Goal: Information Seeking & Learning: Learn about a topic

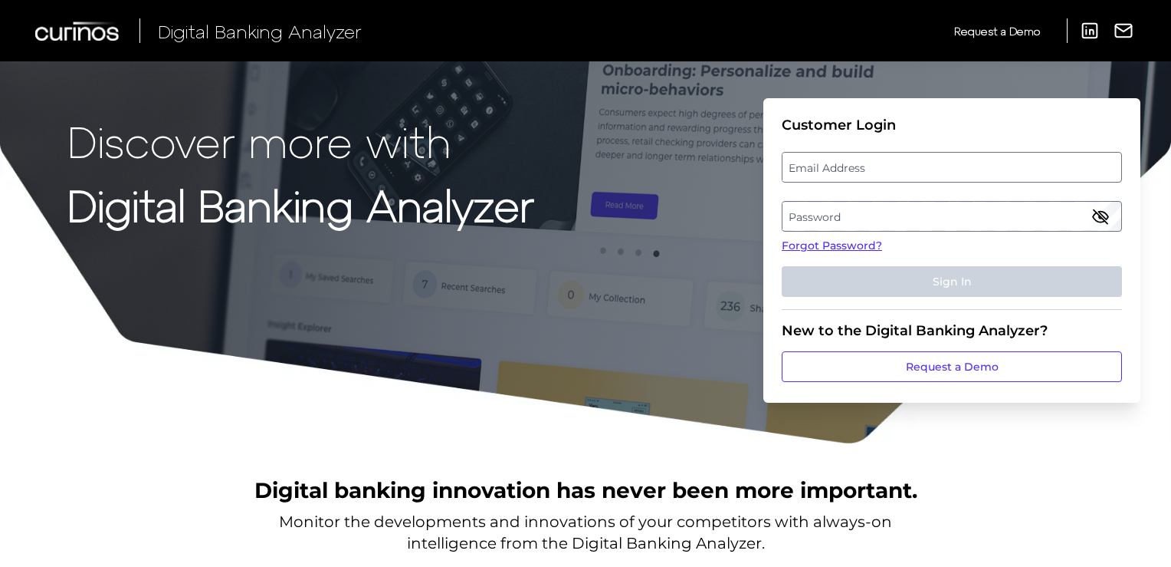
click at [847, 168] on label "Email Address" at bounding box center [952, 167] width 338 height 28
click at [847, 168] on input "email" at bounding box center [952, 167] width 340 height 31
type input "elsa.vanhove@citizensbank.com"
click at [935, 222] on label "Password" at bounding box center [952, 216] width 338 height 28
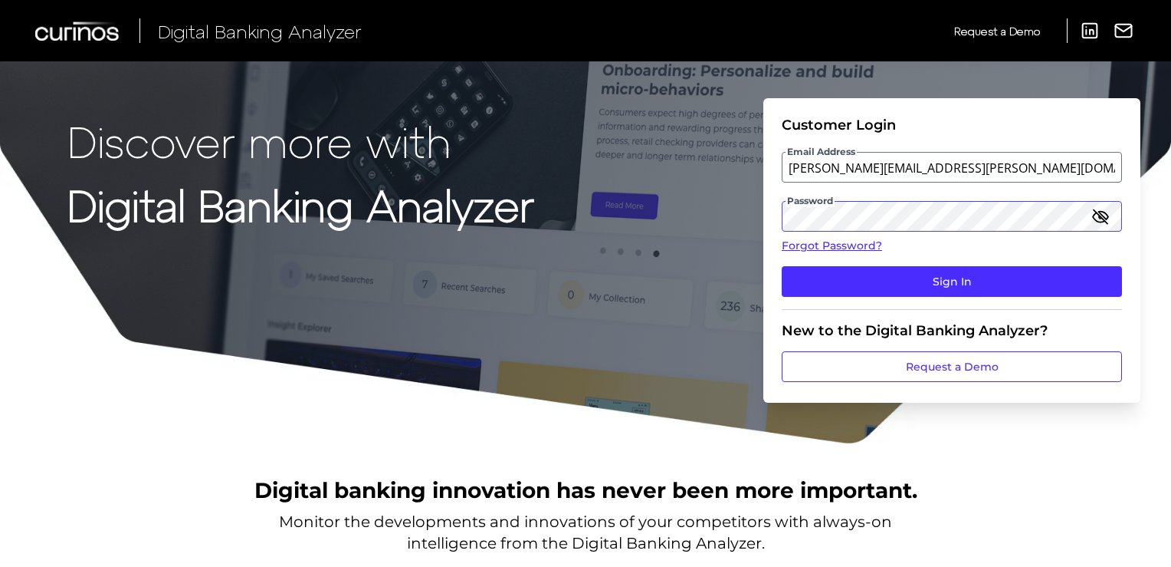
click at [782, 266] on button "Sign In" at bounding box center [952, 281] width 340 height 31
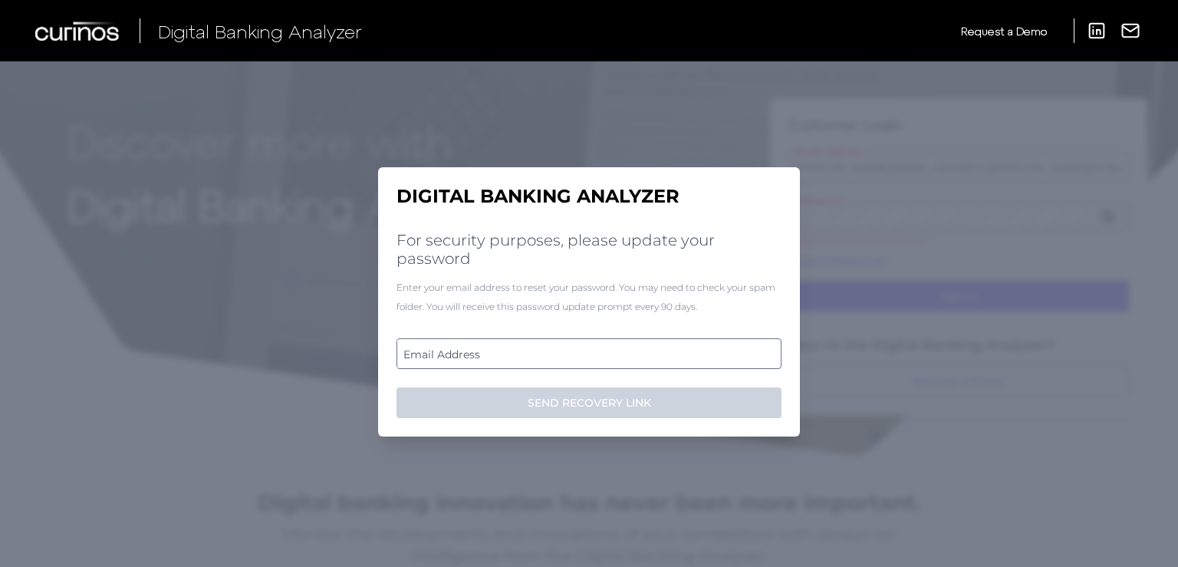
click at [651, 360] on label "Email Address" at bounding box center [588, 354] width 383 height 28
click at [651, 360] on input "email" at bounding box center [588, 353] width 385 height 31
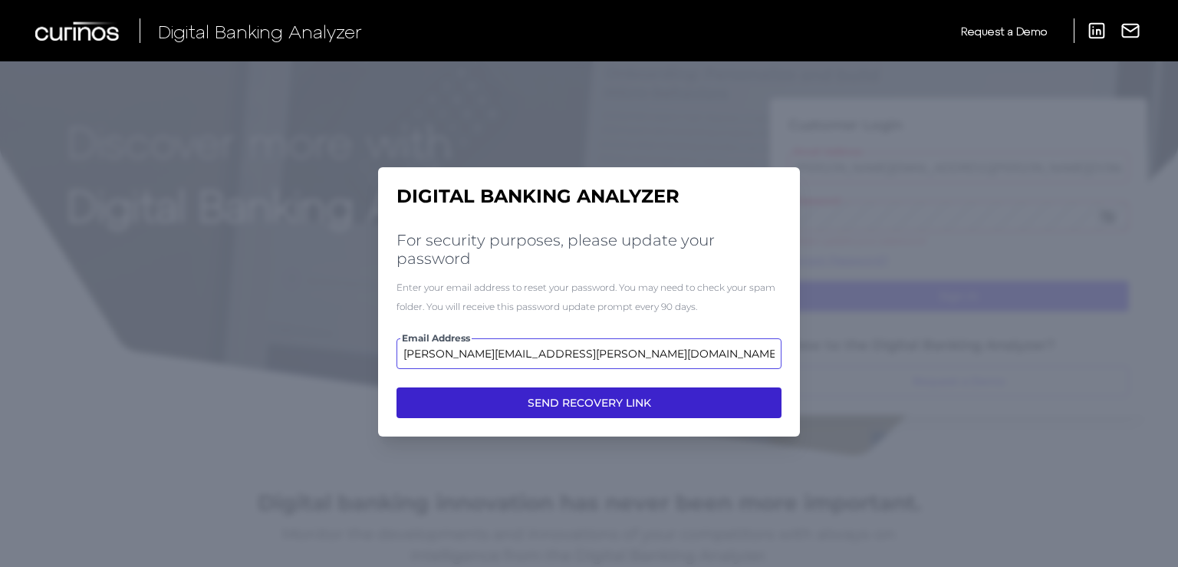
type input "elsa.vanhove@citizensbank.com"
click at [637, 401] on button "SEND RECOVERY LINK" at bounding box center [588, 402] width 385 height 31
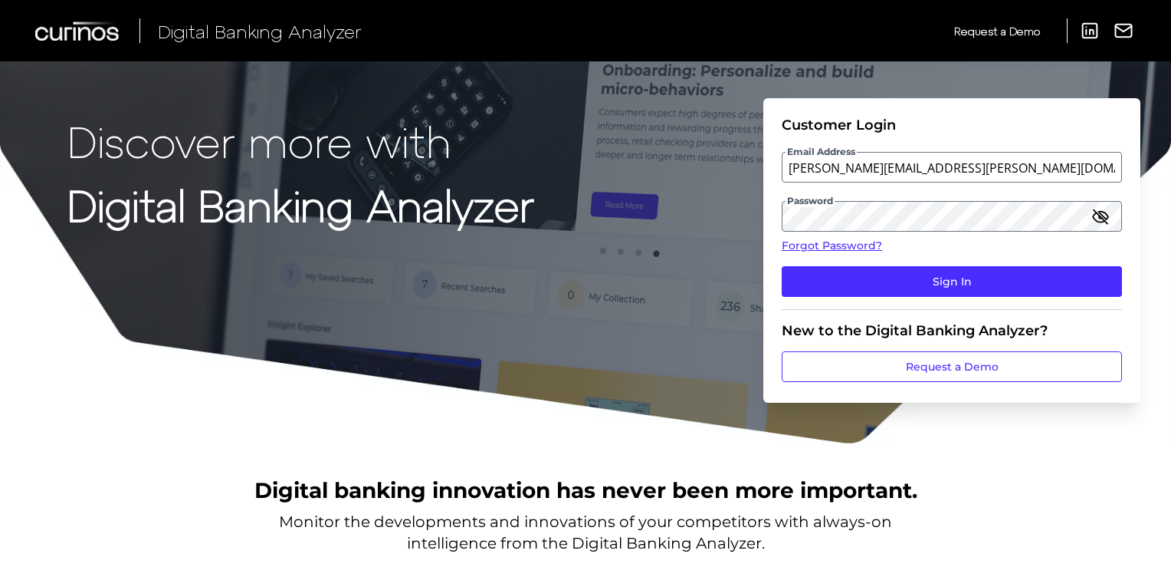
click at [1094, 218] on icon "button" at bounding box center [1100, 216] width 15 height 11
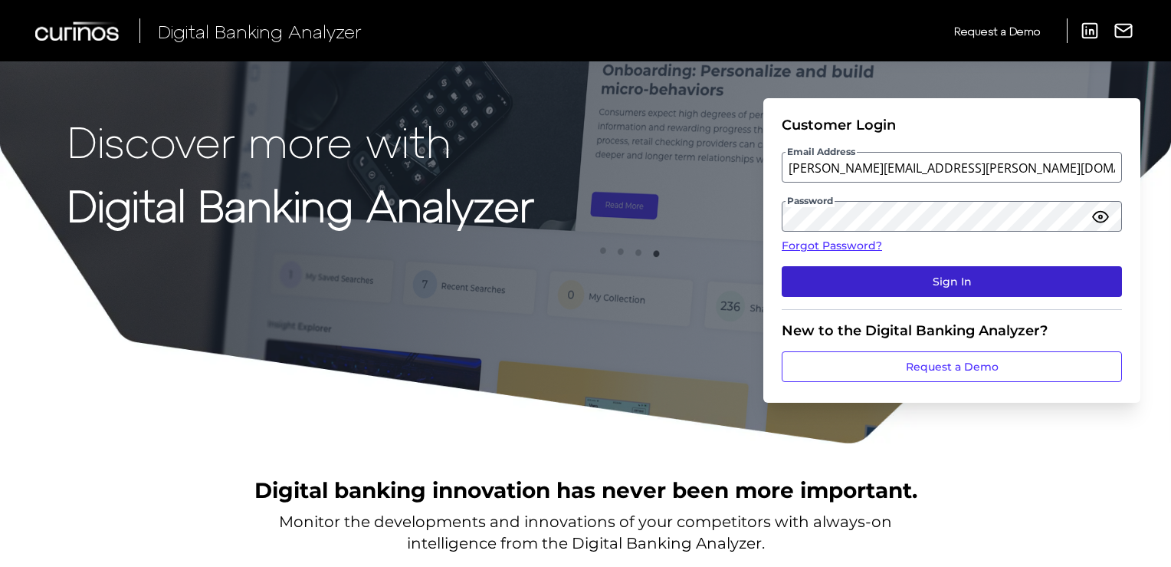
click at [987, 274] on button "Sign In" at bounding box center [952, 281] width 340 height 31
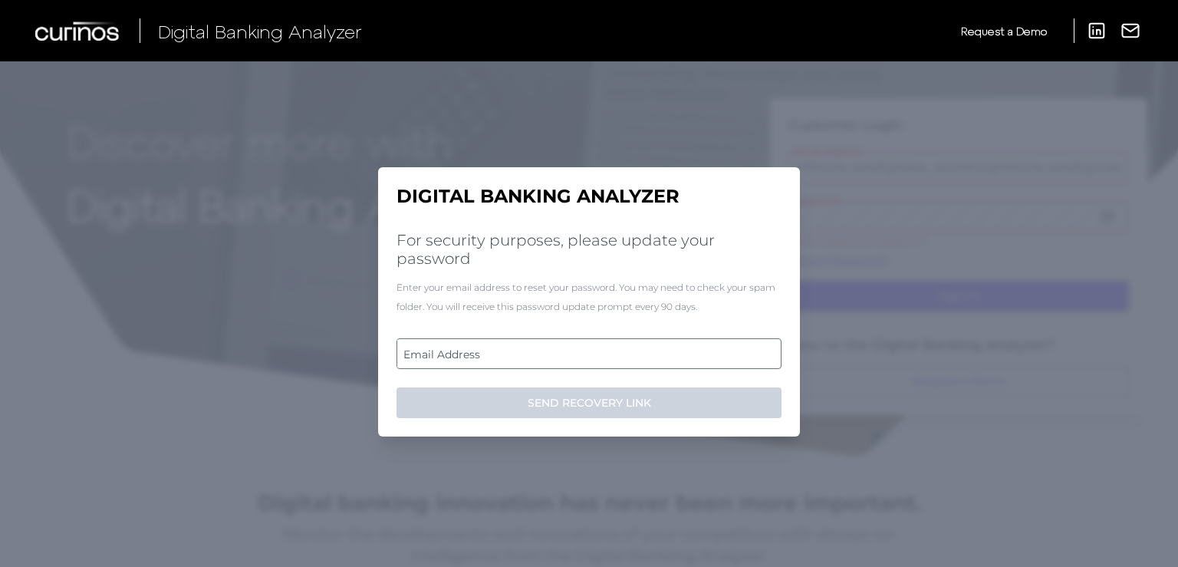
click at [494, 358] on label "Email Address" at bounding box center [588, 354] width 383 height 28
click at [494, 358] on input "email" at bounding box center [588, 353] width 385 height 31
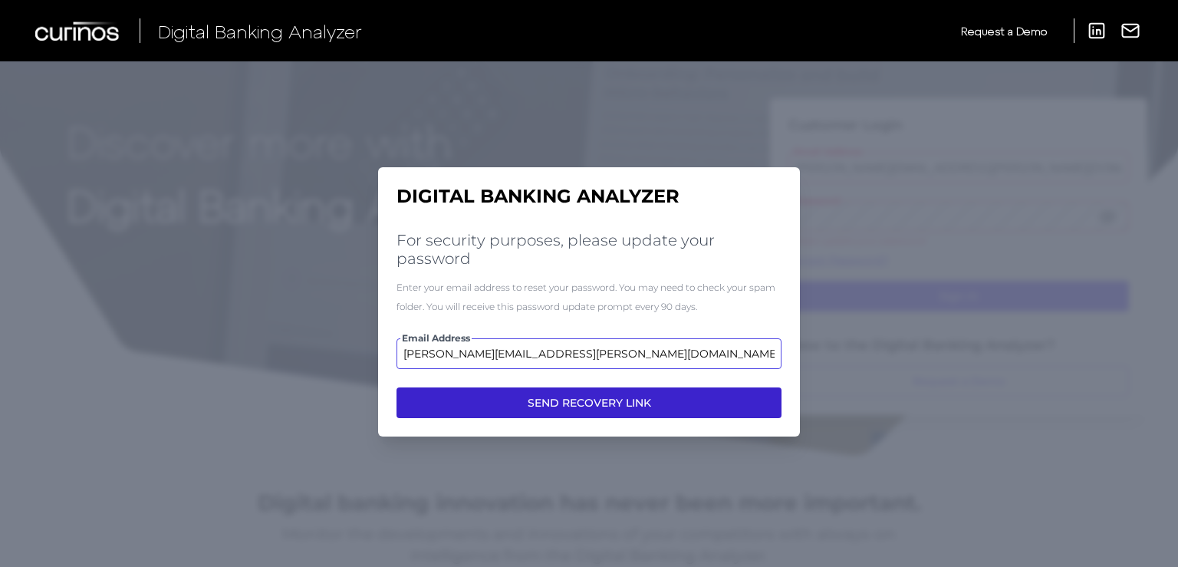
type input "elsa.vanhove@citizensbank.com"
click at [626, 399] on button "SEND RECOVERY LINK" at bounding box center [588, 402] width 385 height 31
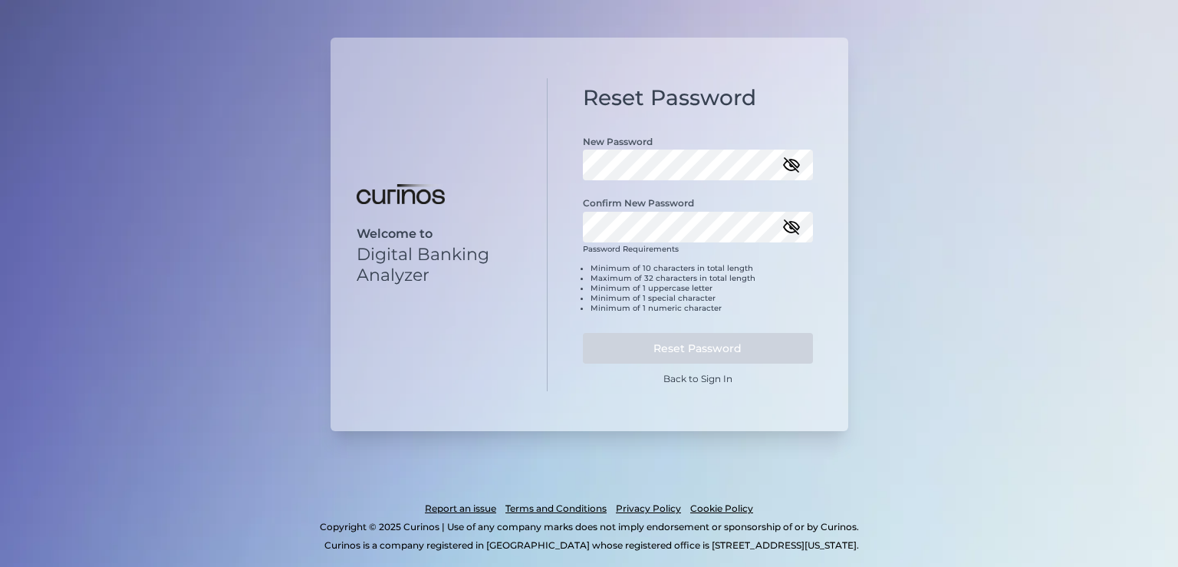
click at [796, 167] on icon "button" at bounding box center [790, 164] width 15 height 11
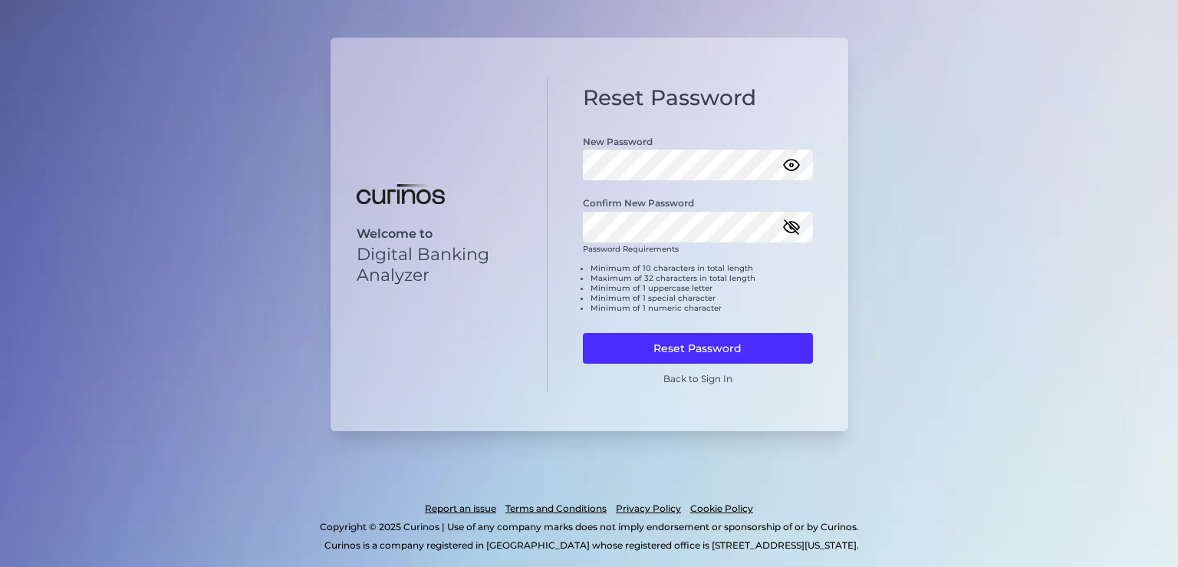
click at [793, 231] on icon "button" at bounding box center [791, 227] width 18 height 18
click at [694, 352] on button "Reset Password" at bounding box center [698, 348] width 230 height 31
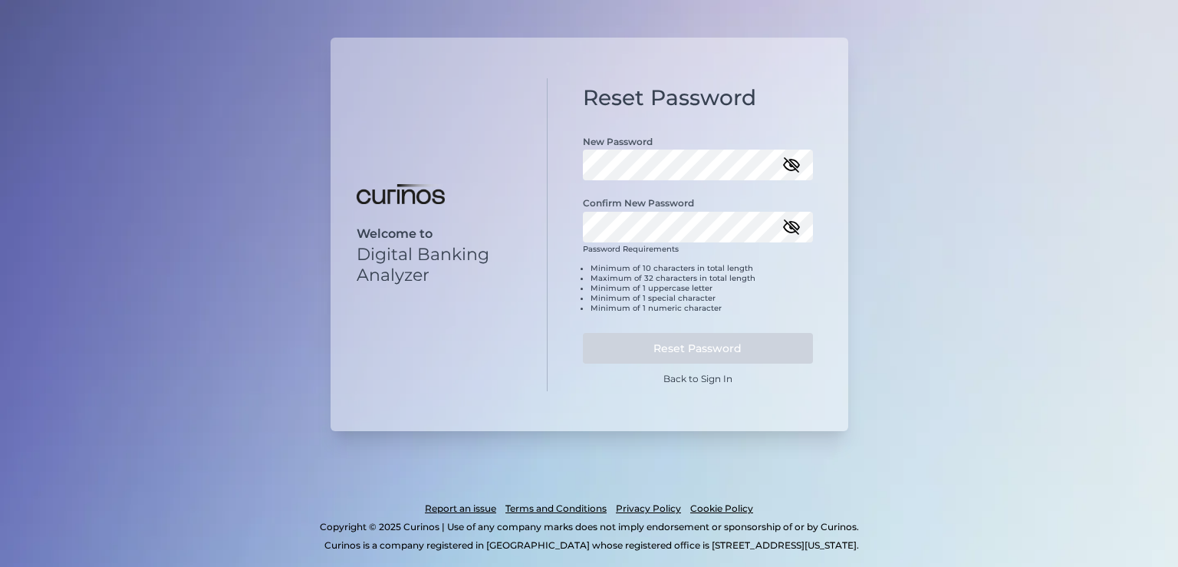
click at [797, 163] on icon "button" at bounding box center [790, 164] width 15 height 11
click at [792, 222] on icon "button" at bounding box center [791, 227] width 18 height 18
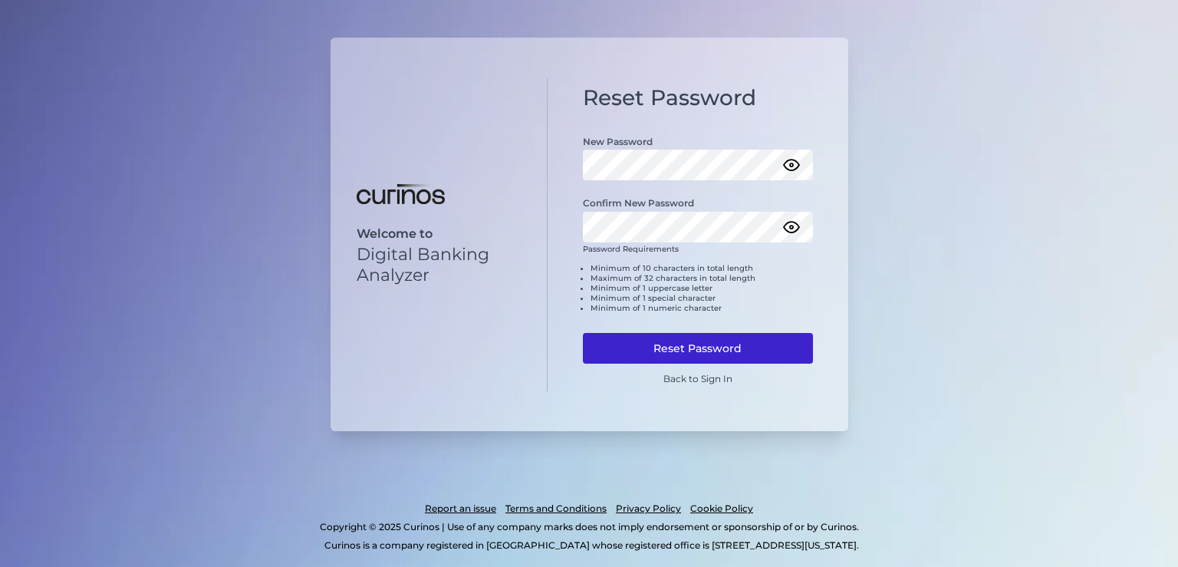
click at [718, 349] on button "Reset Password" at bounding box center [698, 348] width 230 height 31
click at [702, 345] on button "Reset Password" at bounding box center [698, 348] width 230 height 31
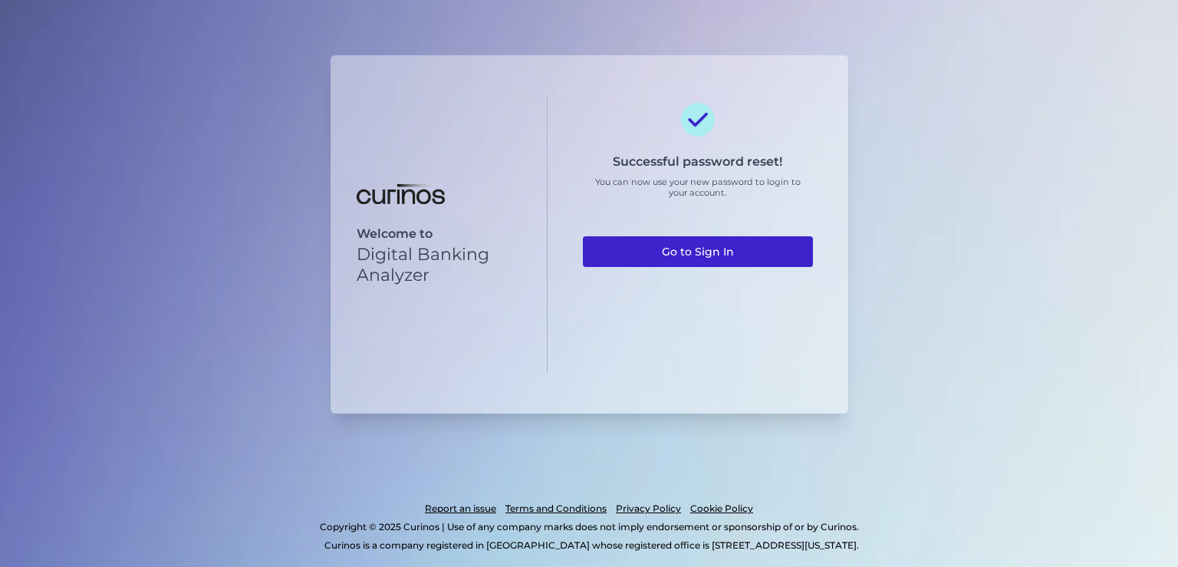
click at [711, 242] on link "Go to Sign In" at bounding box center [698, 251] width 230 height 31
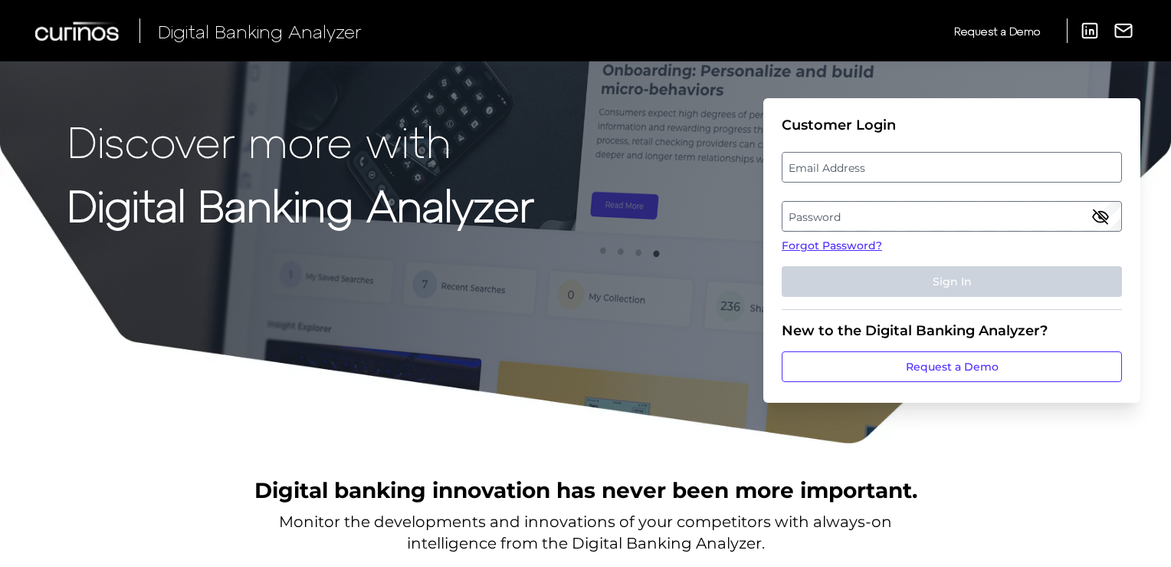
click at [853, 163] on label "Email Address" at bounding box center [952, 167] width 338 height 28
click at [853, 163] on input "email" at bounding box center [952, 167] width 340 height 31
type input "elsa.vanhove@citizensbank.com"
click at [861, 207] on label "Password" at bounding box center [952, 216] width 338 height 28
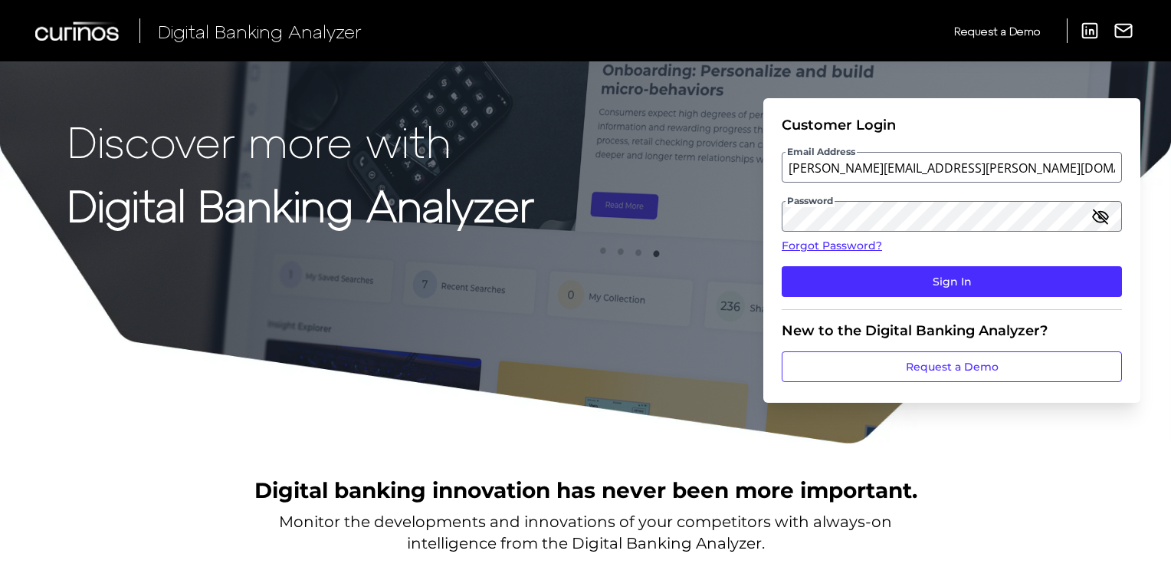
click at [1104, 211] on icon "button" at bounding box center [1101, 216] width 18 height 18
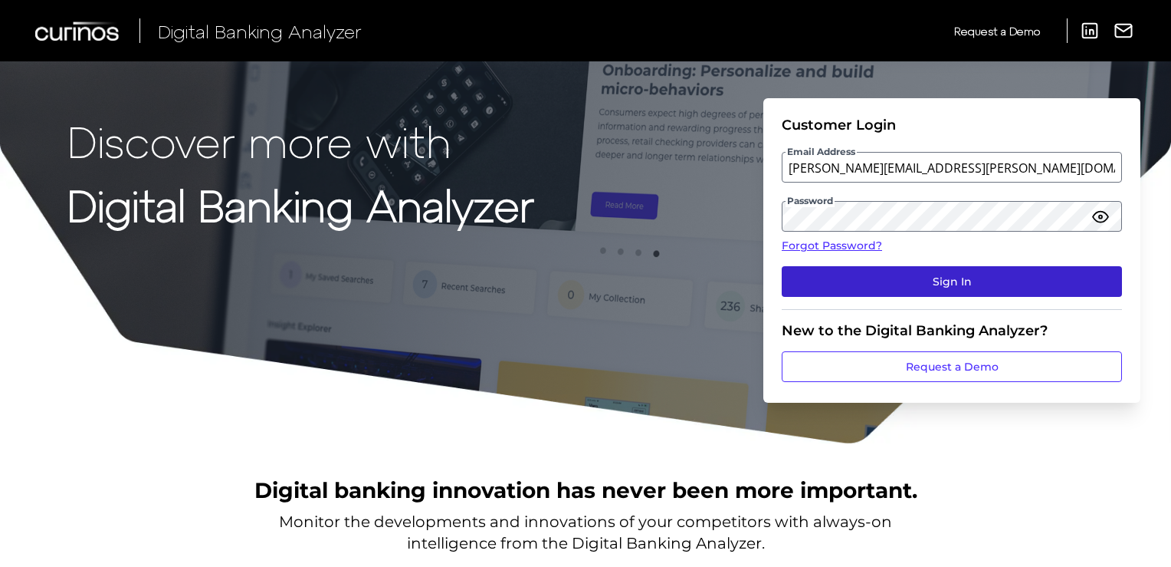
click at [987, 278] on button "Sign In" at bounding box center [952, 281] width 340 height 31
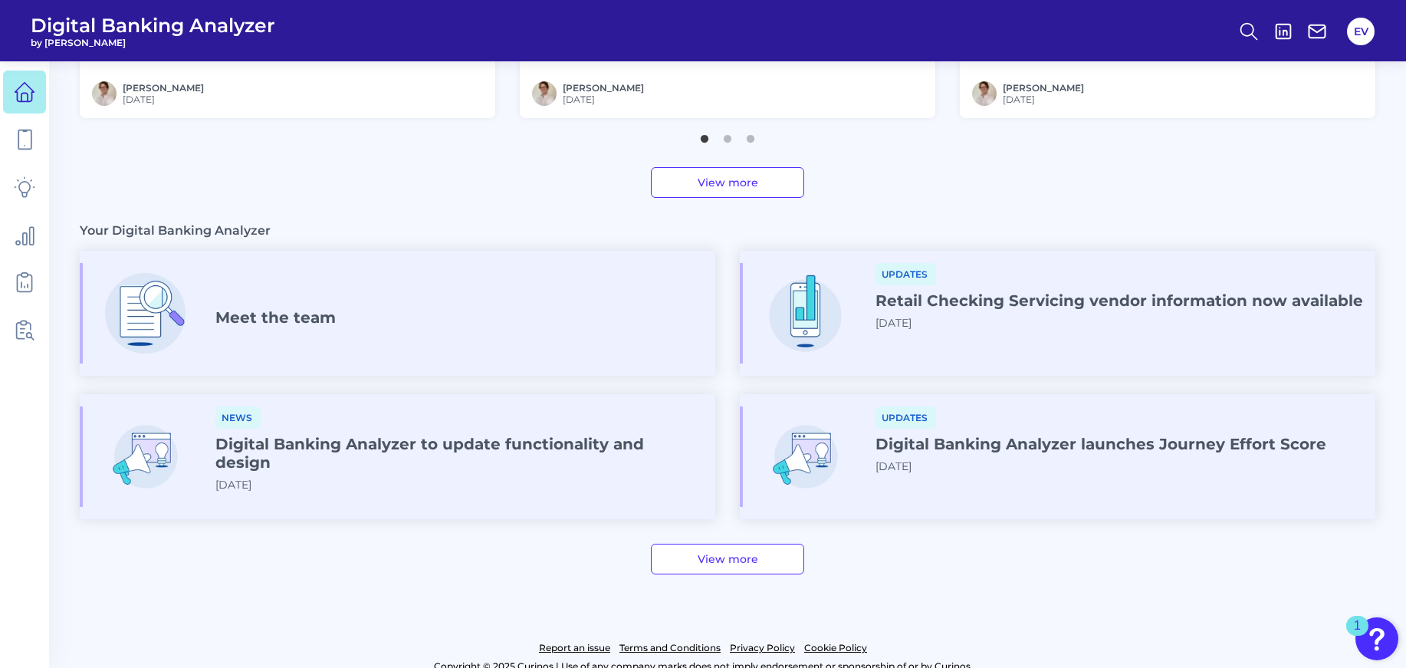
scroll to position [780, 0]
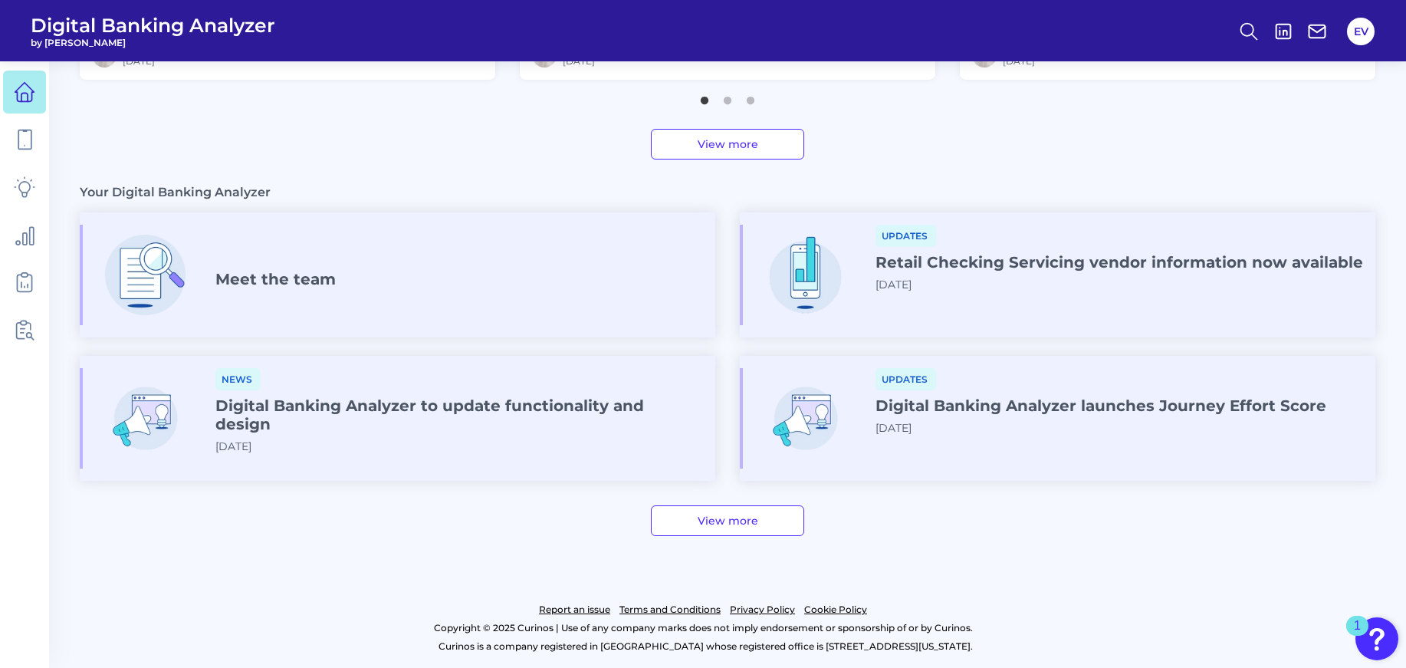
drag, startPoint x: 287, startPoint y: 561, endPoint x: 194, endPoint y: 581, distance: 95.6
click at [194, 566] on footer "Report an issue Terms and Conditions Privacy Policy Cookie Policy Copyright © 2…" at bounding box center [703, 612] width 1406 height 110
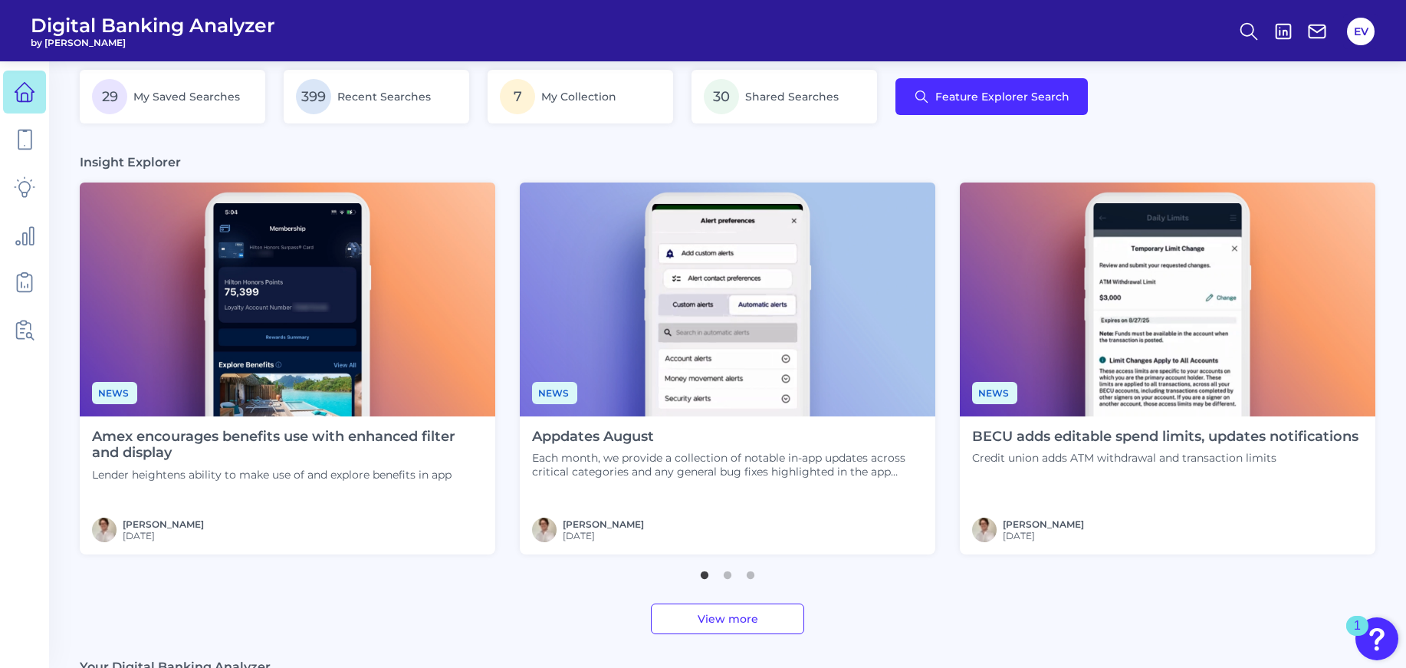
scroll to position [304, 0]
click at [26, 279] on icon at bounding box center [24, 281] width 21 height 21
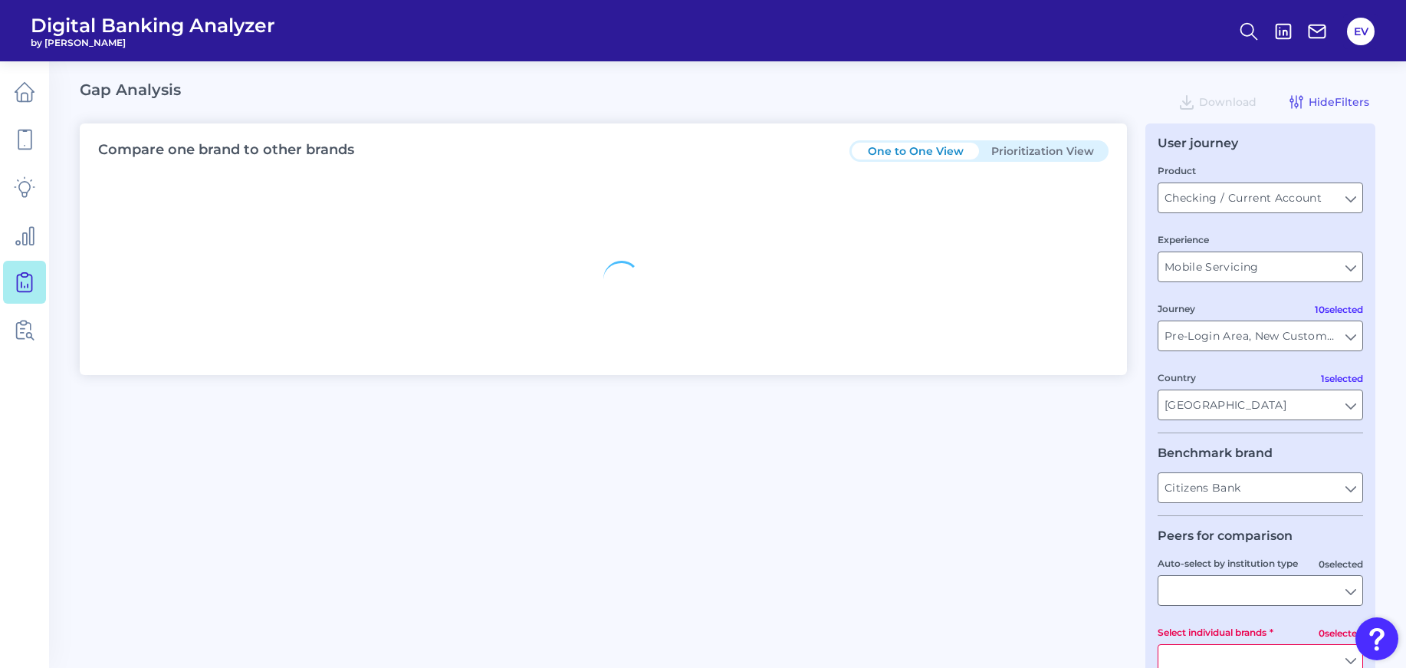
type input "All Journeys"
type input "All Countries"
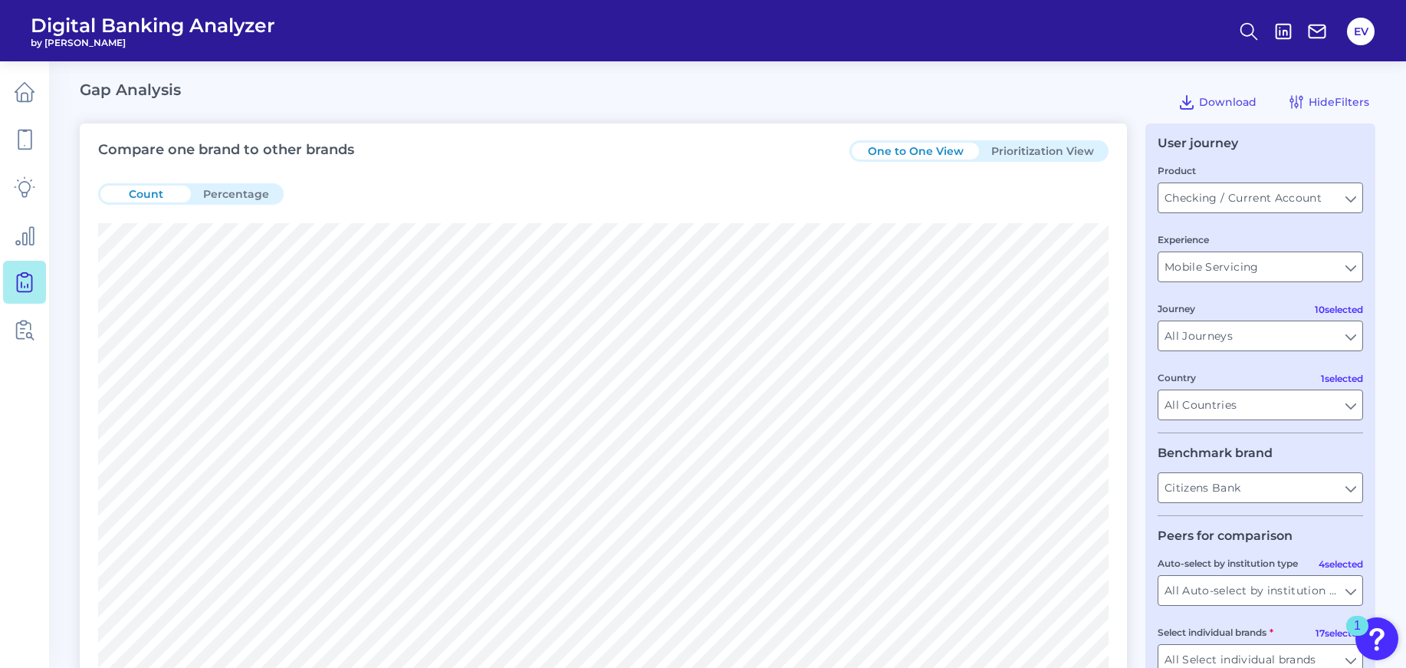
click at [26, 279] on icon at bounding box center [24, 281] width 21 height 21
click at [999, 151] on button "Prioritization View" at bounding box center [1042, 151] width 127 height 17
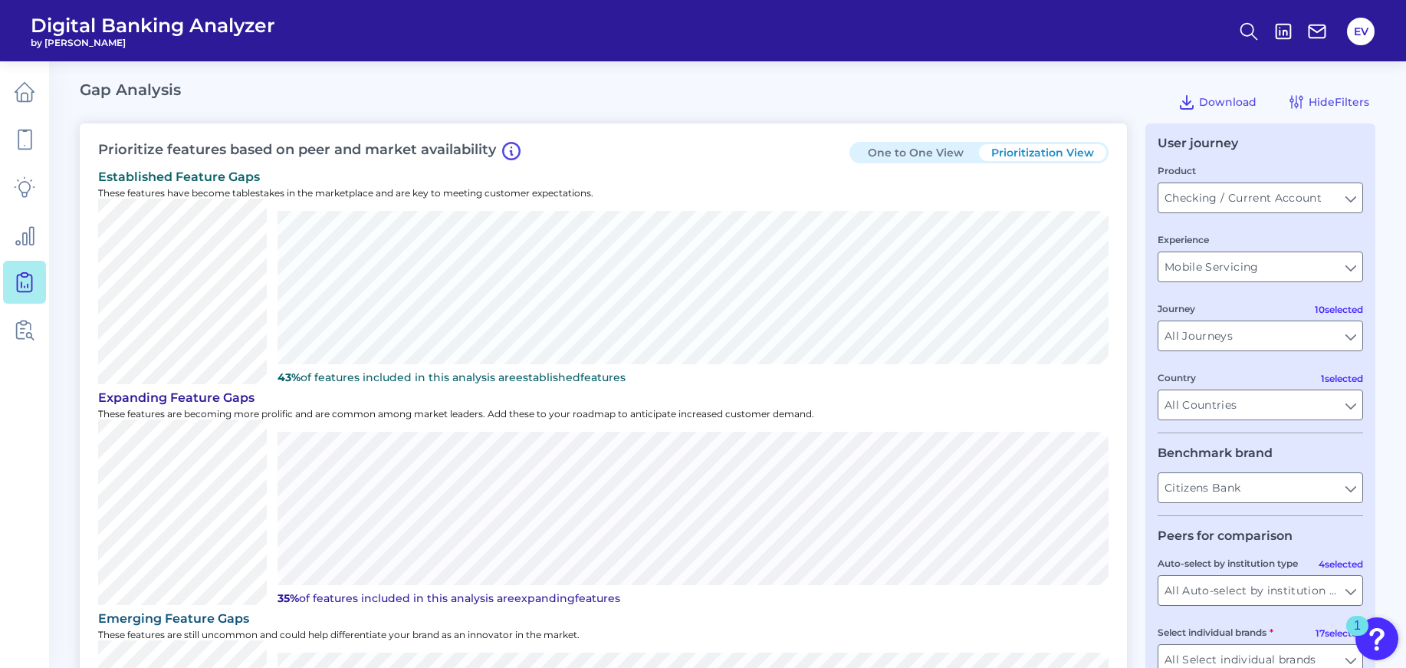
click at [692, 98] on div "Gap Analysis Download Hide Filters" at bounding box center [728, 101] width 1296 height 43
click at [1177, 103] on icon at bounding box center [1187, 102] width 18 height 18
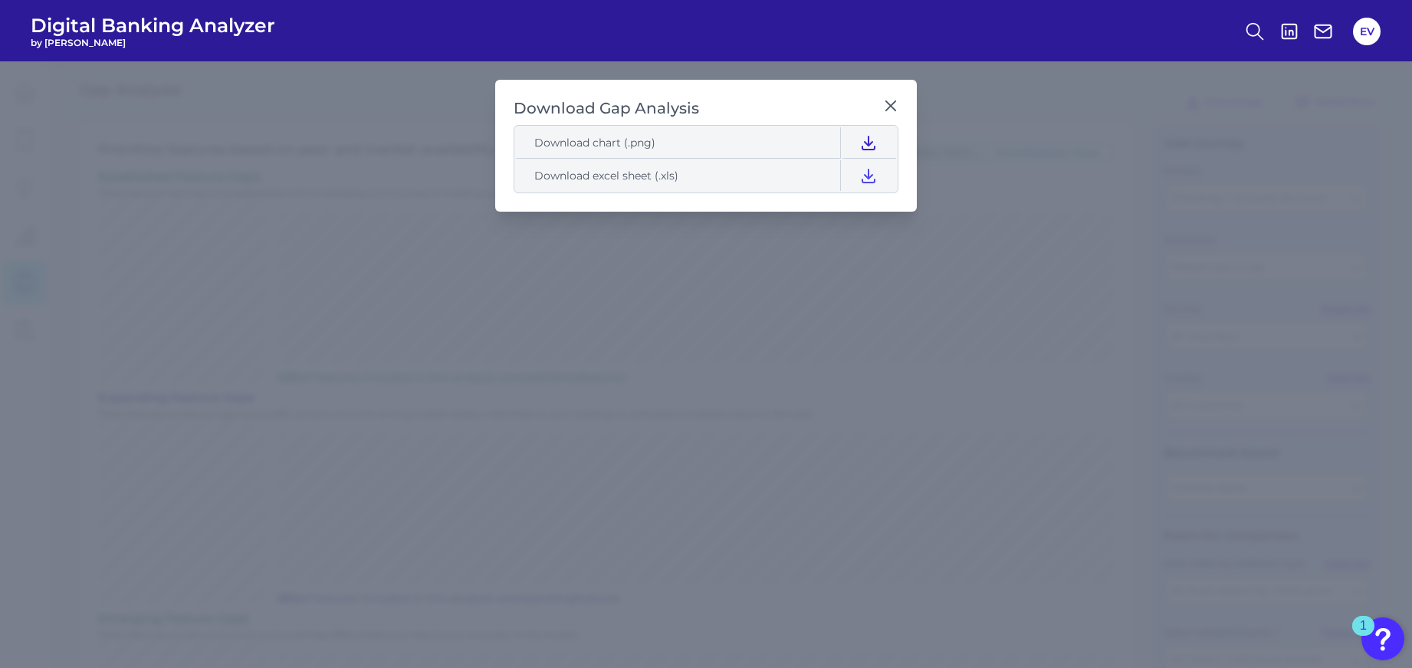
click at [869, 143] on icon at bounding box center [868, 142] width 12 height 13
click at [865, 182] on icon at bounding box center [868, 175] width 12 height 13
click at [888, 102] on icon at bounding box center [890, 105] width 15 height 15
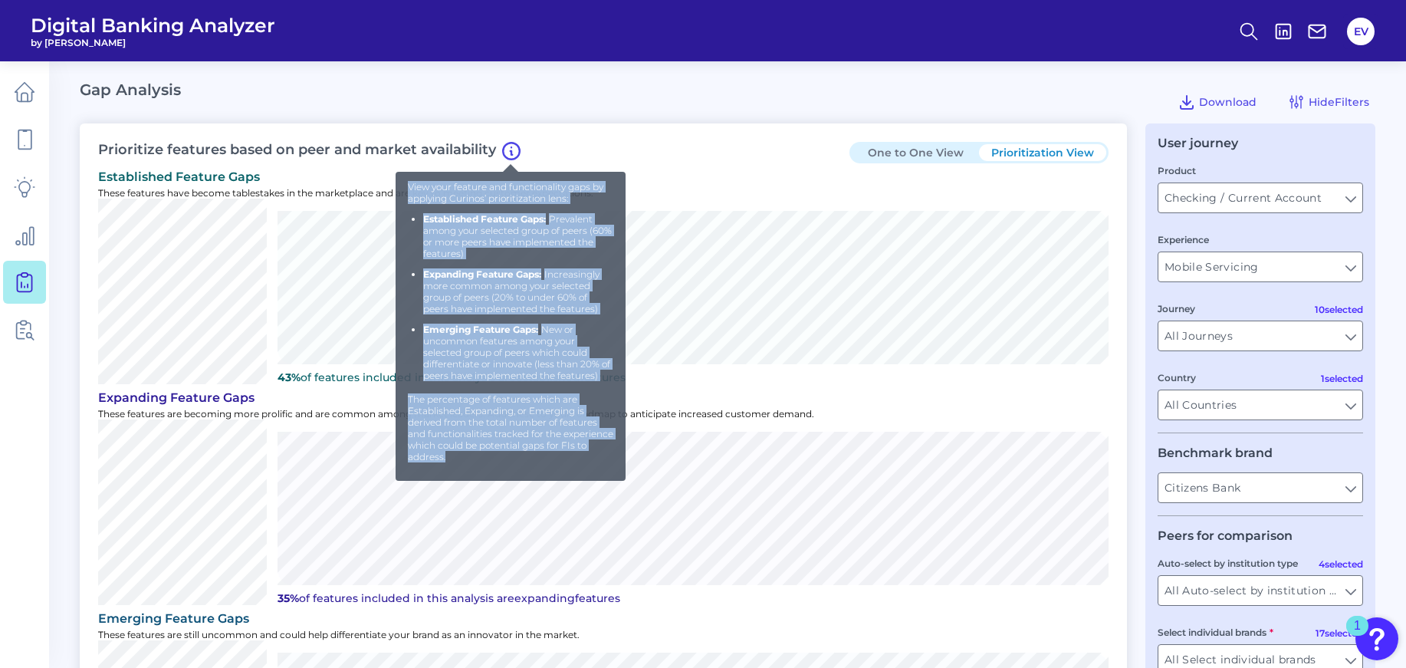
drag, startPoint x: 408, startPoint y: 184, endPoint x: 486, endPoint y: 456, distance: 283.2
click at [486, 456] on div "View your feature and functionality gaps by applying Curinos’ prioritization le…" at bounding box center [510, 321] width 205 height 281
copy div "View your feature and functionality gaps by applying Curinos’ prioritization le…"
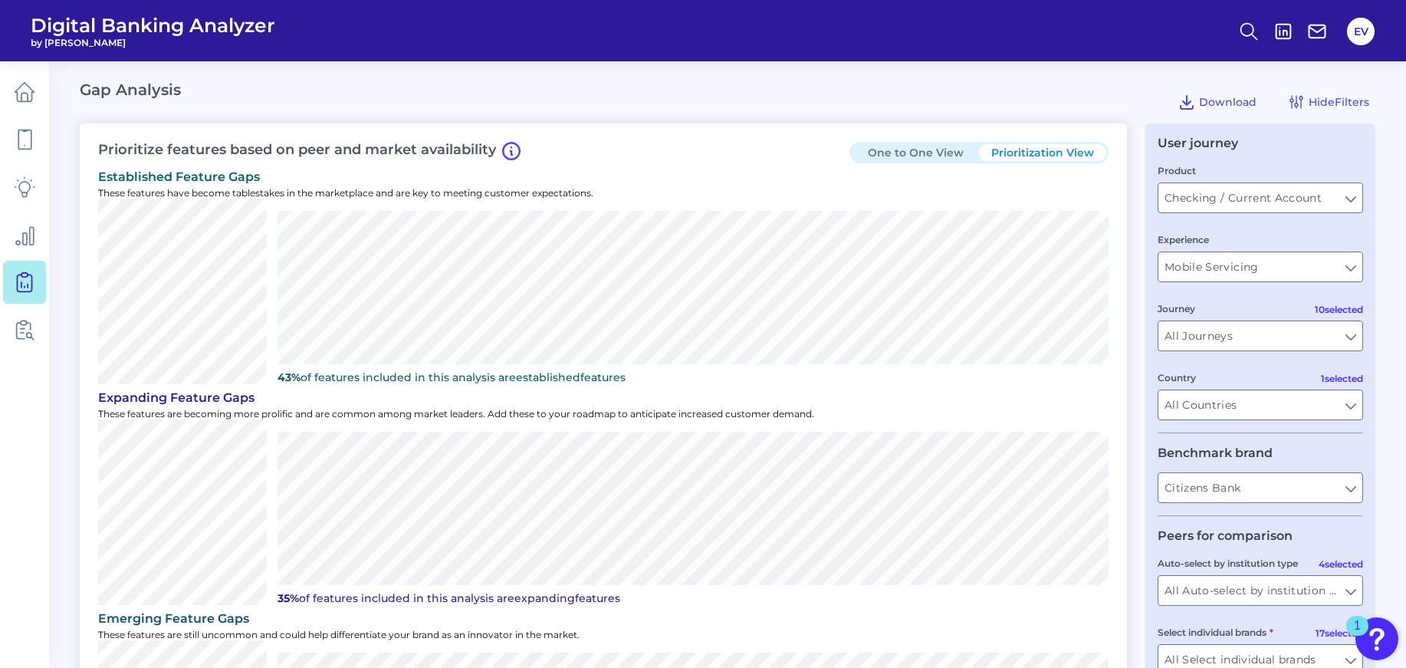
click at [191, 144] on h3 "Prioritize features based on peer and market availability" at bounding box center [309, 151] width 422 height 18
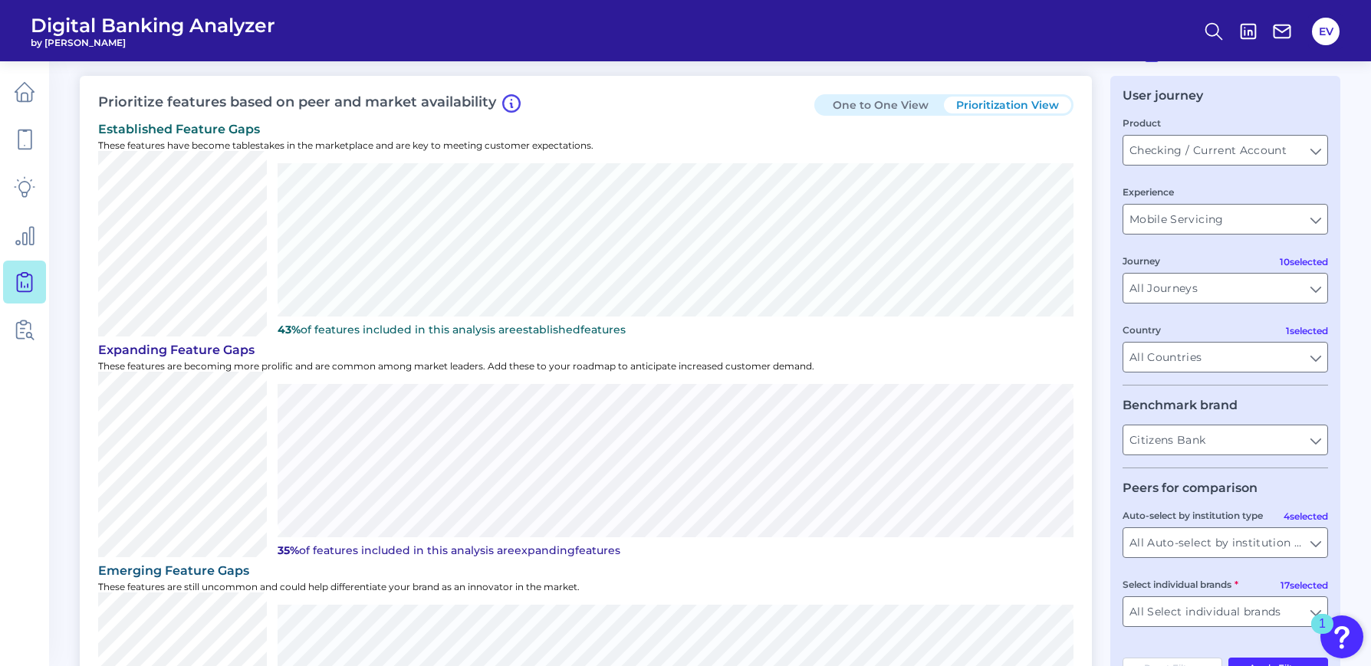
scroll to position [47, 0]
click at [1177, 223] on input "Mobile Servicing" at bounding box center [1225, 219] width 204 height 29
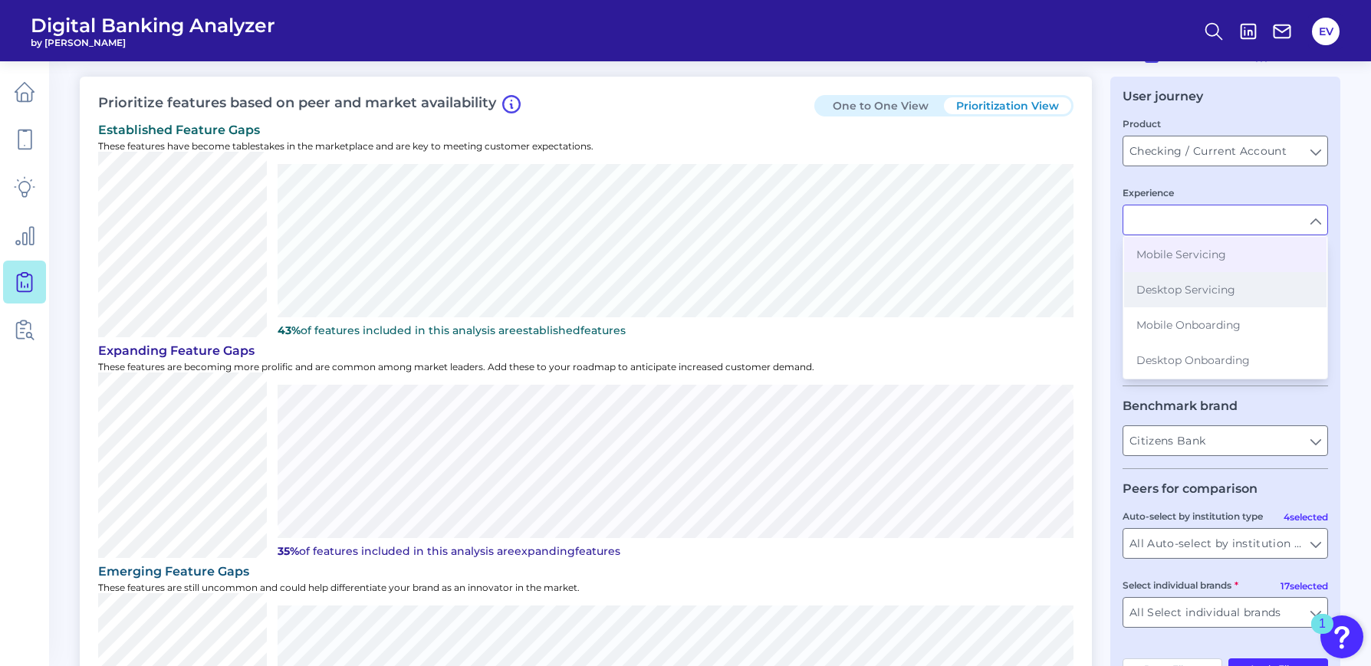
click at [1177, 277] on button "Desktop Servicing" at bounding box center [1225, 289] width 202 height 35
type input "Desktop Servicing"
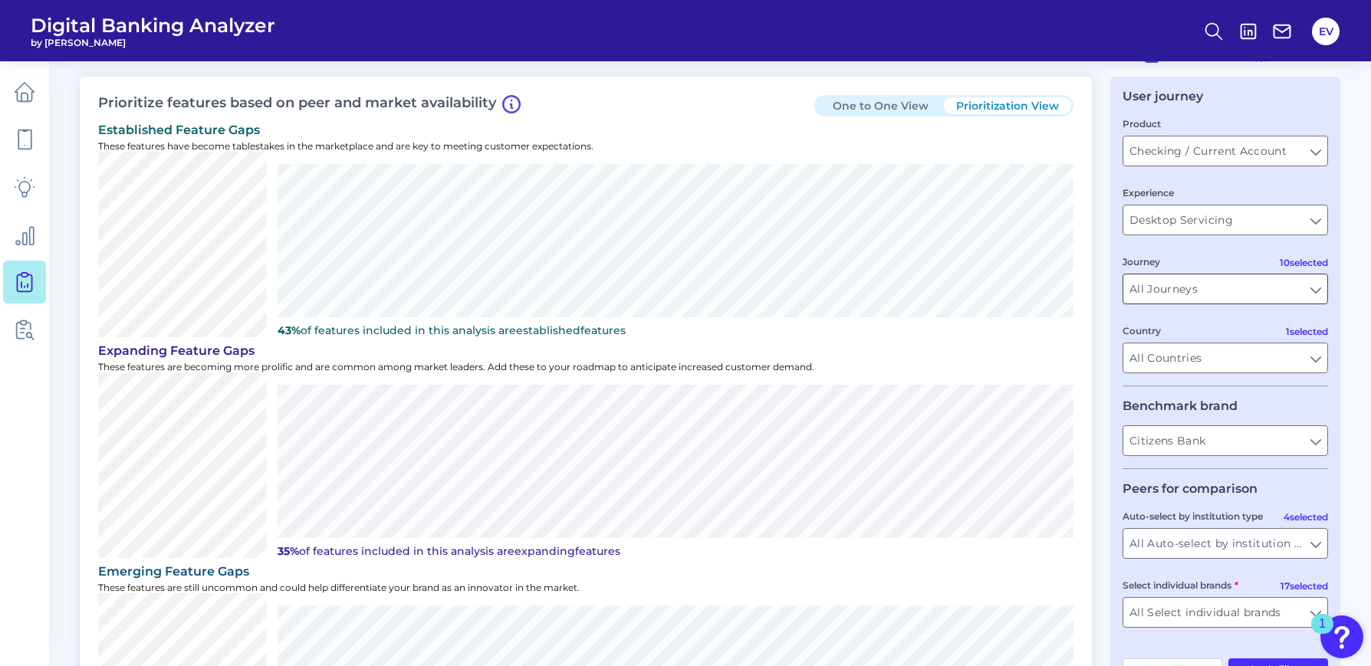
click at [1177, 292] on input "All Journeys" at bounding box center [1225, 288] width 204 height 29
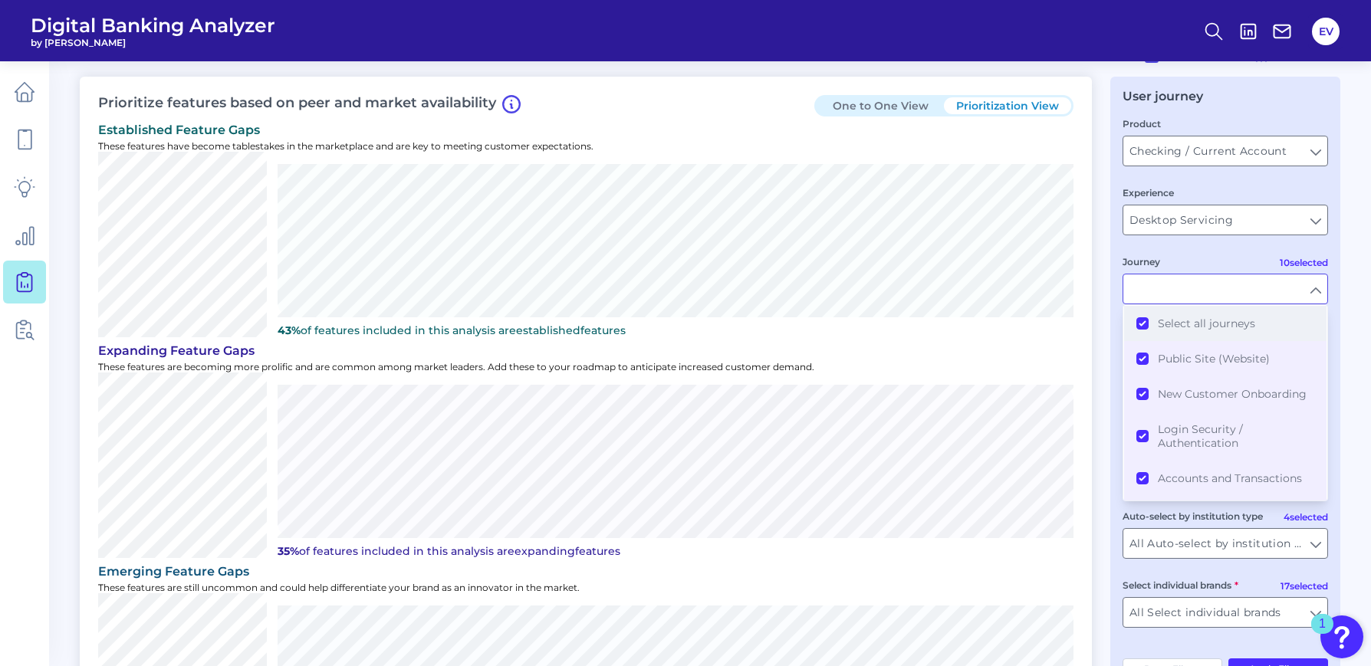
click at [1136, 317] on button "Select all journeys" at bounding box center [1225, 323] width 202 height 35
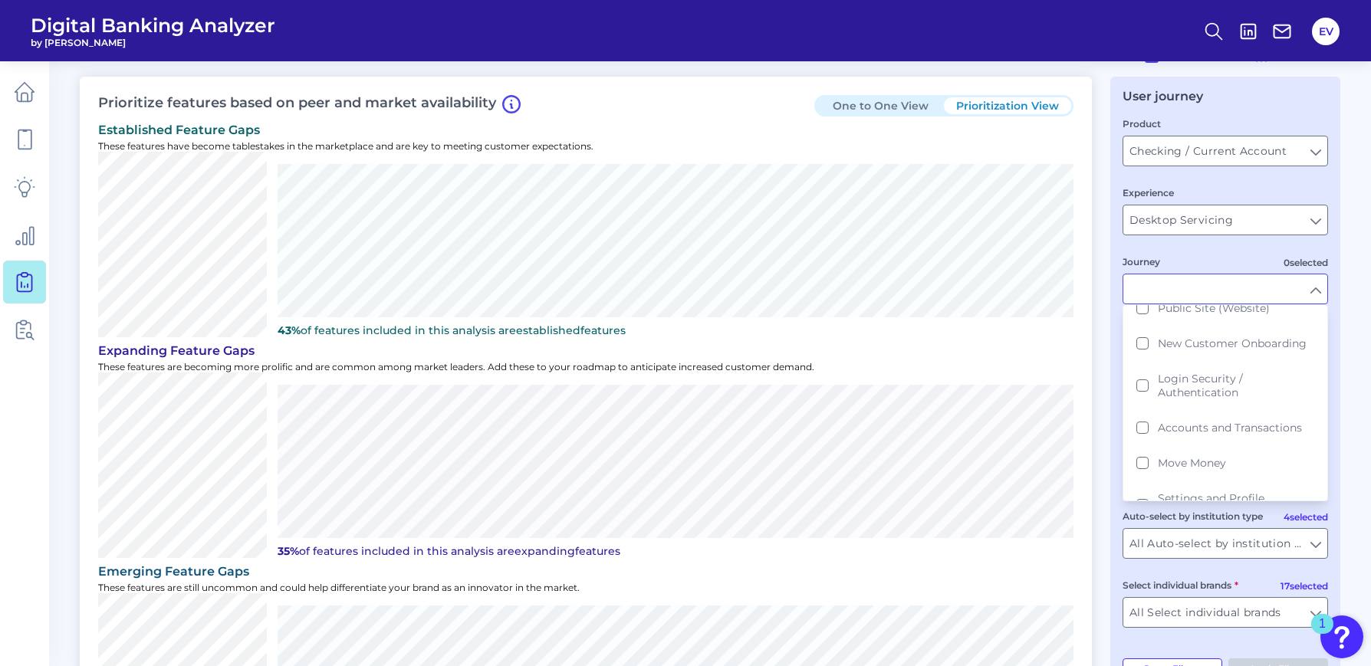
scroll to position [103, 0]
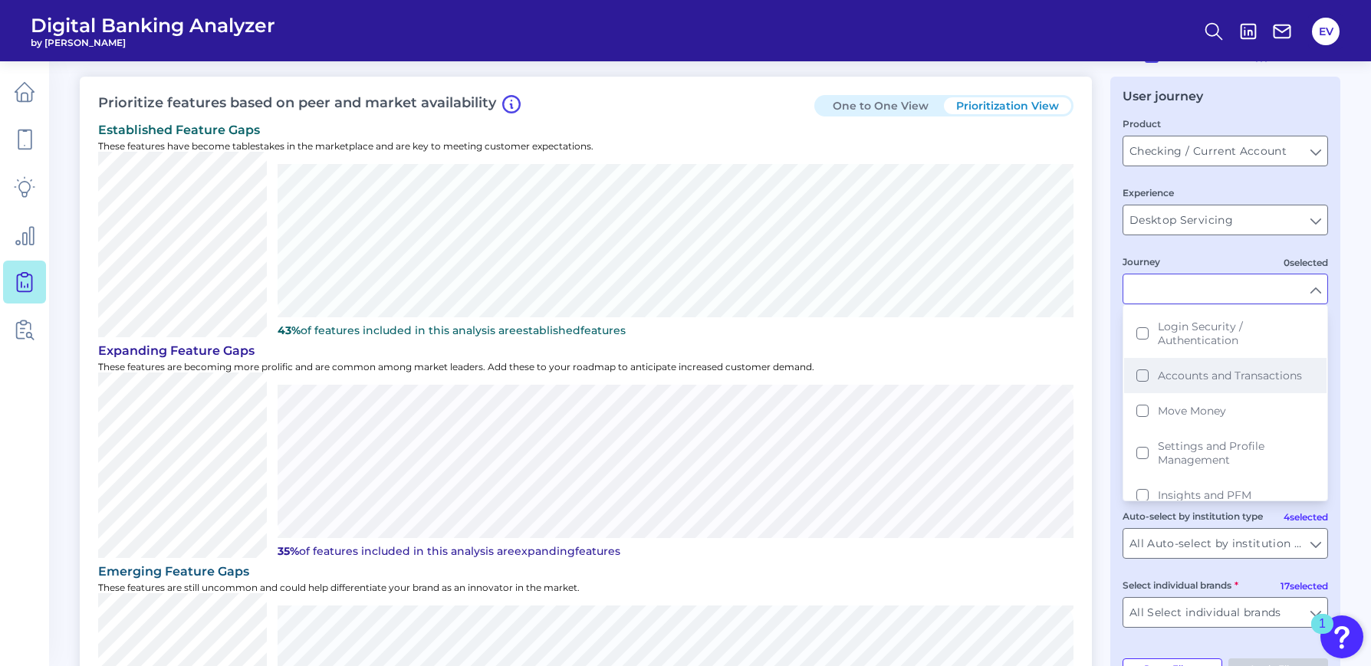
click at [1142, 370] on button "Accounts and Transactions" at bounding box center [1225, 375] width 202 height 35
click at [1088, 412] on div "Prioritize features based on peer and market availability One to One View Prior…" at bounding box center [586, 439] width 1012 height 724
type input "Accounts and Transactions"
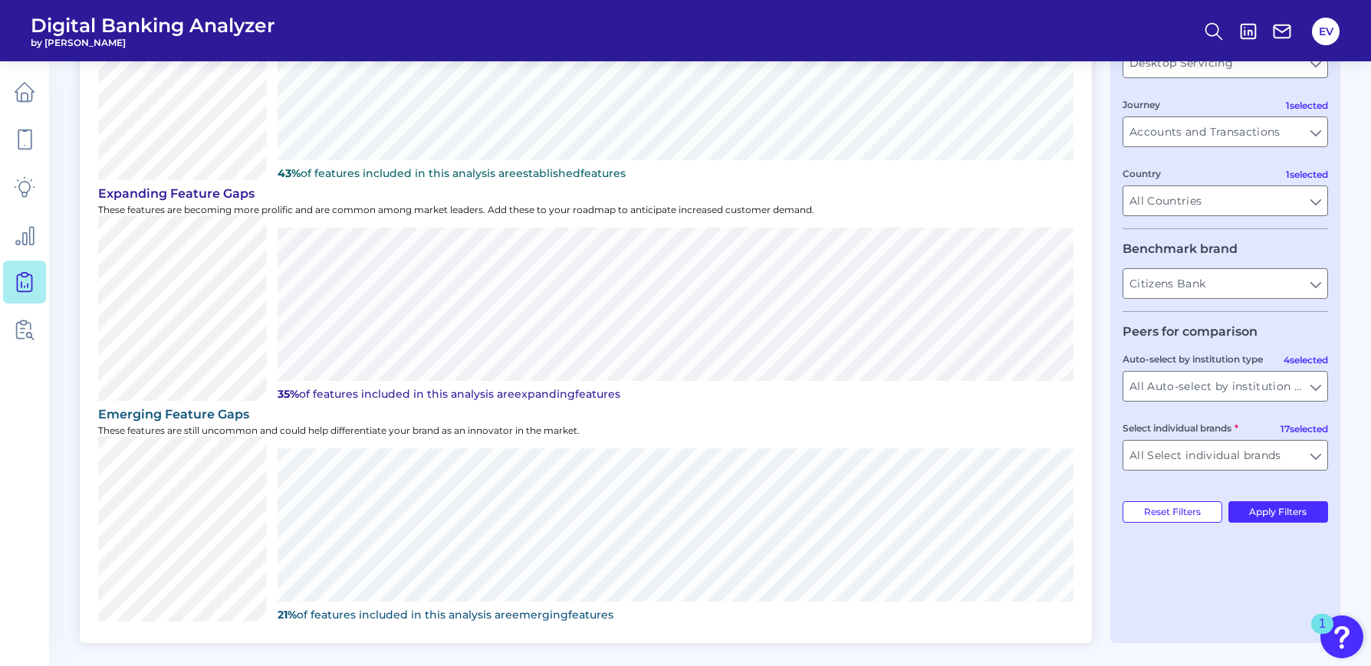
scroll to position [208, 0]
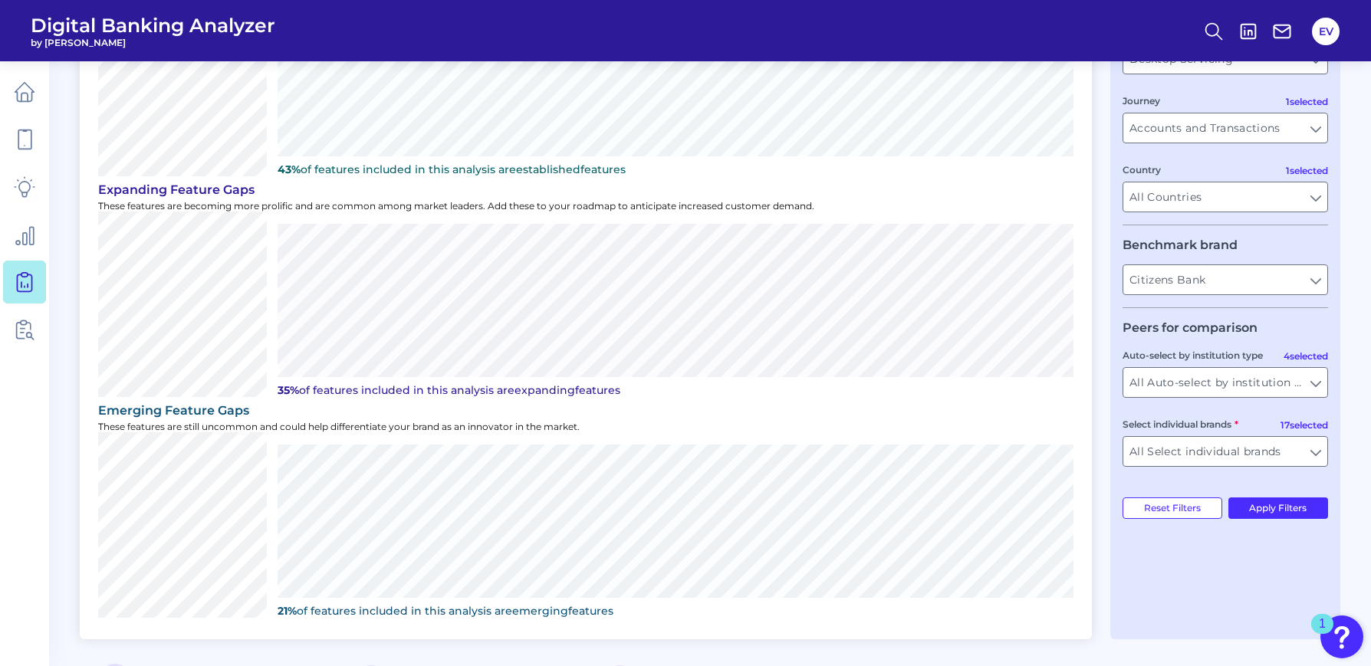
click at [1177, 519] on div "User journey Product Checking / Current Account Checking / Current Account Expe…" at bounding box center [1225, 278] width 230 height 724
click at [1177, 509] on button "Apply Filters" at bounding box center [1278, 508] width 100 height 21
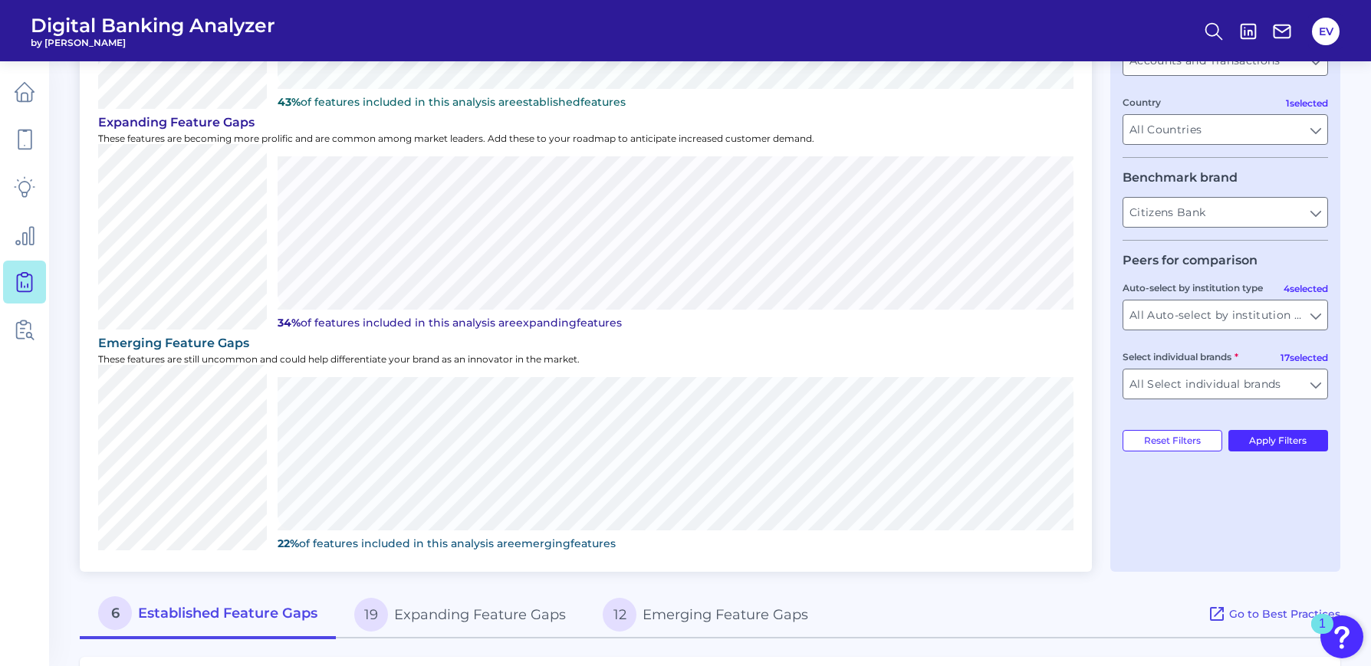
scroll to position [350, 0]
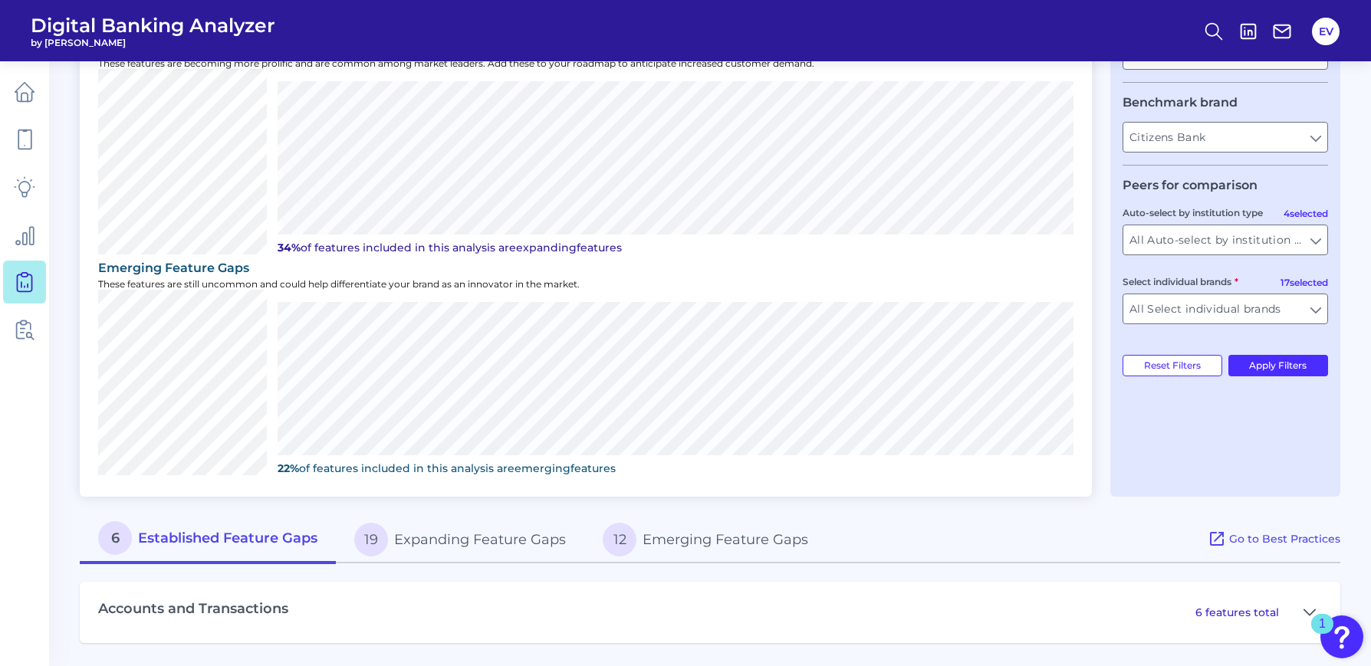
click at [269, 566] on h3 "Accounts and Transactions" at bounding box center [193, 609] width 190 height 17
click at [1177, 566] on button at bounding box center [1309, 612] width 25 height 25
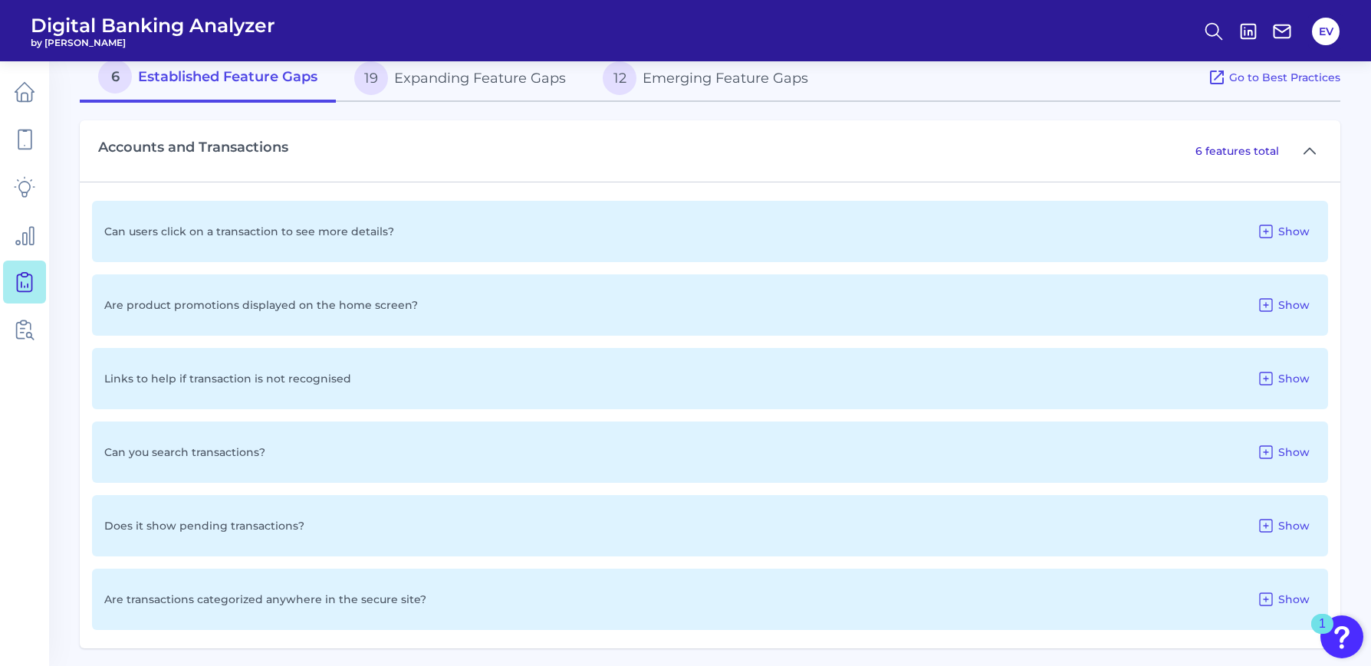
scroll to position [813, 0]
click at [1177, 232] on icon at bounding box center [1265, 231] width 18 height 18
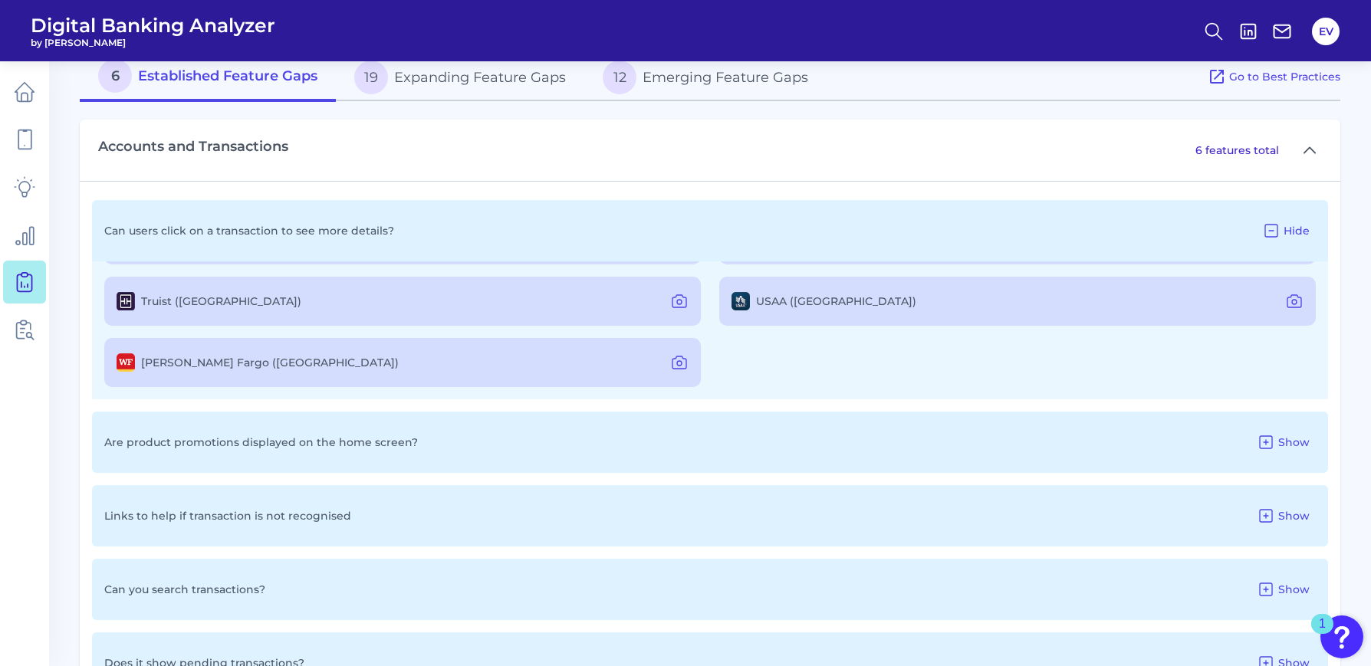
scroll to position [0, 0]
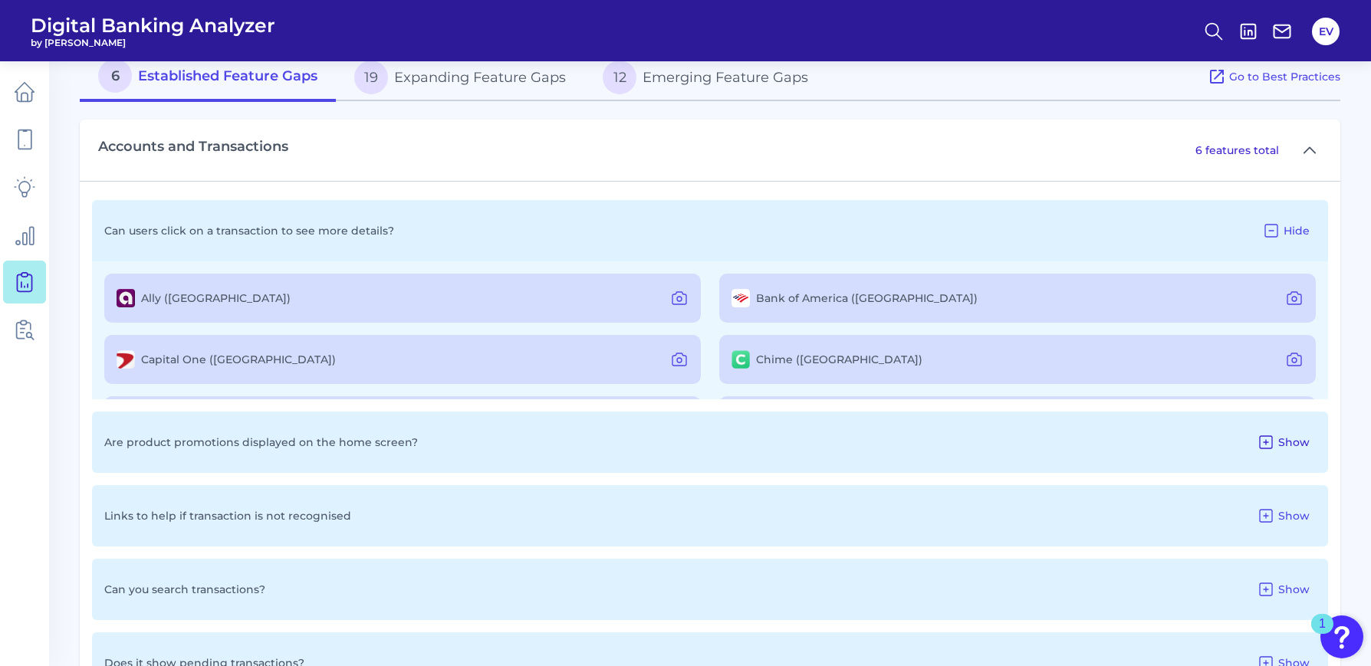
click at [1177, 443] on icon at bounding box center [1265, 442] width 18 height 18
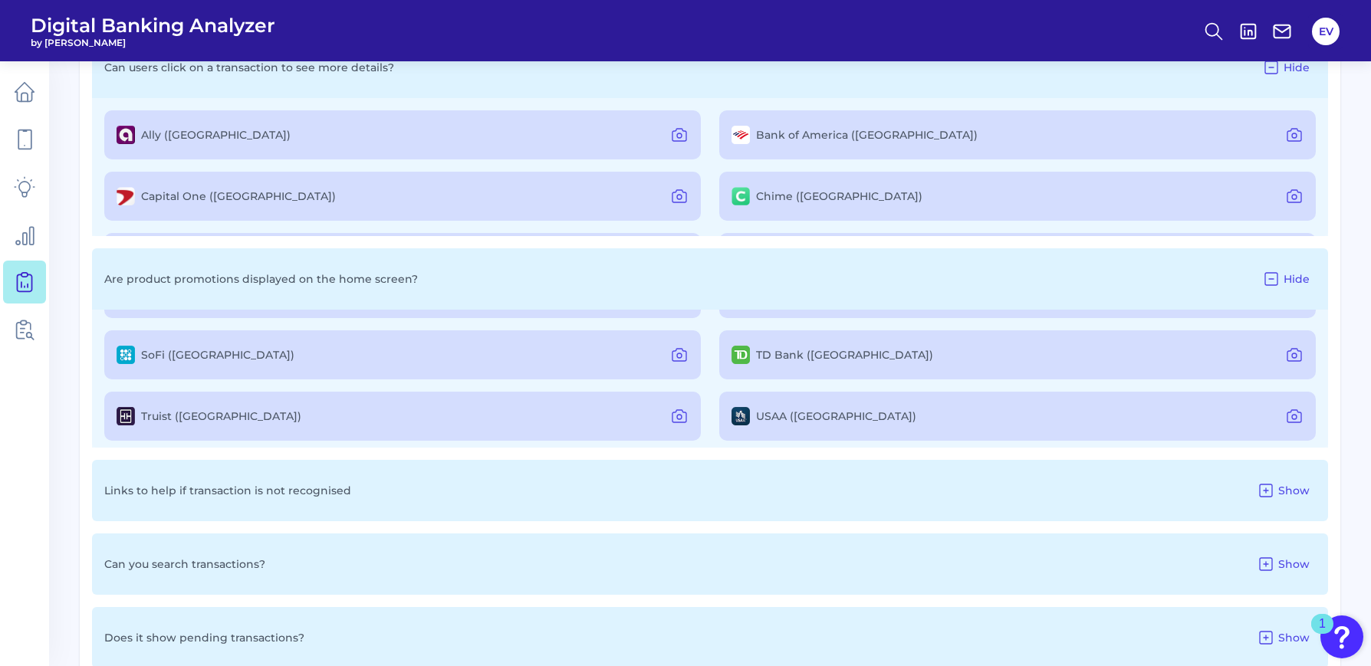
scroll to position [299, 0]
click at [1177, 491] on icon at bounding box center [1266, 491] width 12 height 12
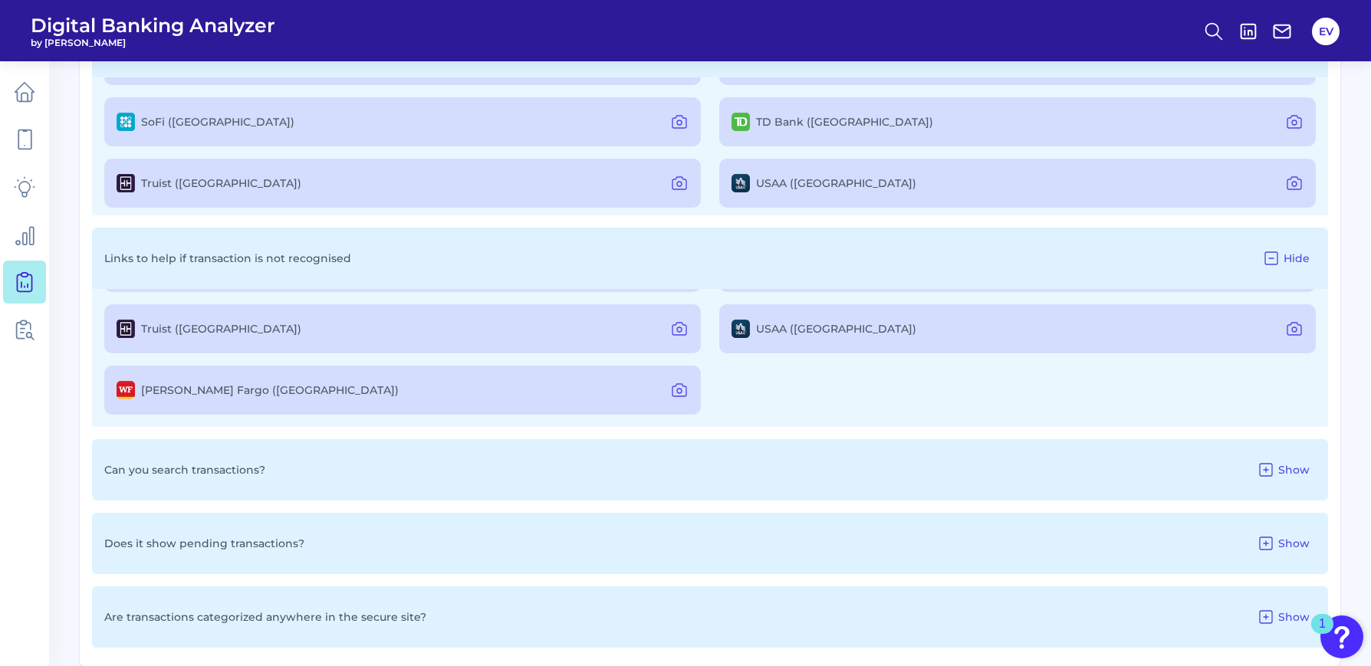
scroll to position [1209, 0]
click at [1177, 475] on icon at bounding box center [1266, 469] width 12 height 12
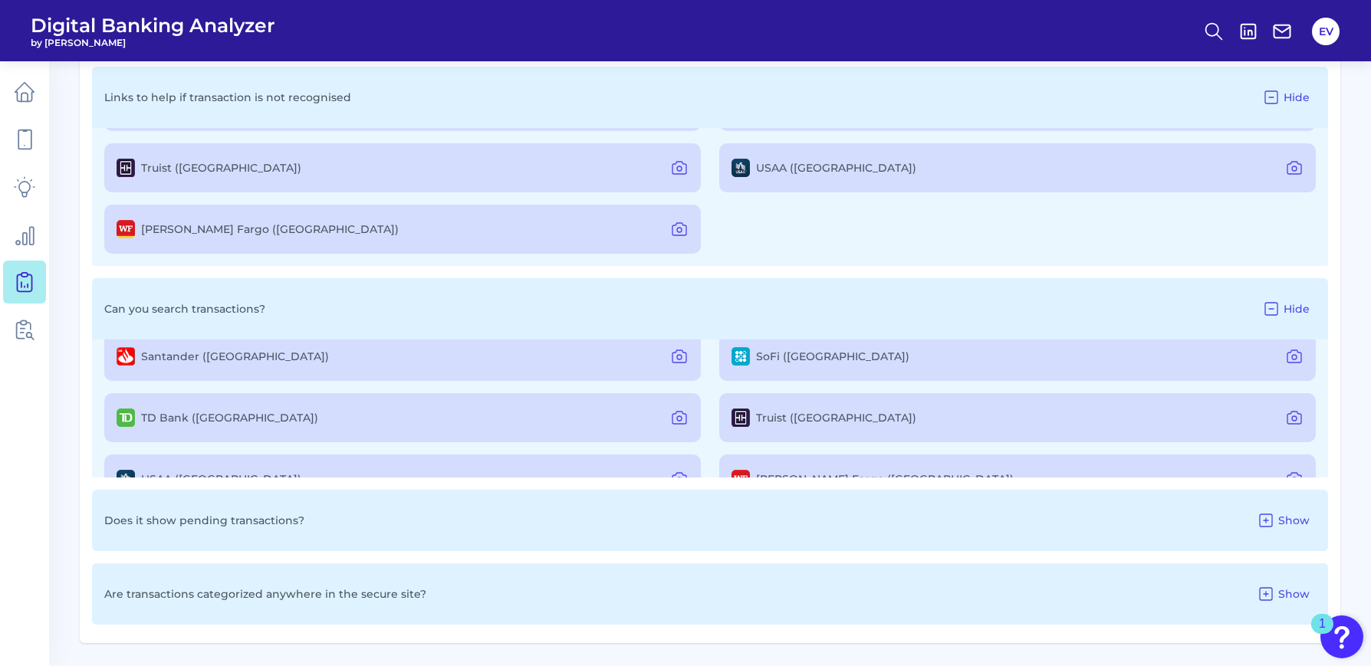
scroll to position [304, 0]
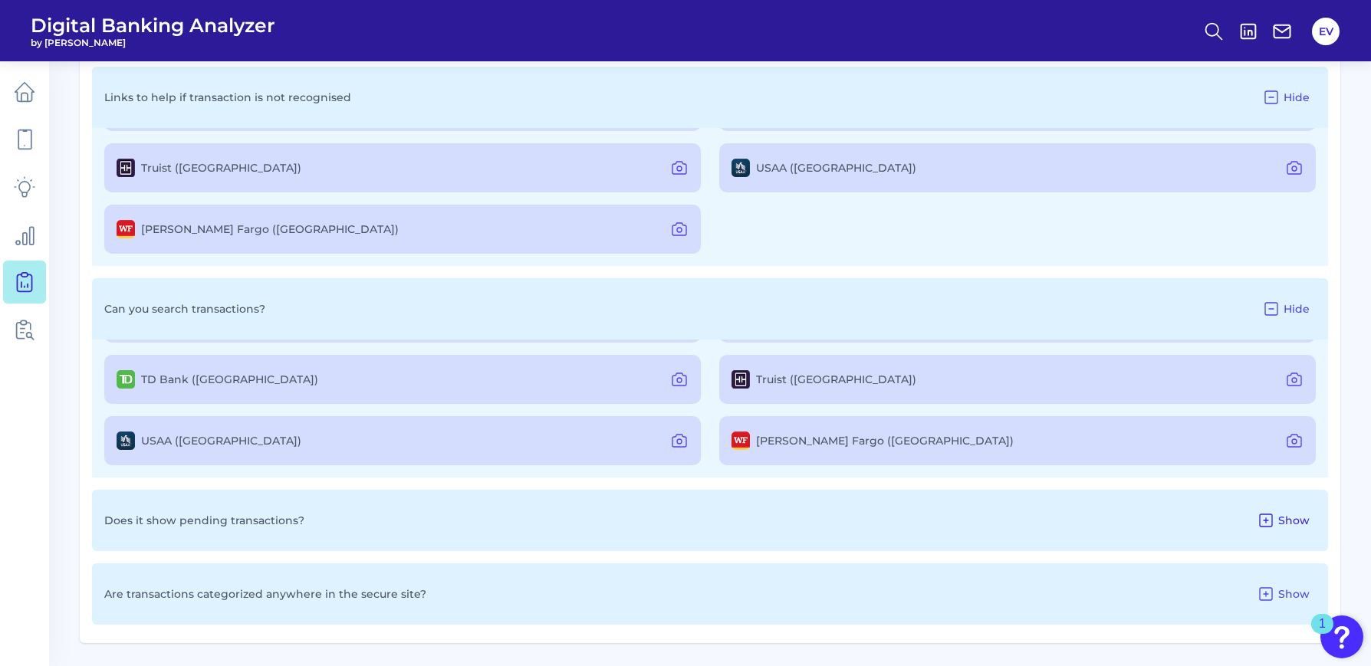
click at [1177, 521] on icon at bounding box center [1265, 520] width 18 height 18
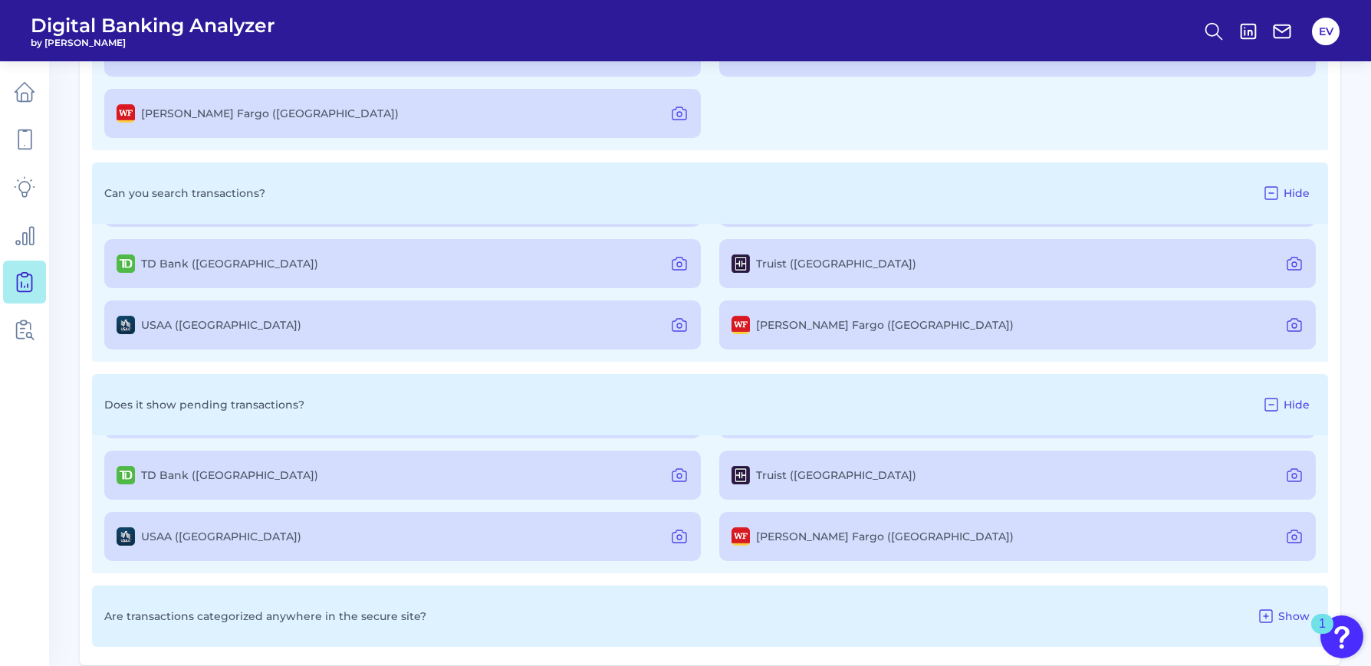
scroll to position [1507, 0]
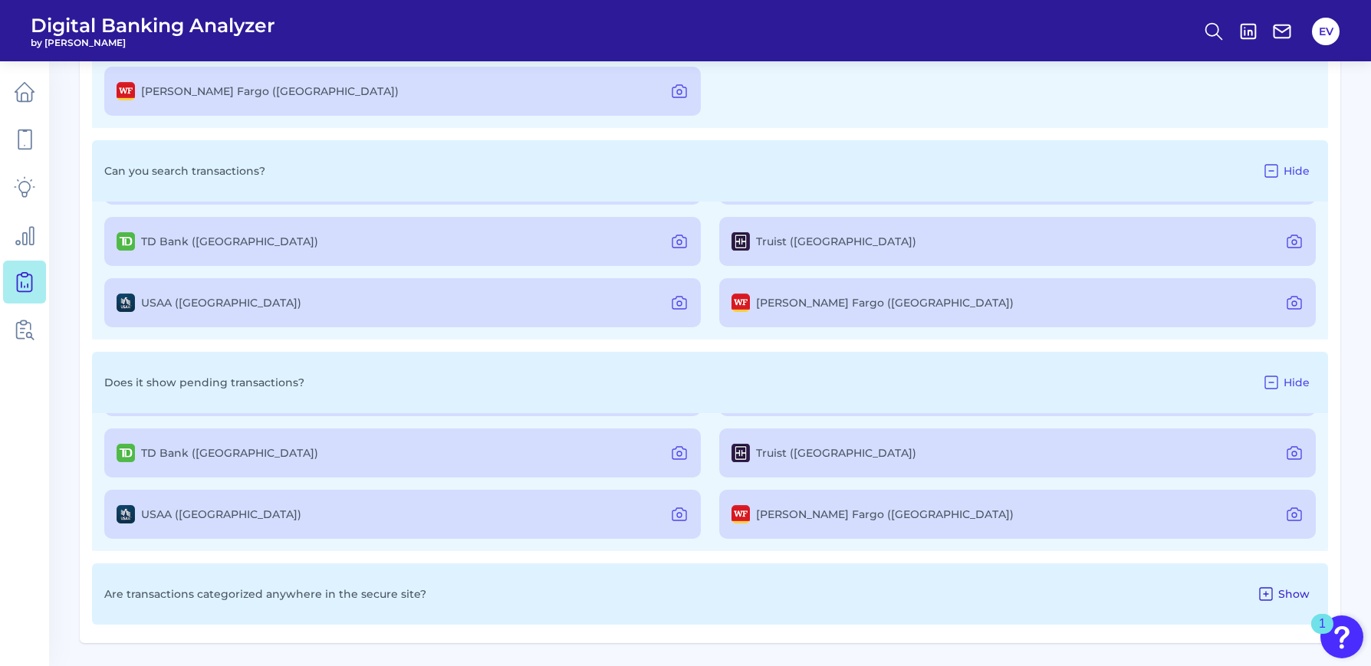
click at [1177, 566] on icon at bounding box center [1265, 594] width 18 height 18
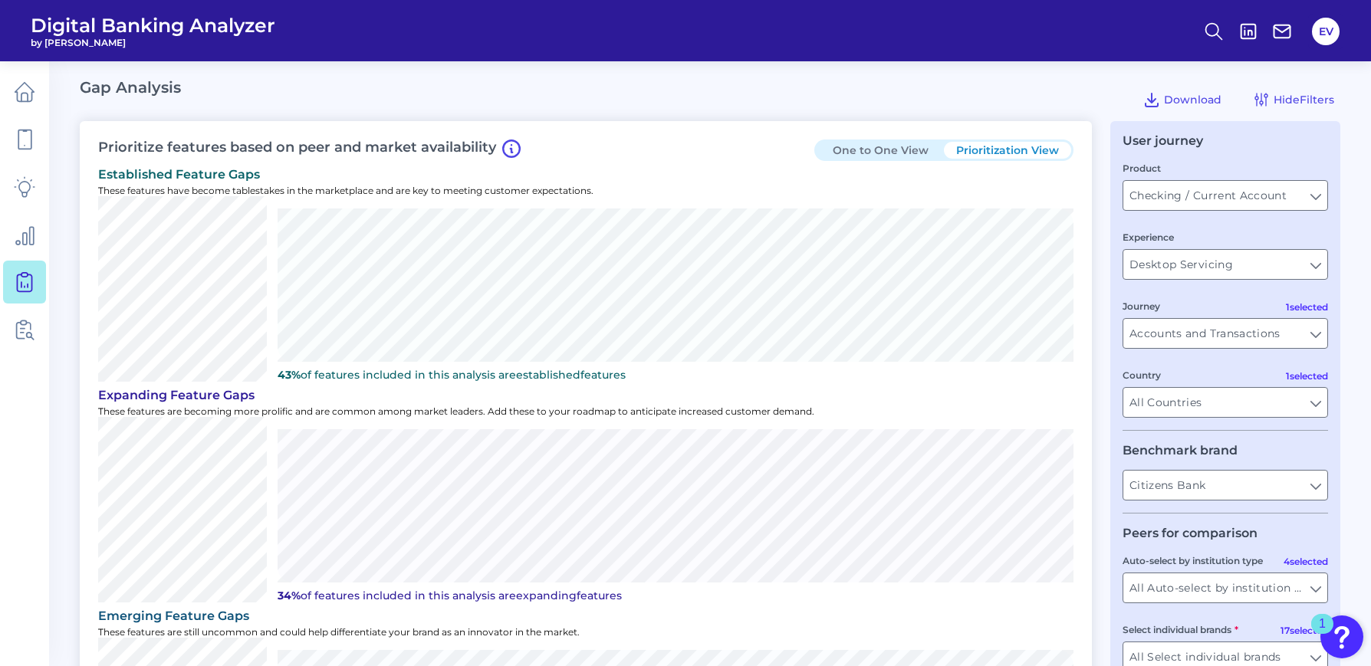
scroll to position [0, 0]
click at [1147, 100] on icon at bounding box center [1151, 102] width 18 height 18
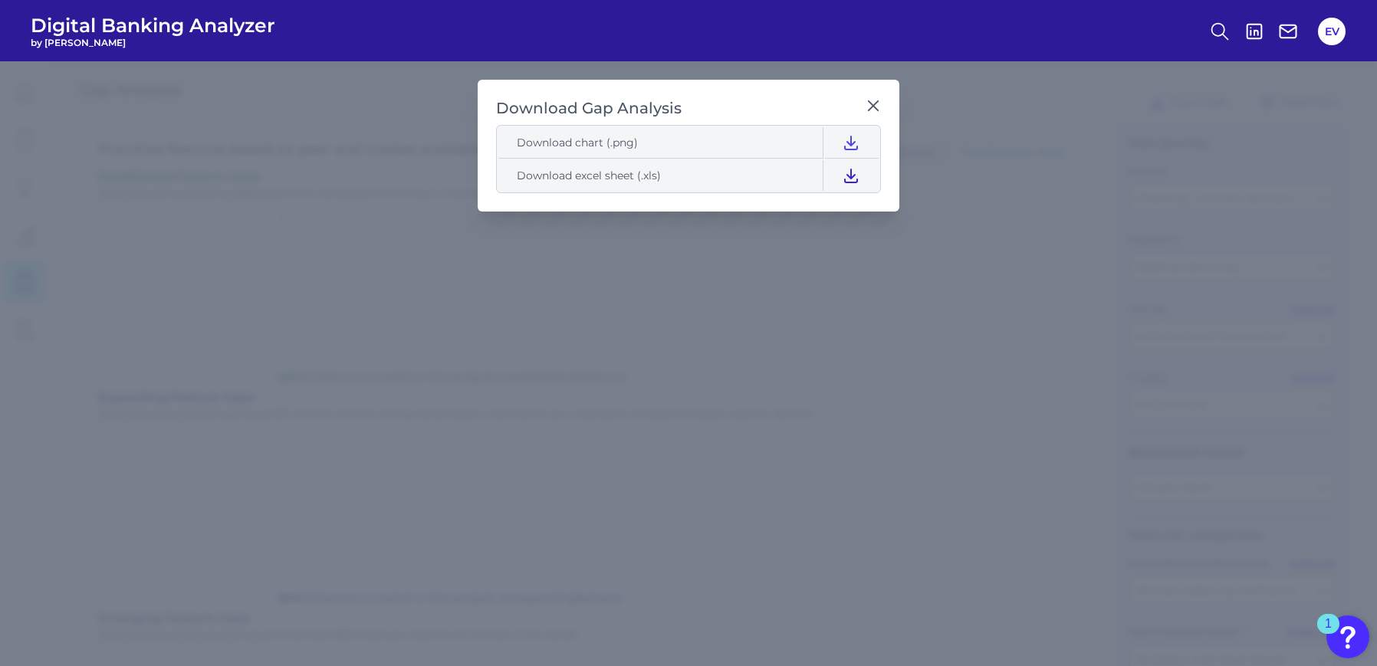
click at [846, 179] on icon at bounding box center [851, 175] width 18 height 18
click at [869, 106] on icon at bounding box center [873, 105] width 15 height 15
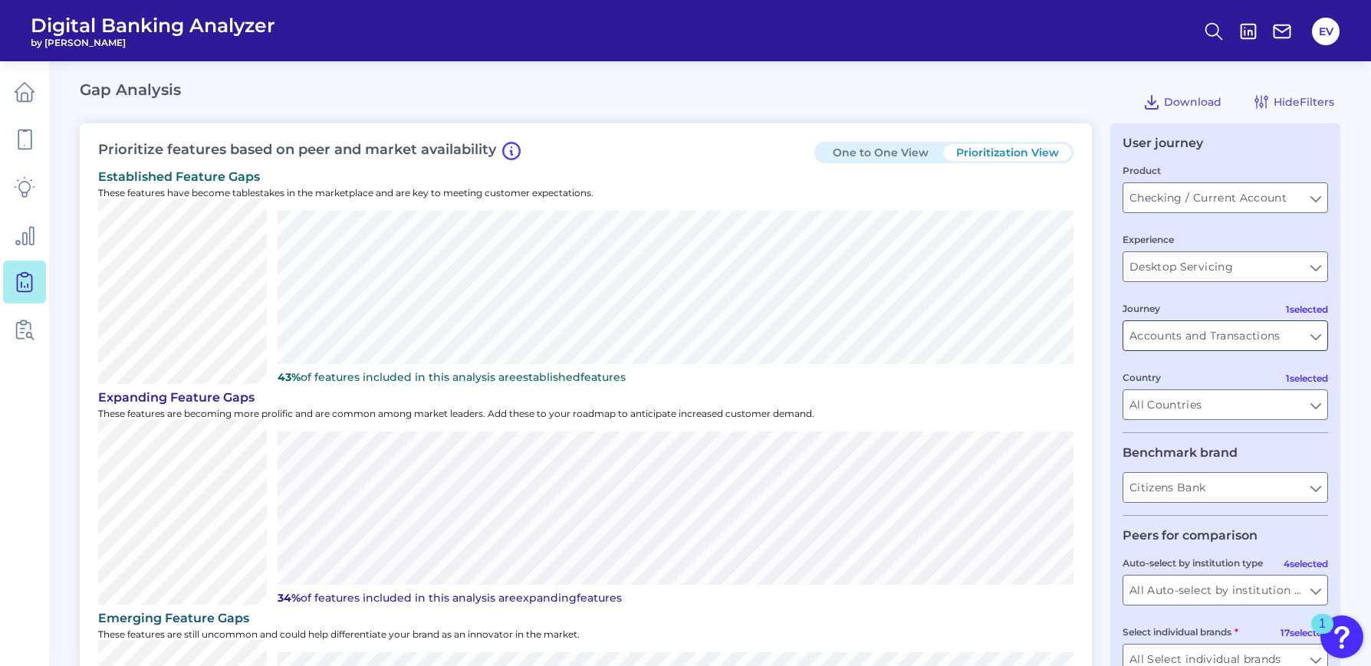
click at [1177, 336] on input "Accounts and Transactions" at bounding box center [1225, 335] width 204 height 29
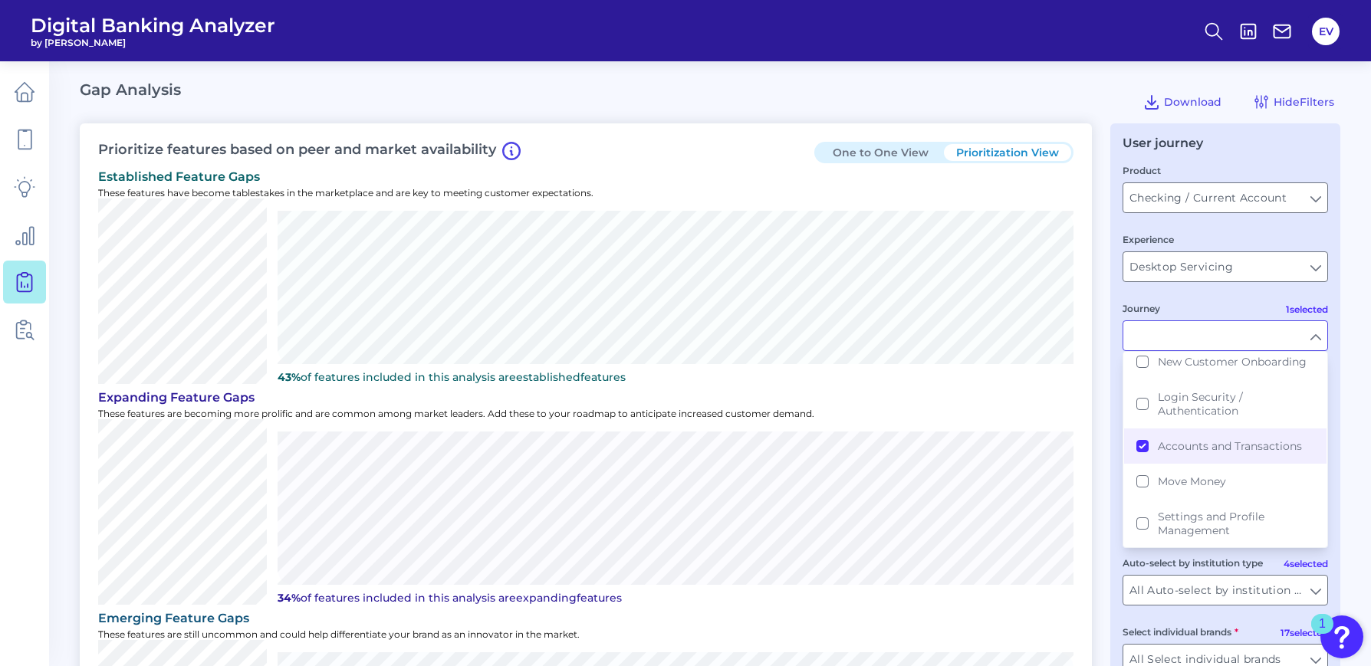
scroll to position [83, 0]
click at [1141, 441] on button "Accounts and Transactions" at bounding box center [1225, 442] width 202 height 35
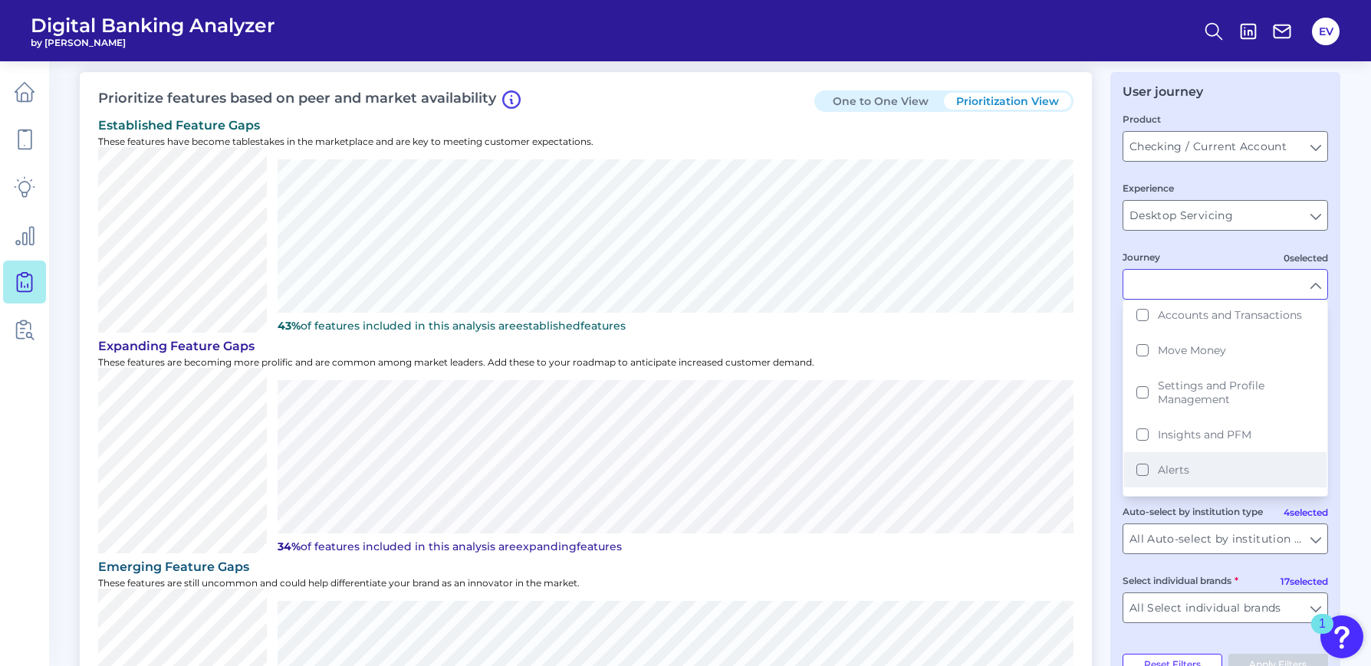
scroll to position [158, 0]
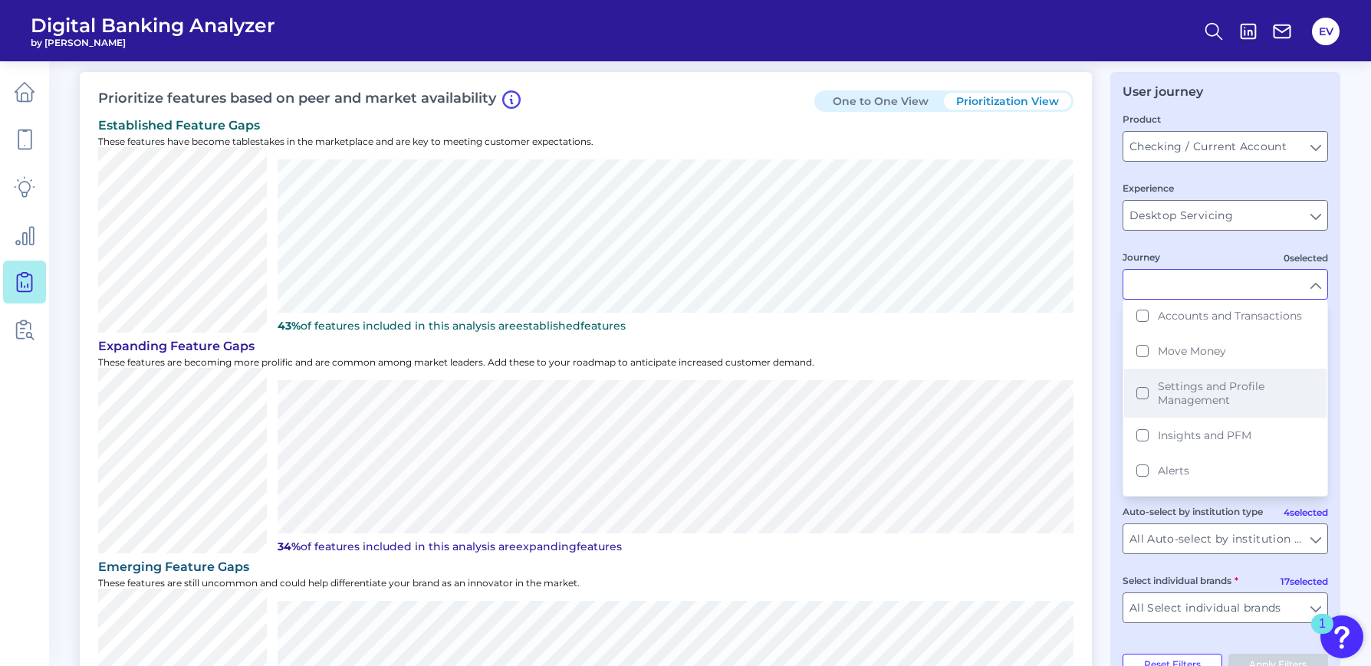
click at [1142, 397] on button "Settings and Profile Management" at bounding box center [1225, 393] width 202 height 49
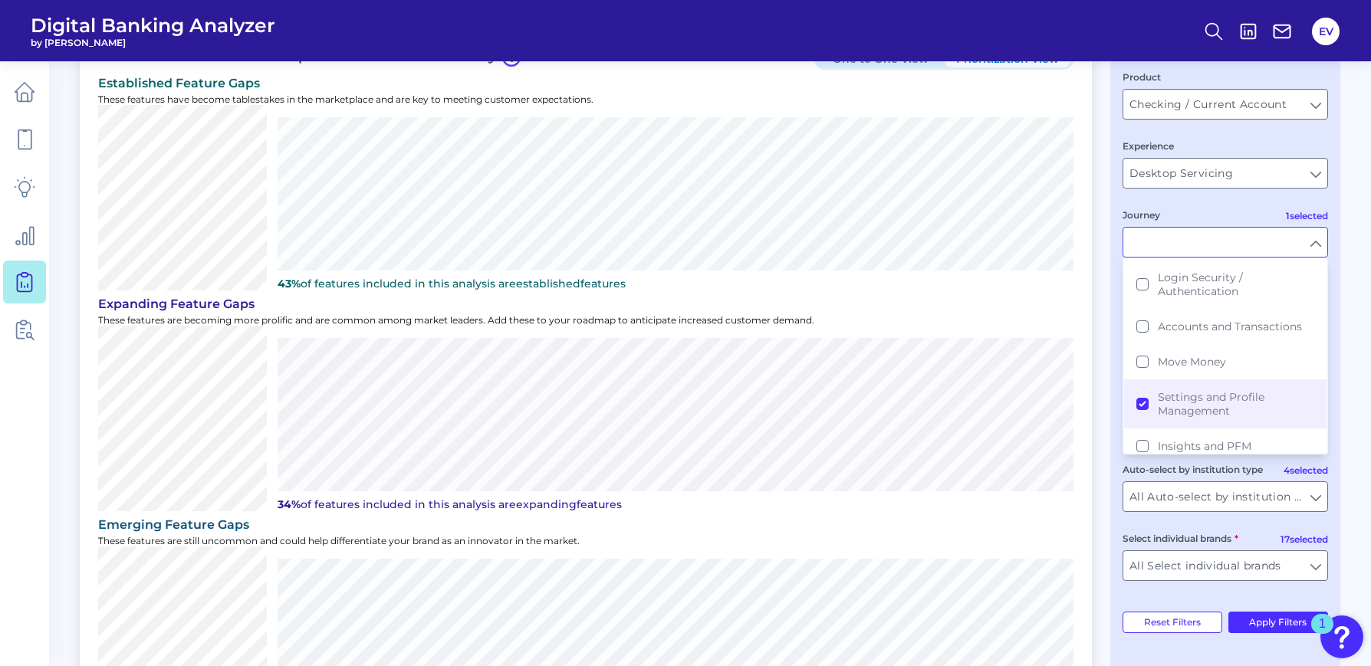
scroll to position [94, 0]
click at [1177, 566] on button "Apply Filters" at bounding box center [1278, 621] width 100 height 21
type input "Settings and Profile Management"
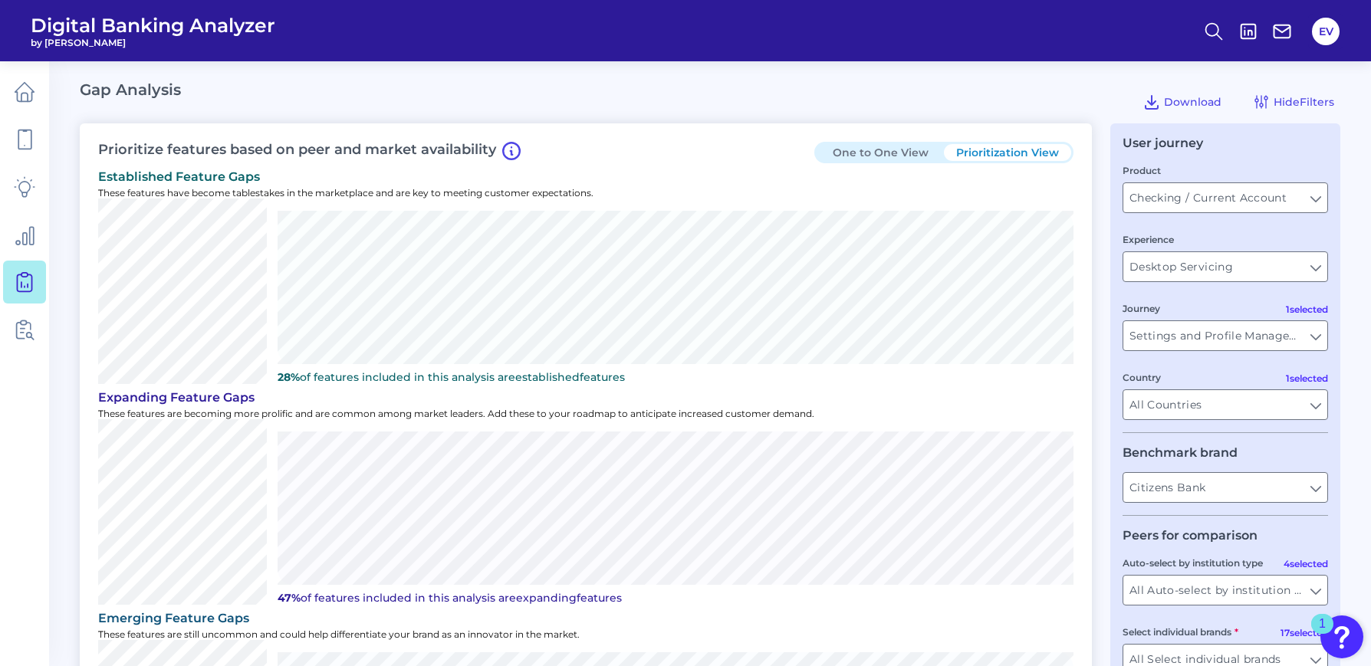
scroll to position [350, 0]
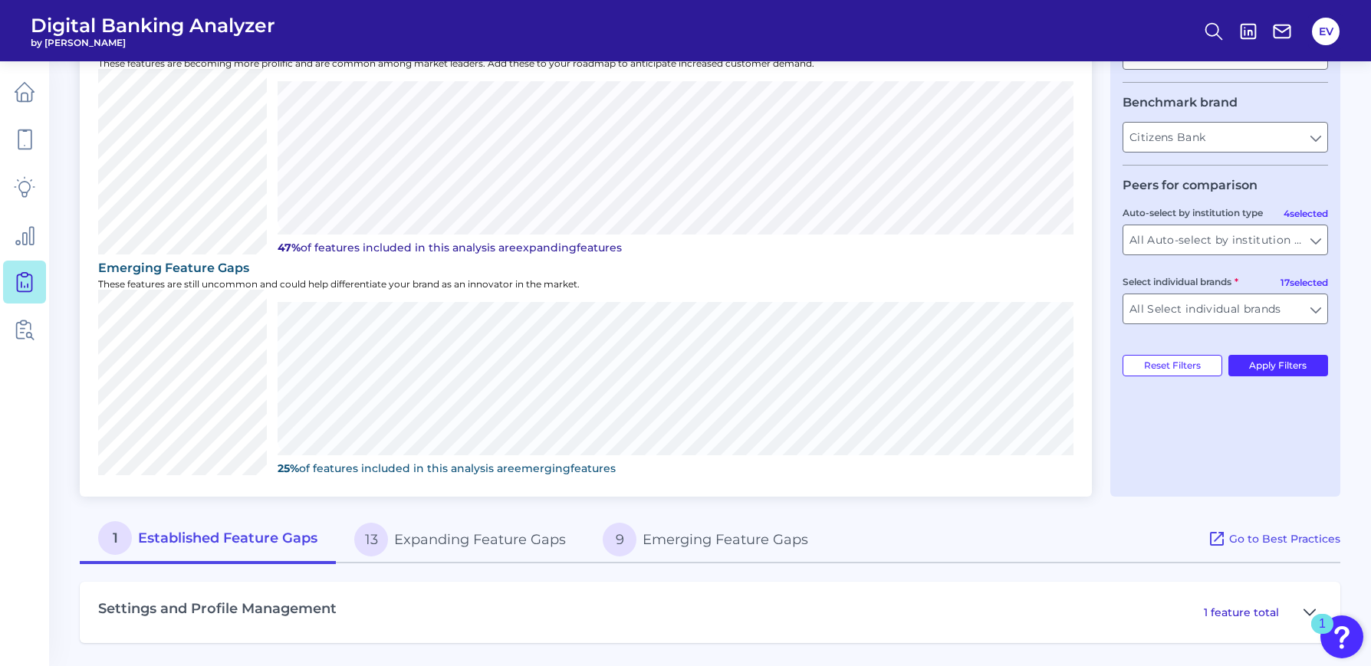
click at [1177, 566] on icon at bounding box center [1309, 612] width 12 height 18
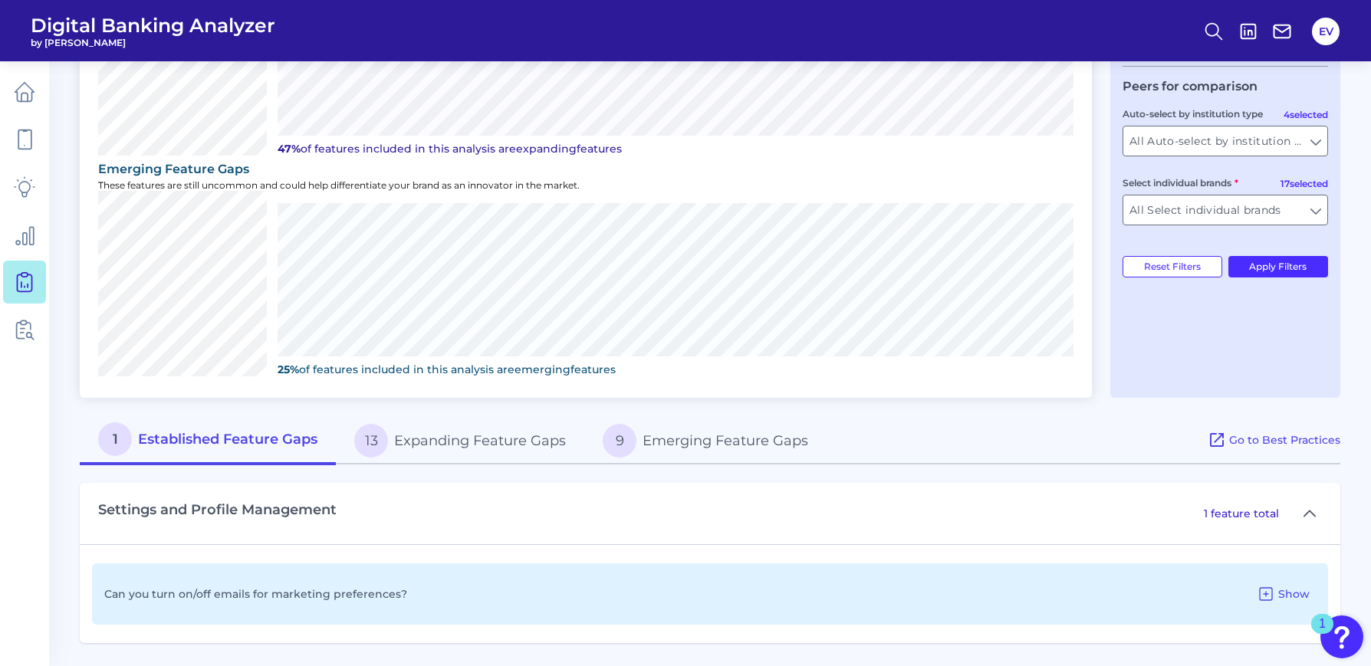
click at [502, 438] on button "13 Expanding Feature Gaps" at bounding box center [460, 440] width 248 height 49
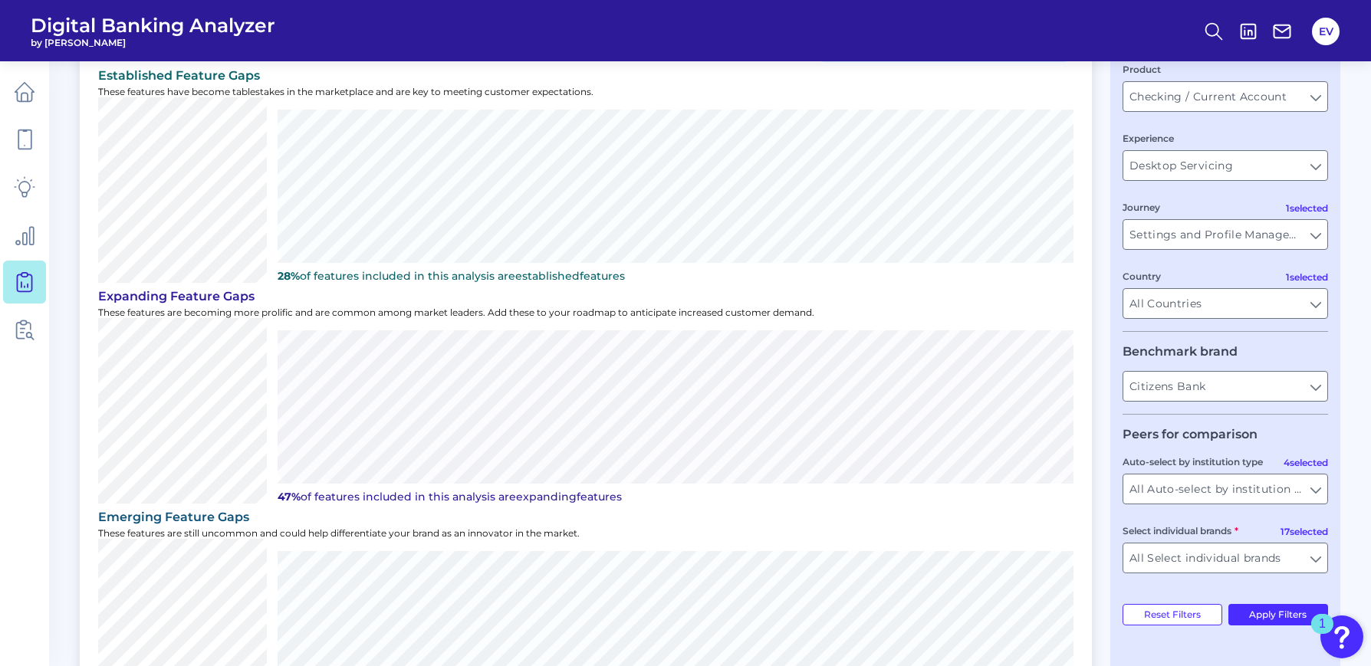
scroll to position [102, 0]
click at [1177, 238] on input "Settings and Profile Management" at bounding box center [1225, 233] width 204 height 29
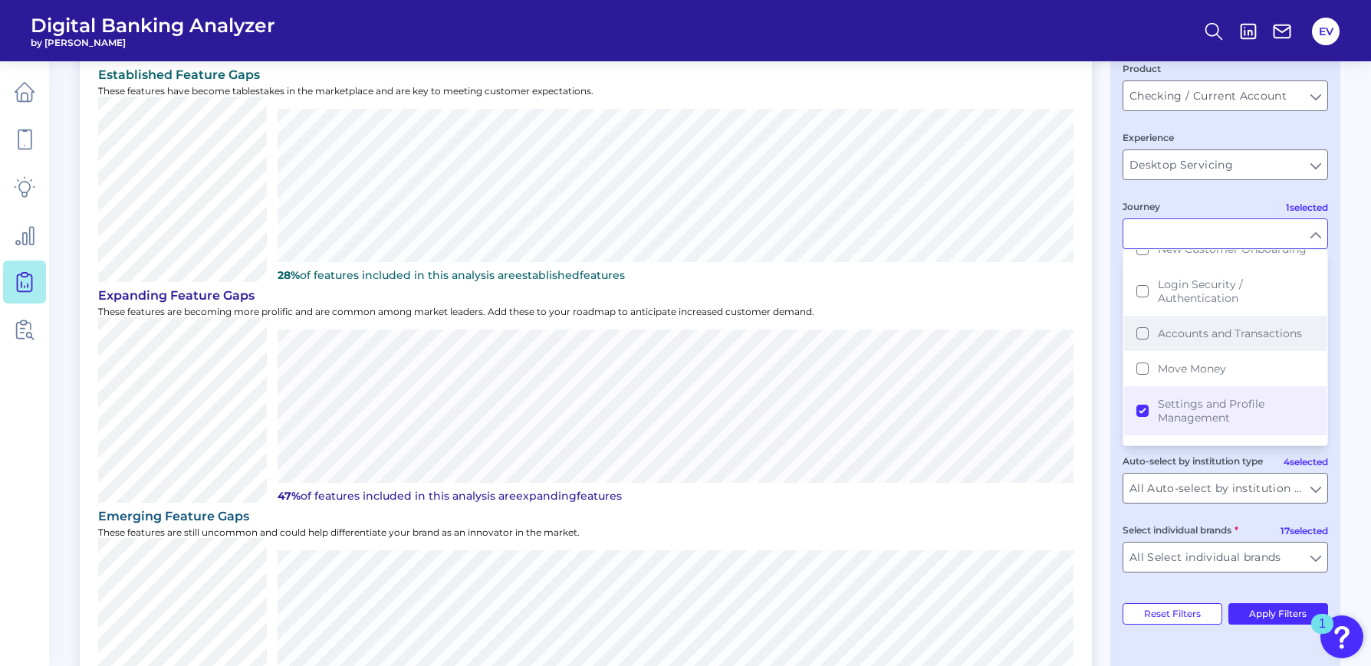
scroll to position [90, 0]
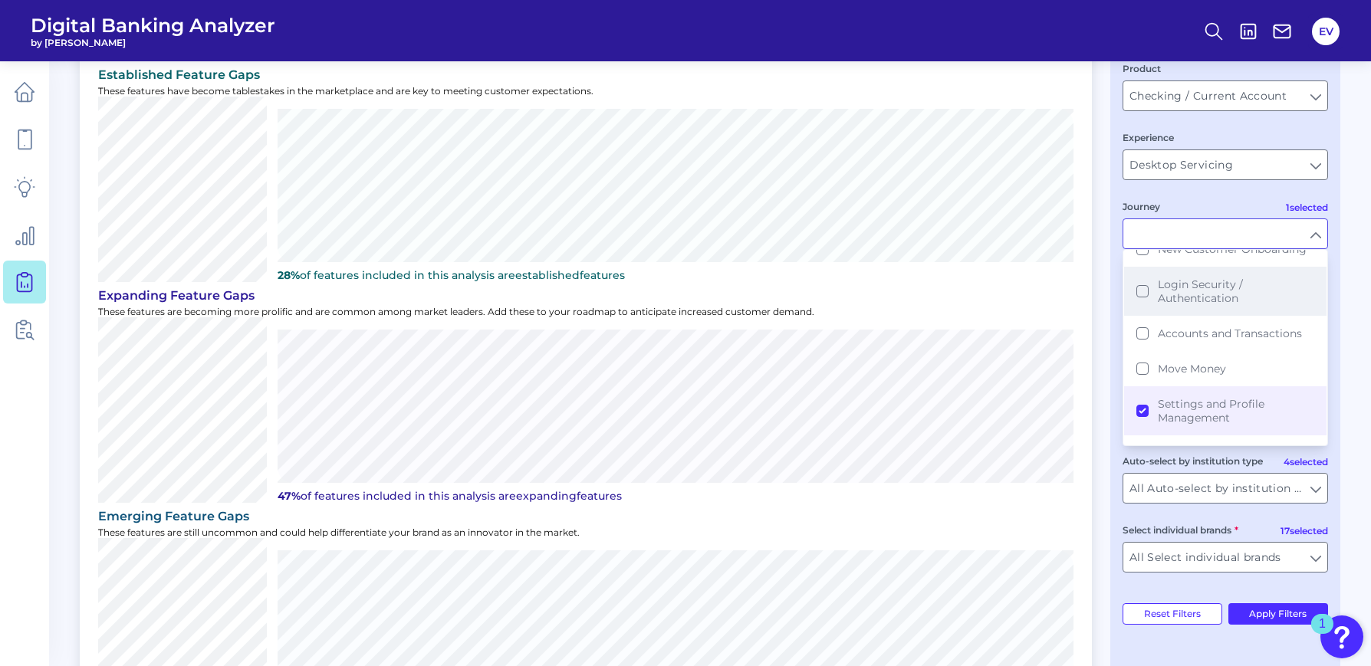
click at [1138, 289] on button "Login Security / Authentication" at bounding box center [1225, 291] width 202 height 49
click at [1143, 413] on button "Settings and Profile Management" at bounding box center [1225, 410] width 202 height 49
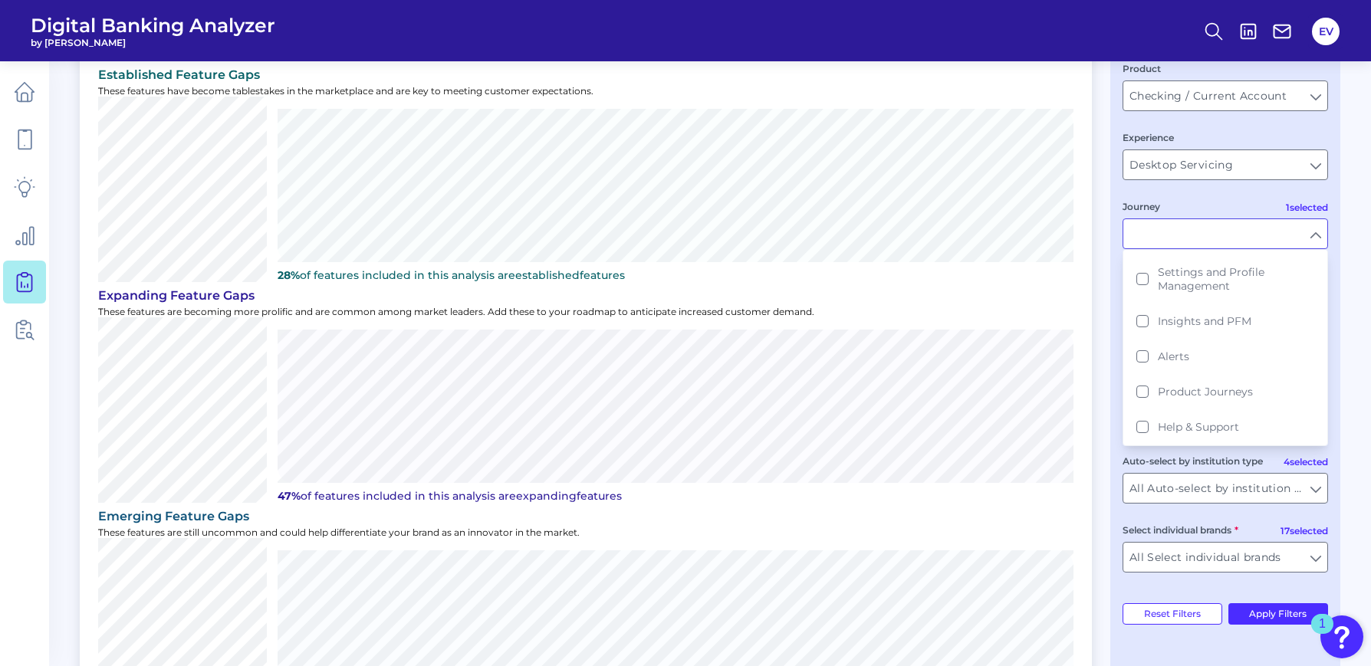
type input "Login Security / Authentication"
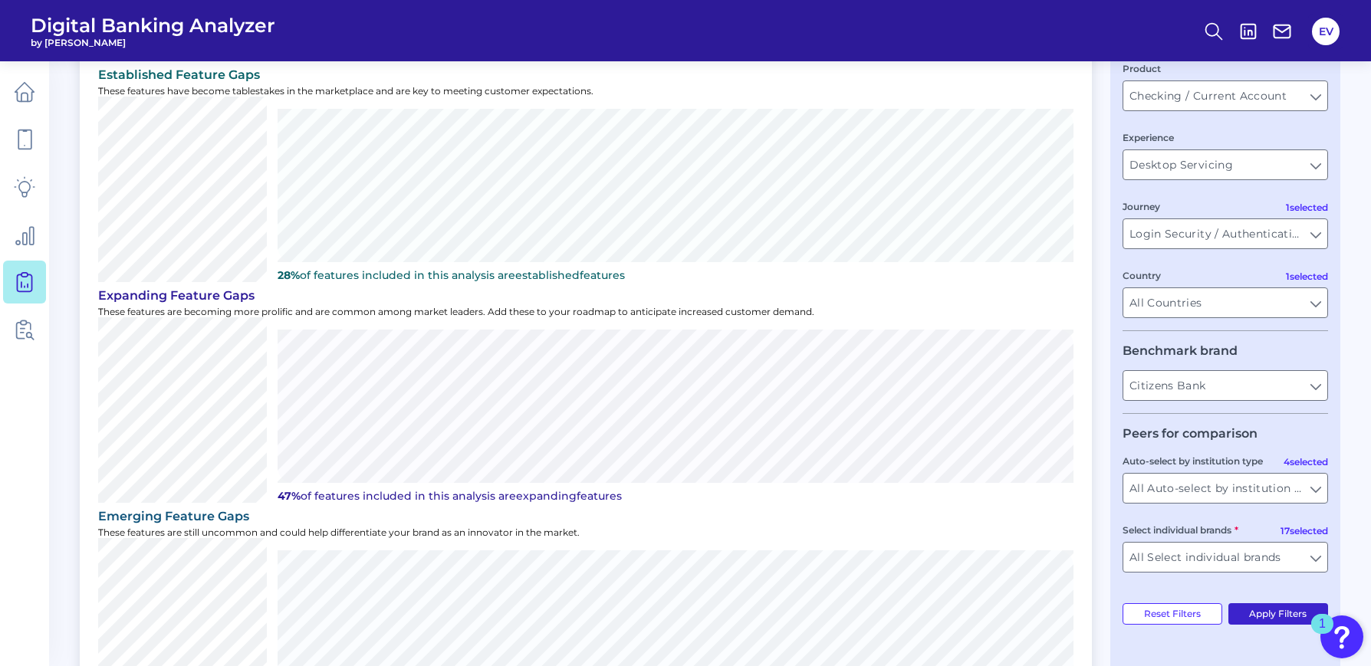
click at [1177, 566] on button "Apply Filters" at bounding box center [1278, 613] width 100 height 21
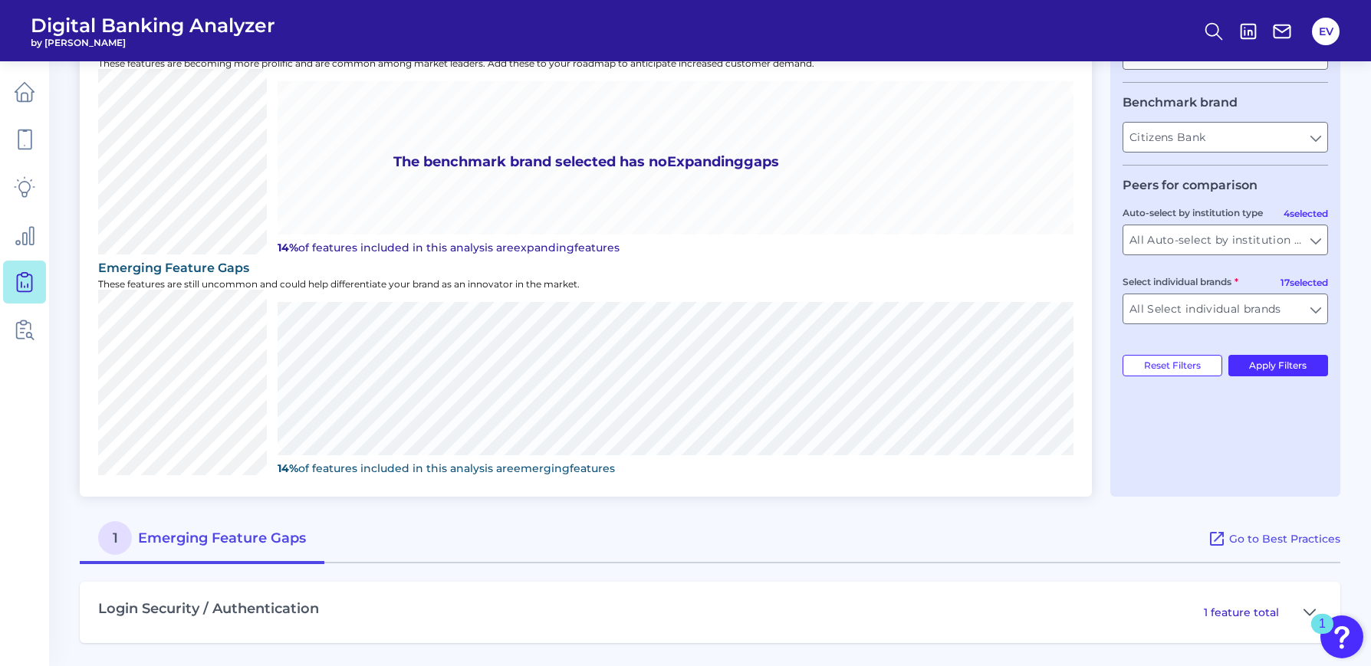
scroll to position [350, 0]
click at [1177, 566] on icon at bounding box center [1309, 612] width 12 height 18
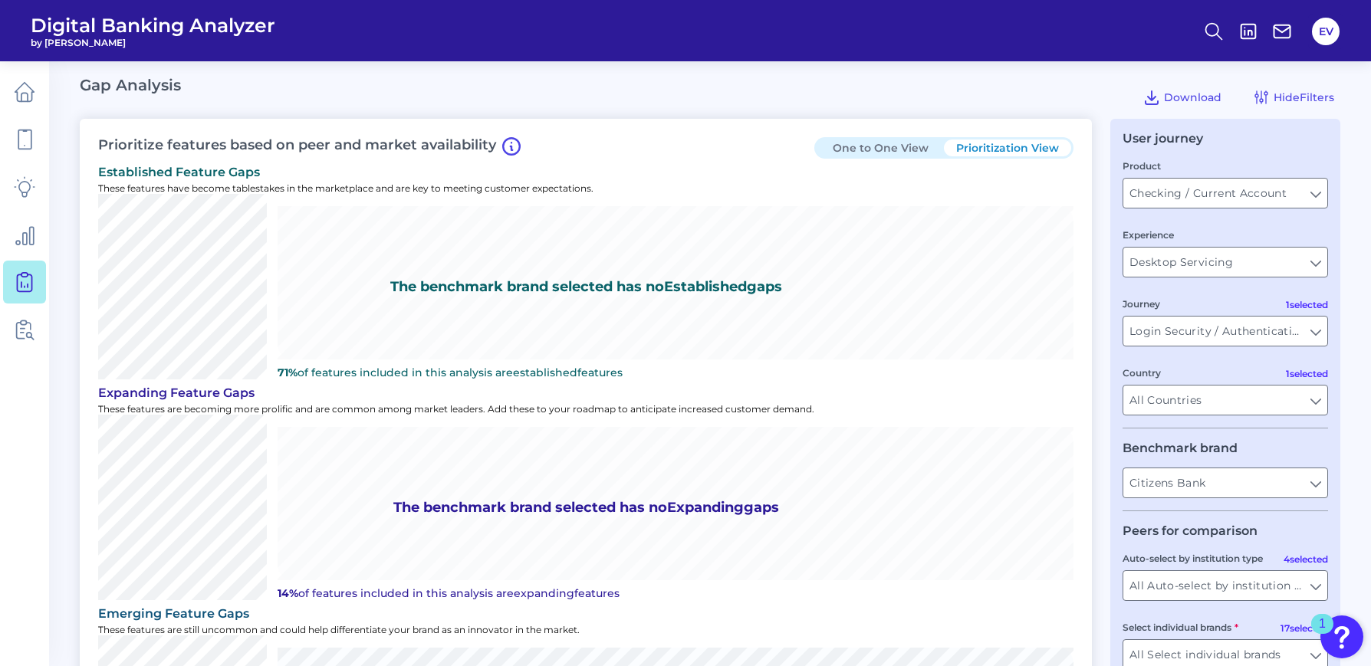
scroll to position [4, 0]
click at [1177, 268] on input "Desktop Servicing" at bounding box center [1225, 262] width 204 height 29
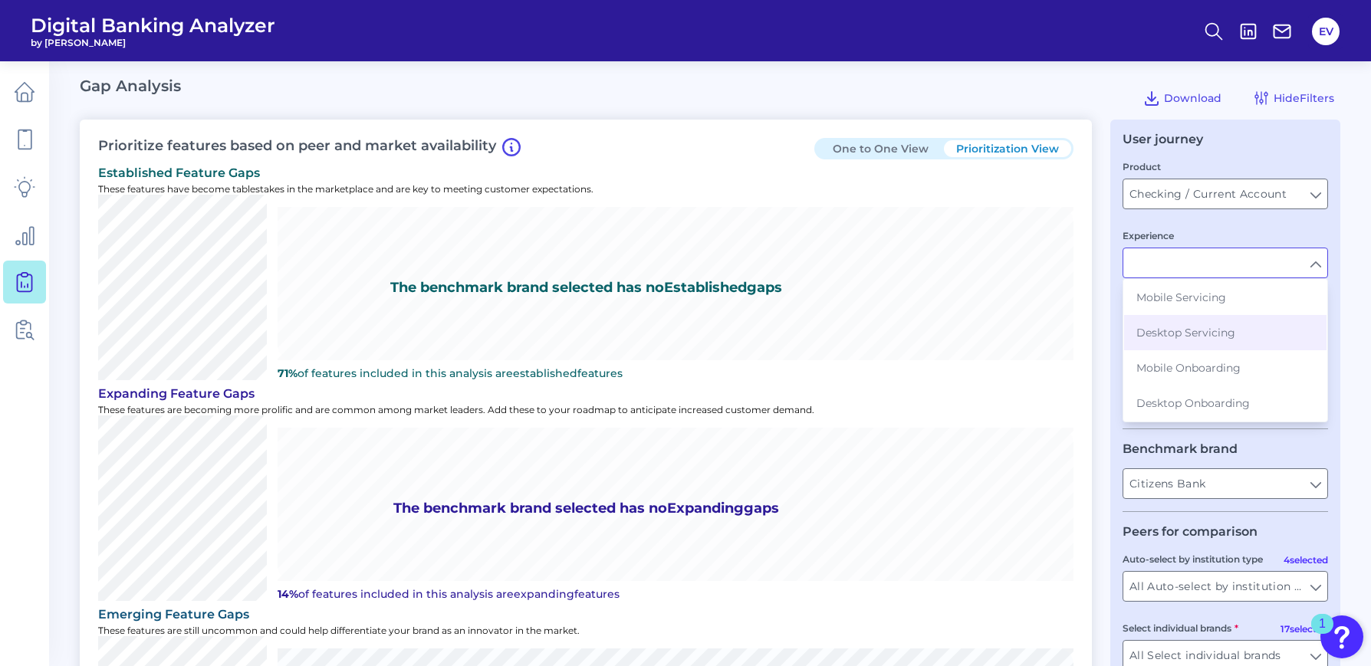
click at [1177, 268] on input "Experience" at bounding box center [1225, 262] width 204 height 29
type input "Desktop Servicing"
click at [1177, 268] on input "Desktop Servicing" at bounding box center [1225, 262] width 204 height 29
click at [1177, 251] on main "Gap Analysis Download Hide Filters Prioritize features based on peer and market…" at bounding box center [685, 553] width 1371 height 1115
type input "Desktop Servicing"
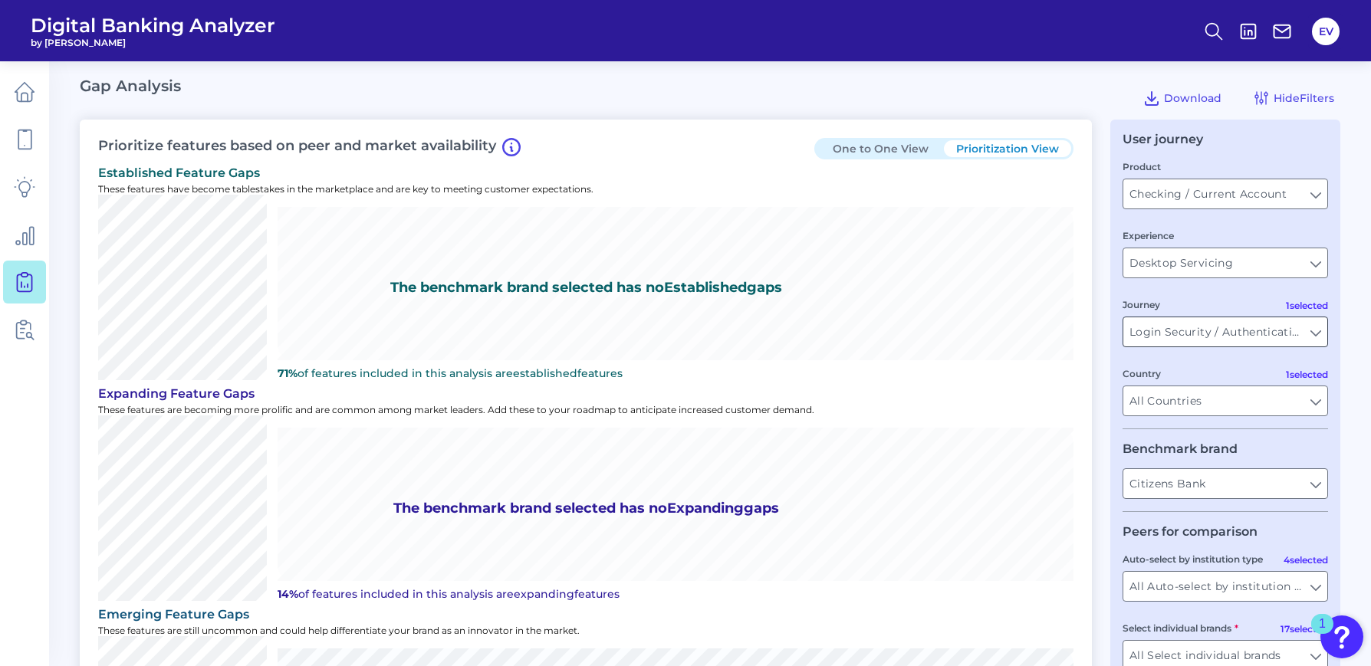
click at [1177, 326] on input "Login Security / Authentication" at bounding box center [1225, 331] width 204 height 29
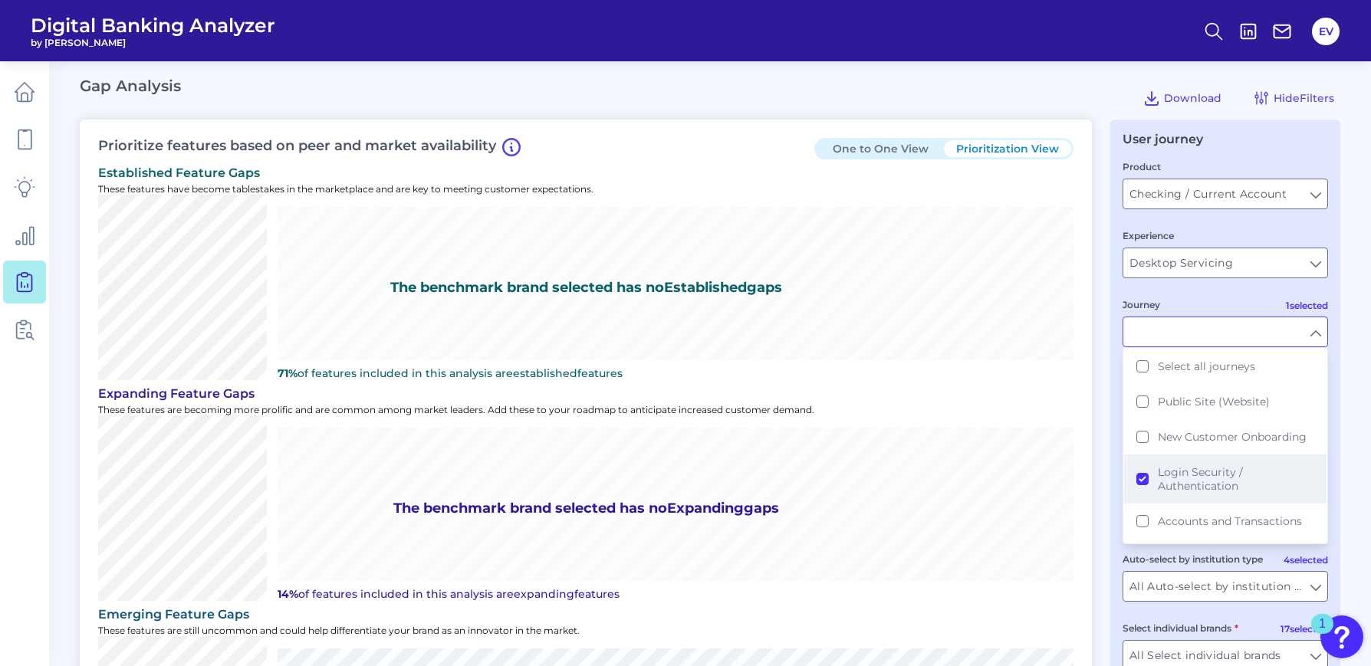
click at [1142, 478] on button "Login Security / Authentication" at bounding box center [1225, 479] width 202 height 49
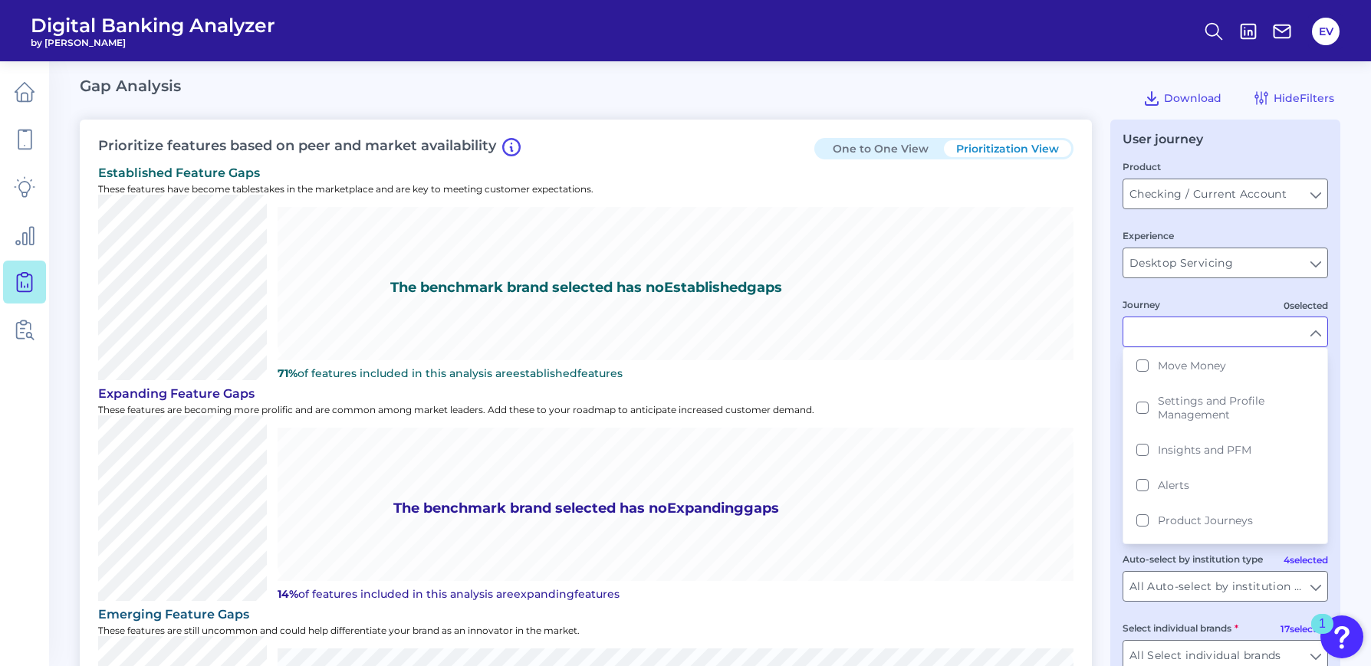
scroll to position [195, 0]
click at [1142, 365] on button "Move Money" at bounding box center [1225, 361] width 202 height 35
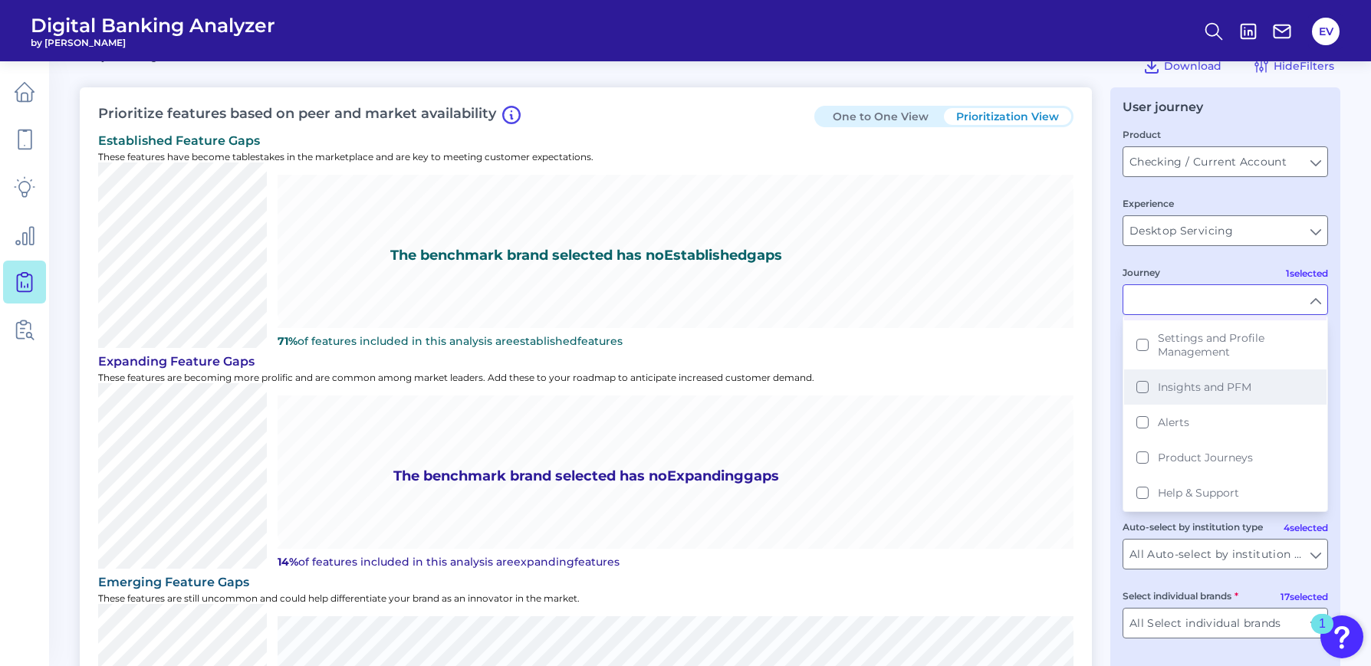
scroll to position [37, 0]
click at [1177, 382] on main "Gap Analysis Download Hide Filters Prioritize features based on peer and market…" at bounding box center [685, 520] width 1371 height 1115
type input "Move Money"
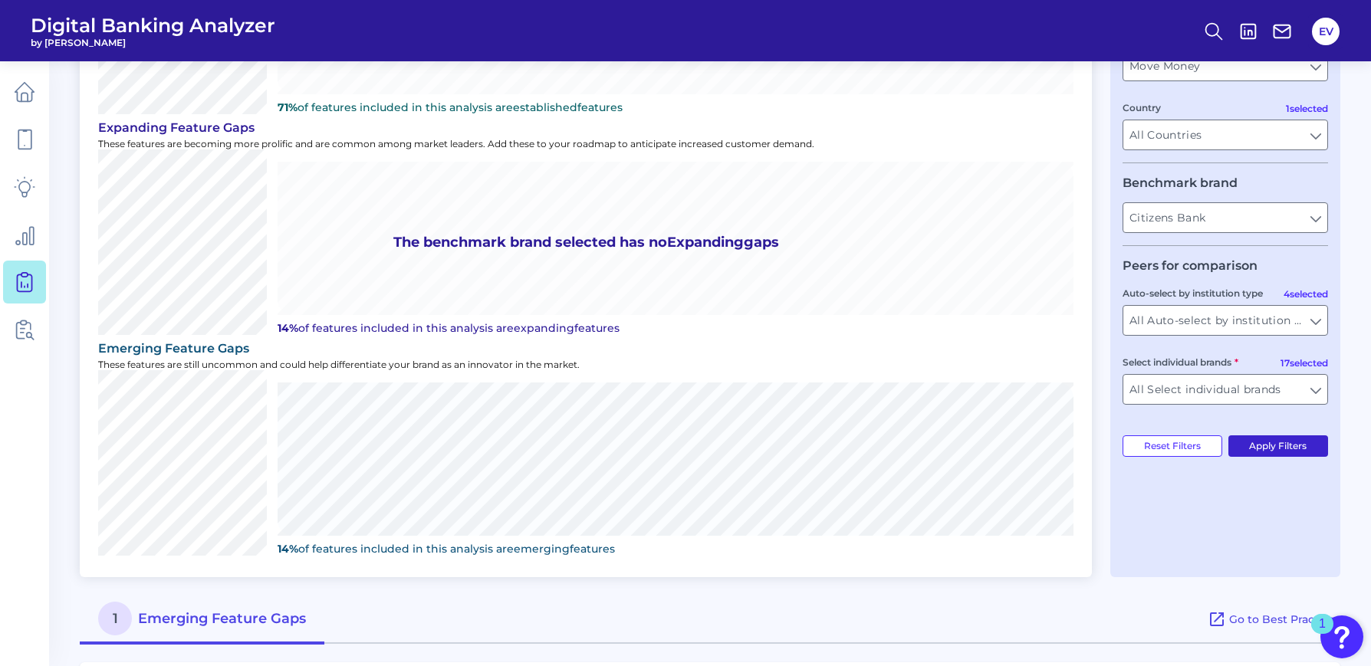
click at [1177, 443] on button "Apply Filters" at bounding box center [1278, 445] width 100 height 21
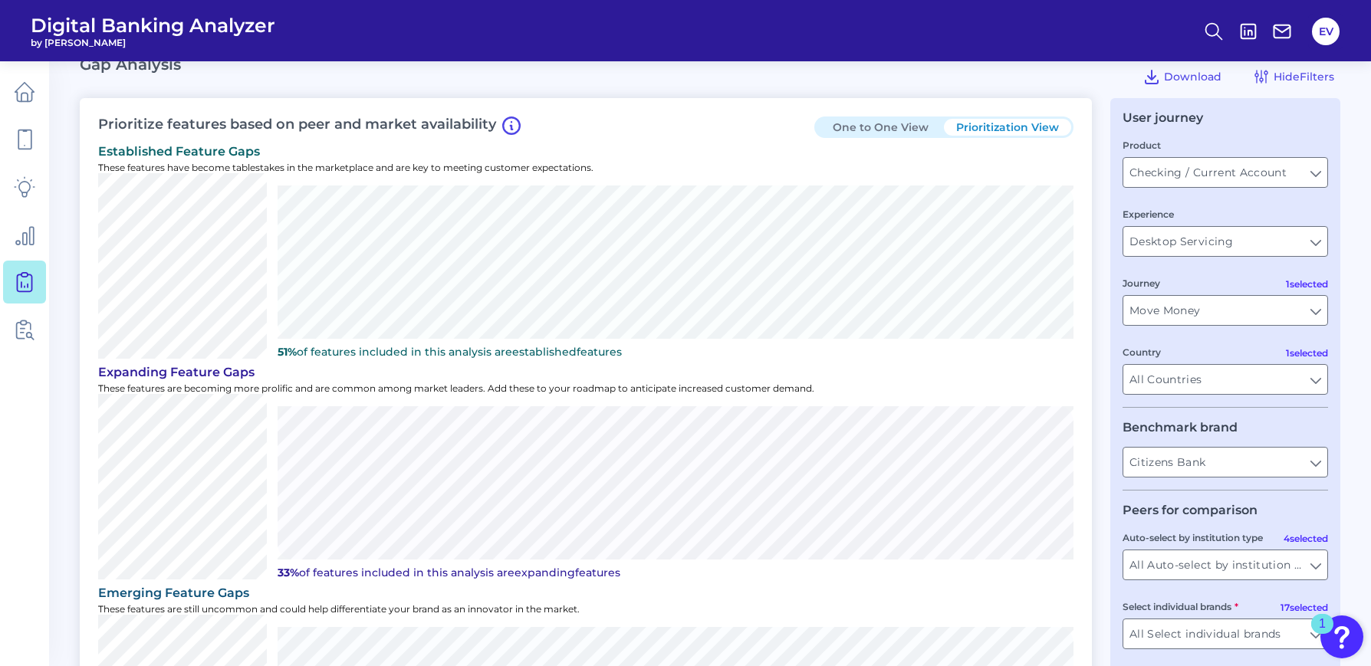
scroll to position [350, 0]
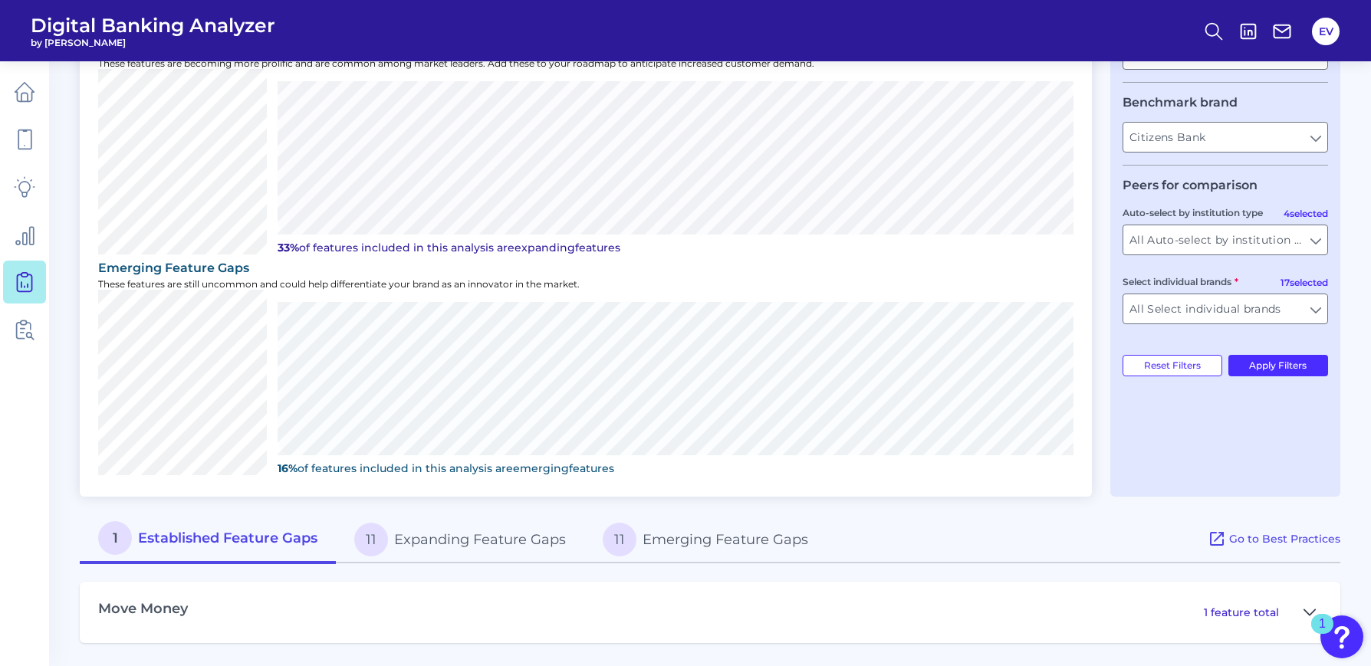
click at [1177, 566] on button at bounding box center [1309, 612] width 25 height 25
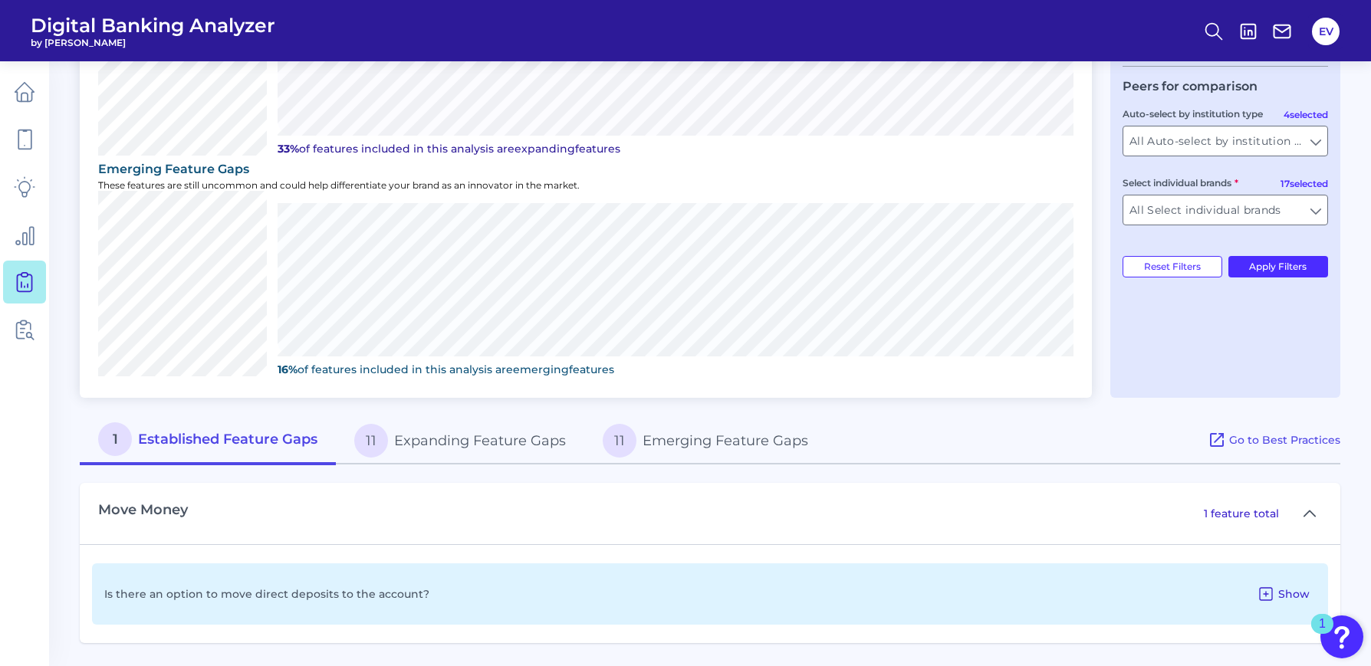
click at [1177, 566] on button "Show" at bounding box center [1282, 594] width 65 height 25
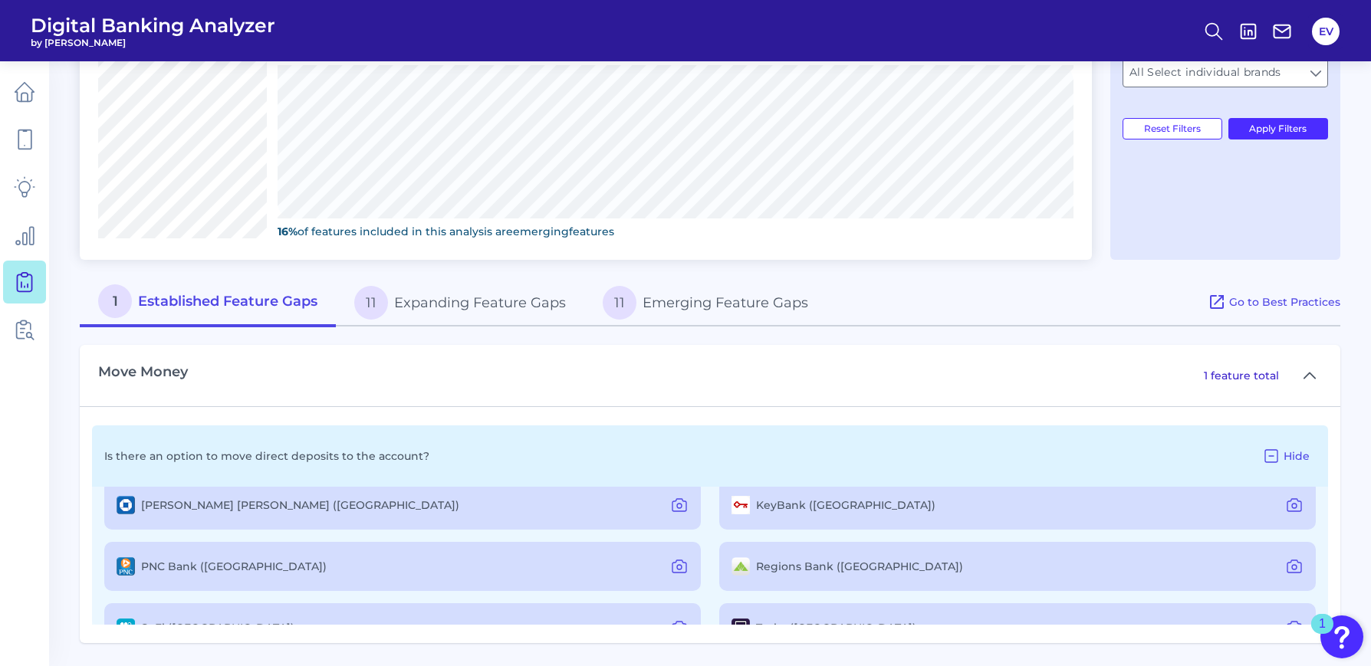
scroll to position [0, 0]
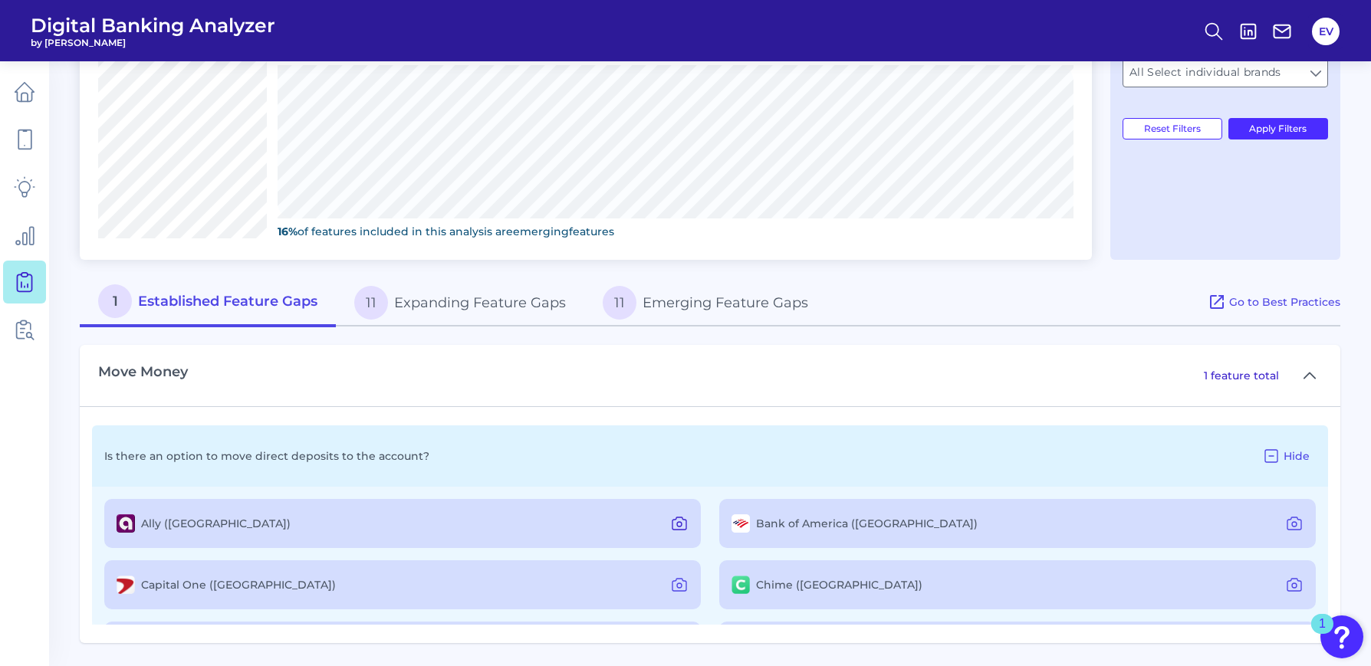
click at [680, 524] on icon at bounding box center [679, 523] width 18 height 18
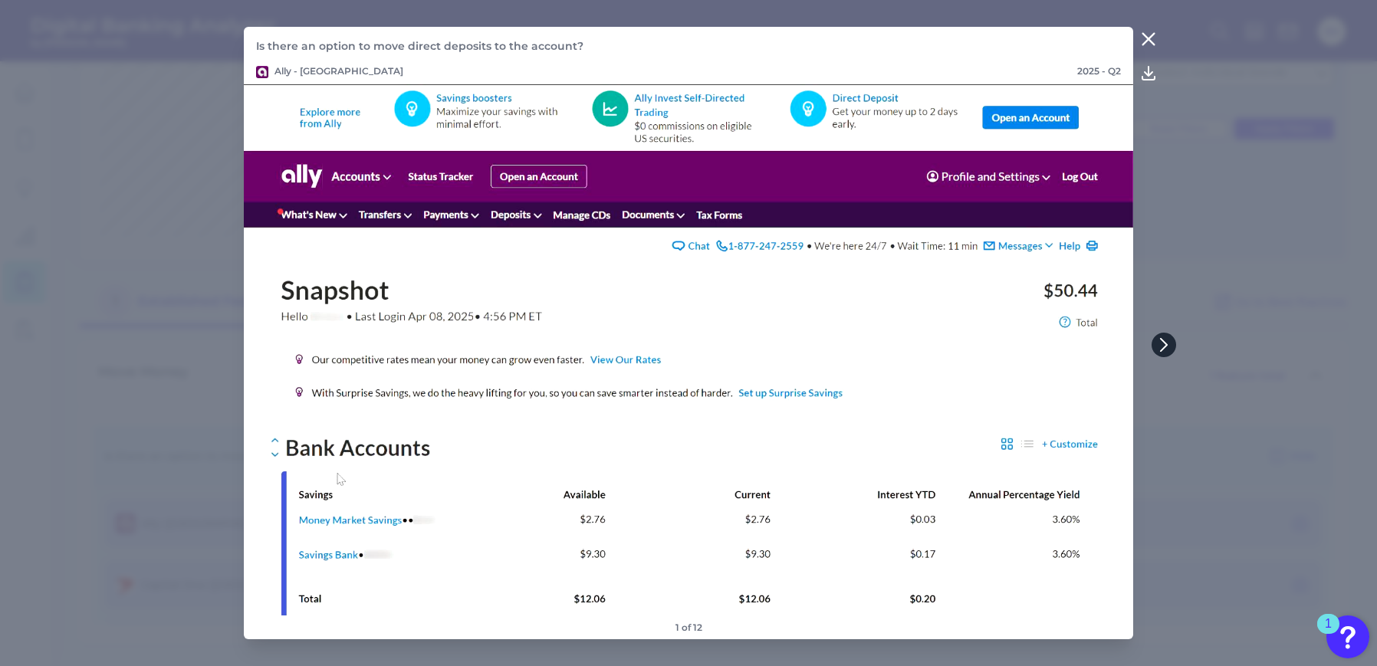
click at [1168, 339] on icon at bounding box center [1164, 345] width 14 height 14
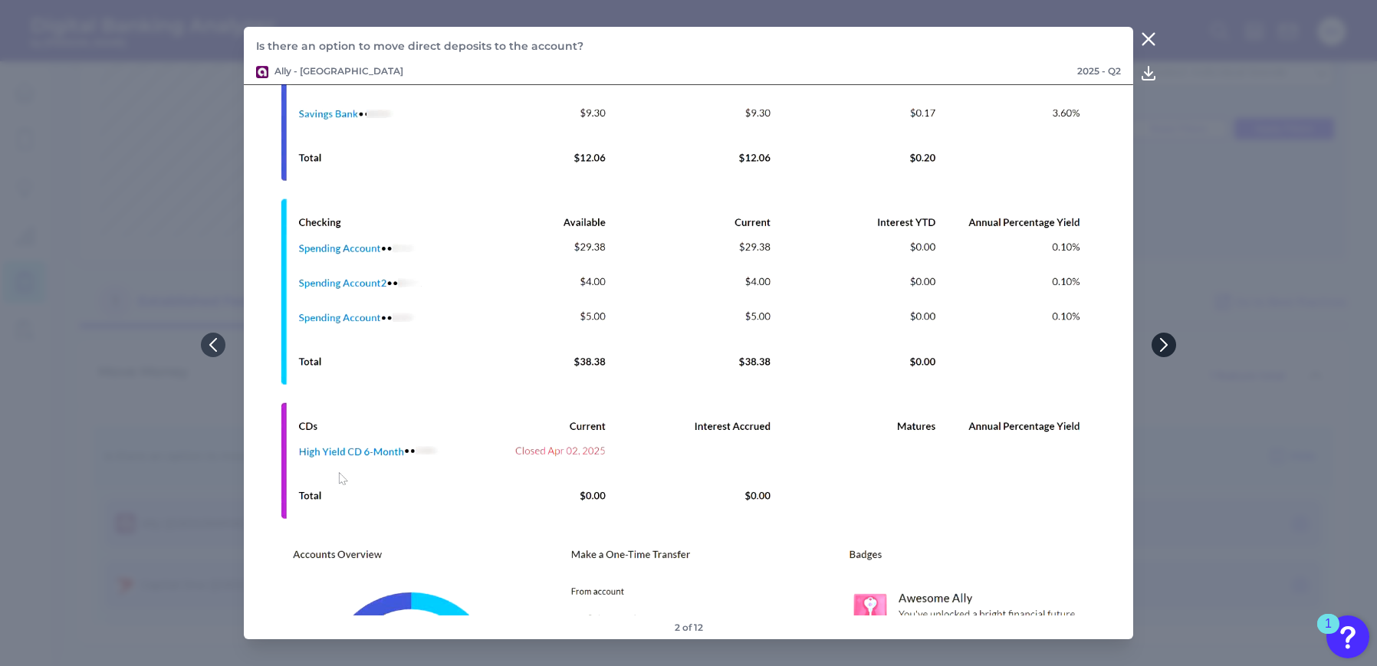
click at [1161, 347] on icon at bounding box center [1164, 345] width 14 height 14
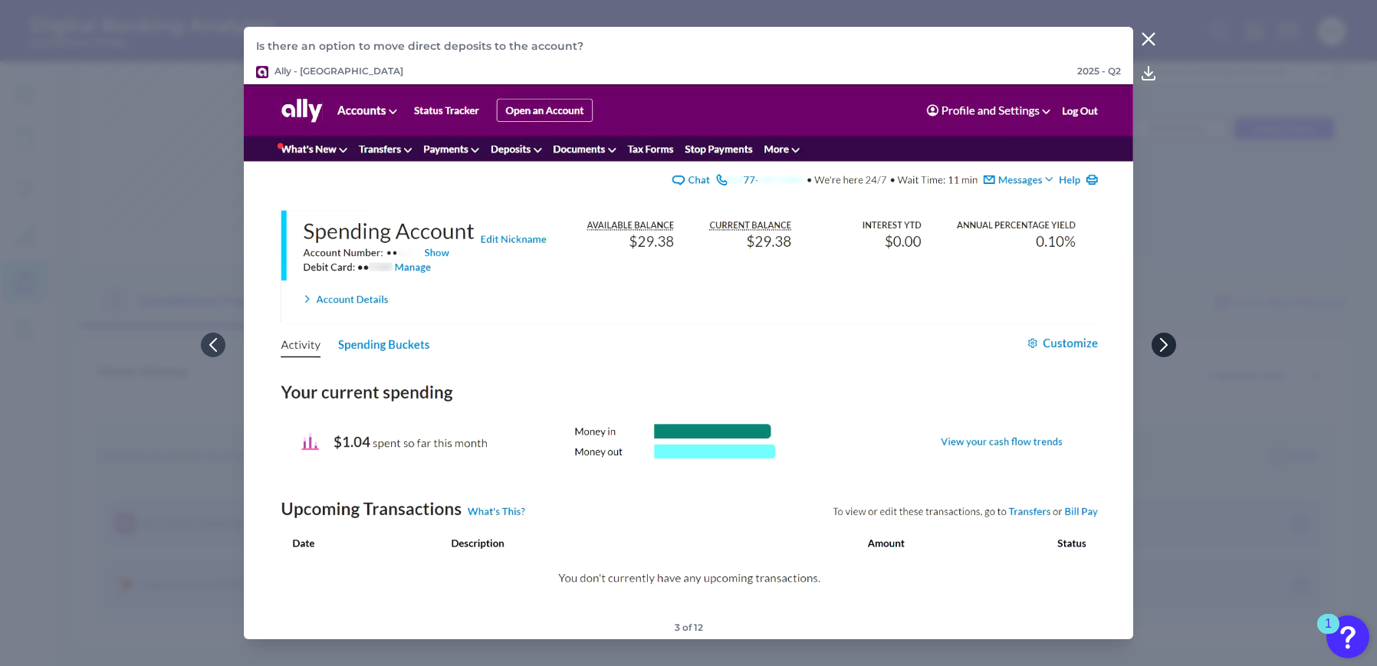
click at [1161, 347] on icon at bounding box center [1164, 345] width 14 height 14
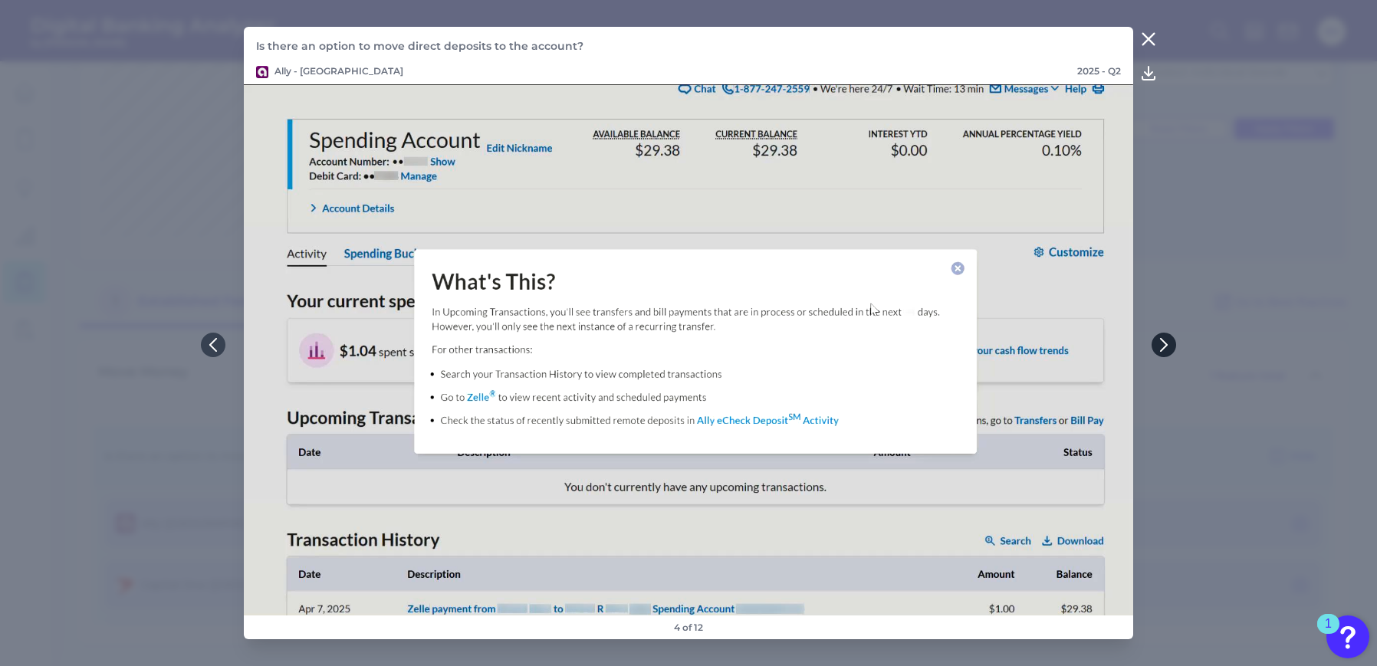
click at [1161, 347] on icon at bounding box center [1164, 345] width 14 height 14
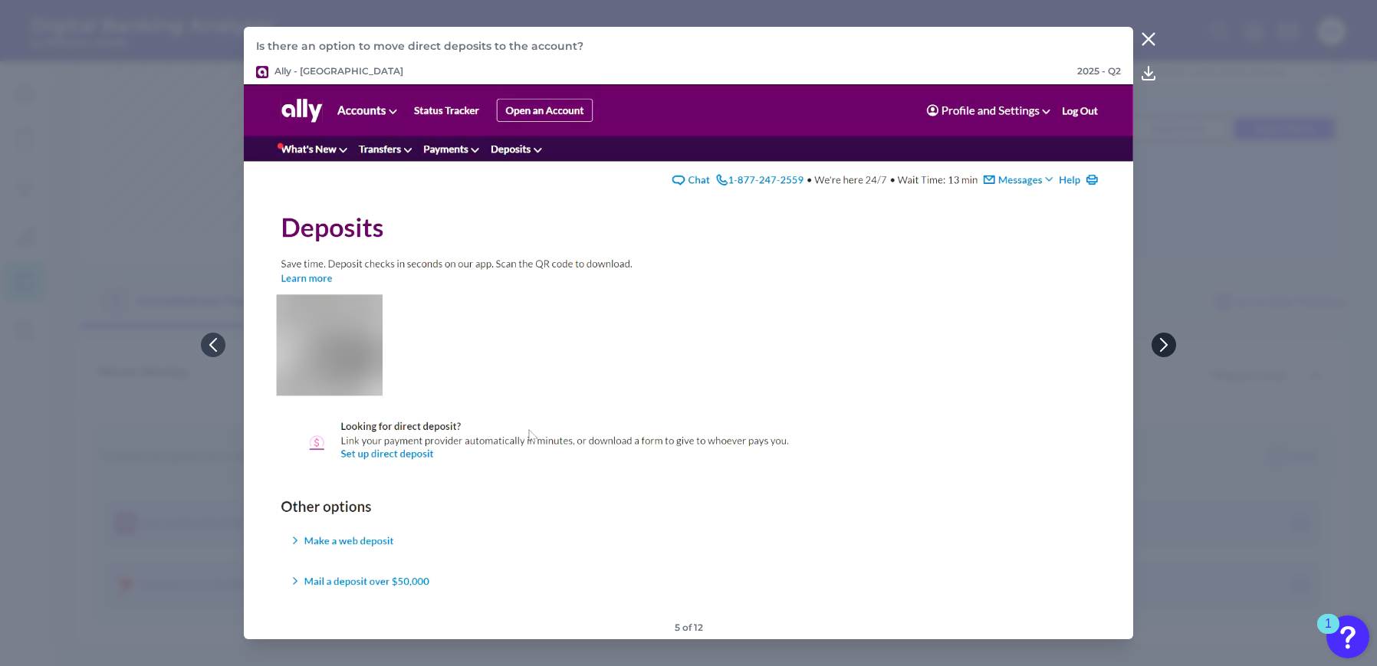
click at [1161, 347] on icon at bounding box center [1164, 345] width 14 height 14
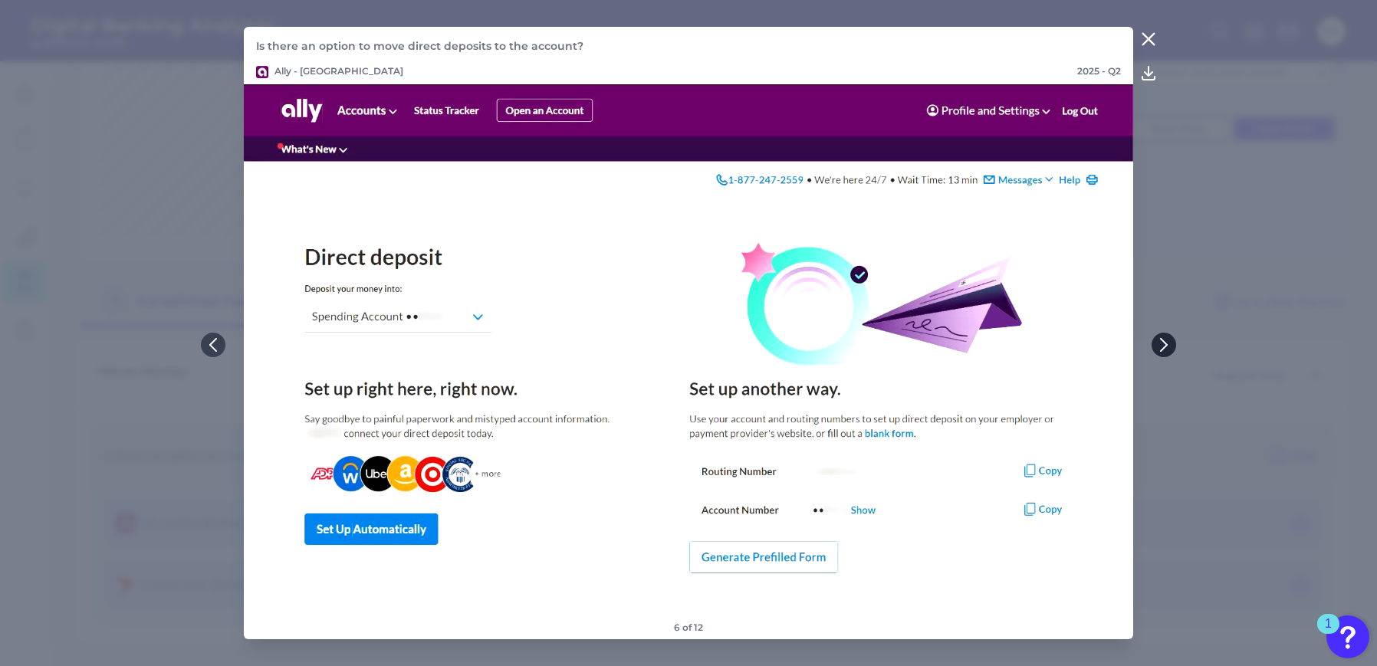
click at [1161, 347] on icon at bounding box center [1164, 345] width 14 height 14
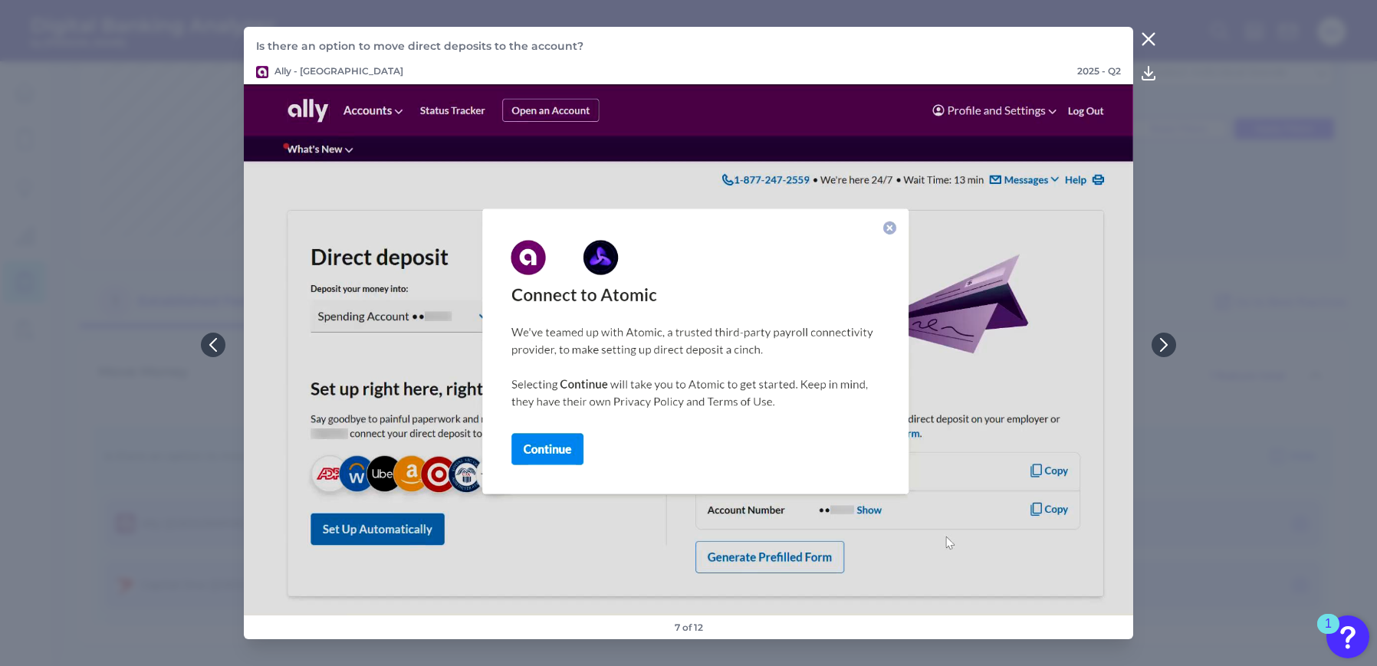
click at [1149, 37] on icon at bounding box center [1148, 39] width 18 height 18
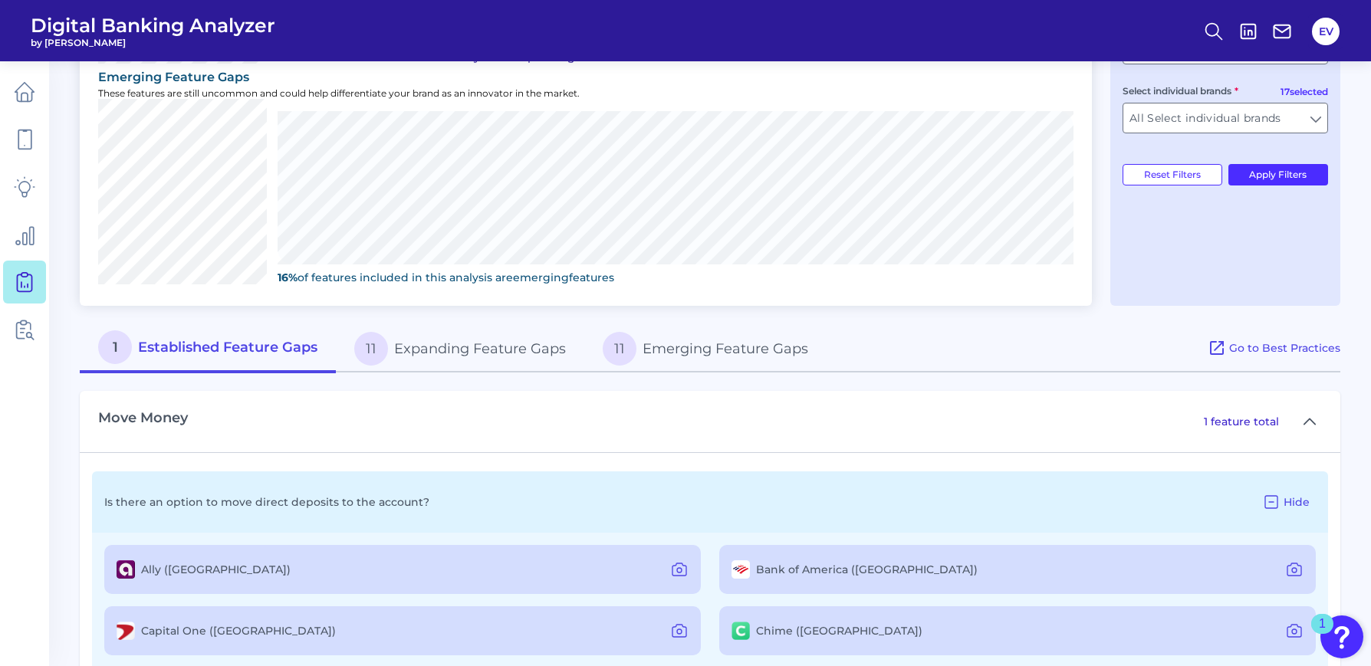
scroll to position [540, 0]
click at [495, 353] on button "11 Expanding Feature Gaps" at bounding box center [460, 349] width 248 height 49
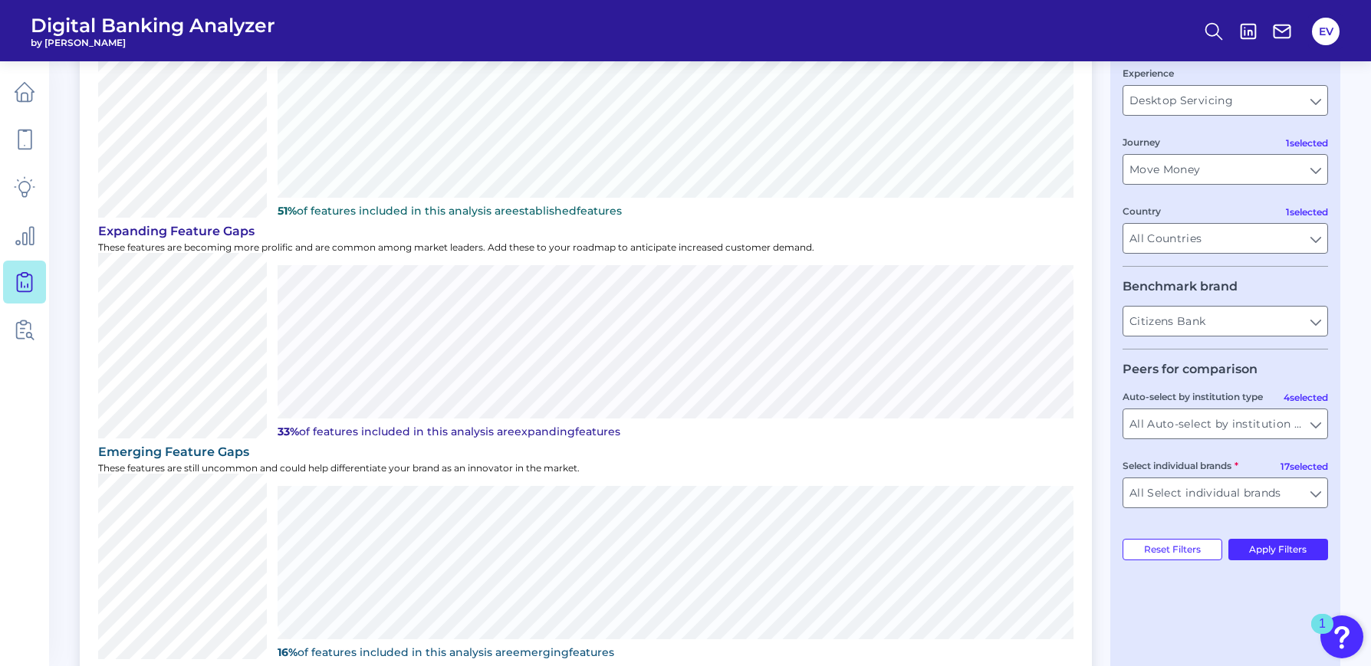
scroll to position [0, 0]
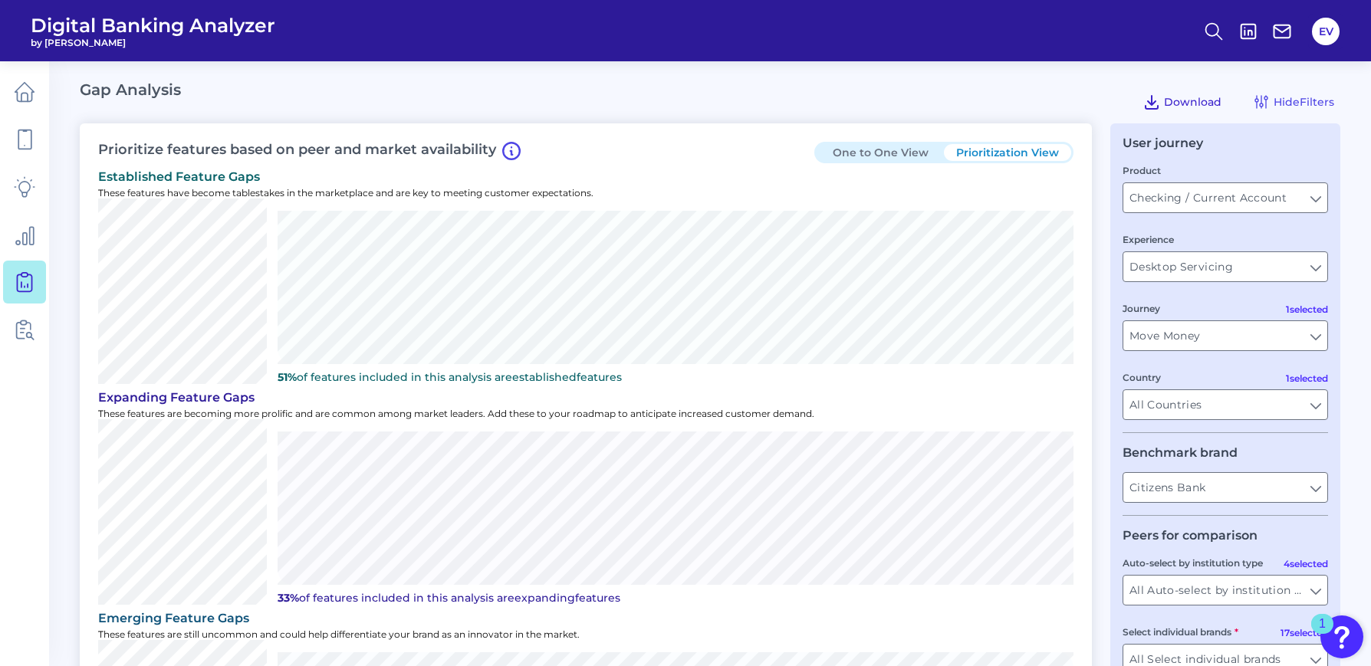
click at [1155, 92] on button "Download" at bounding box center [1181, 102] width 91 height 25
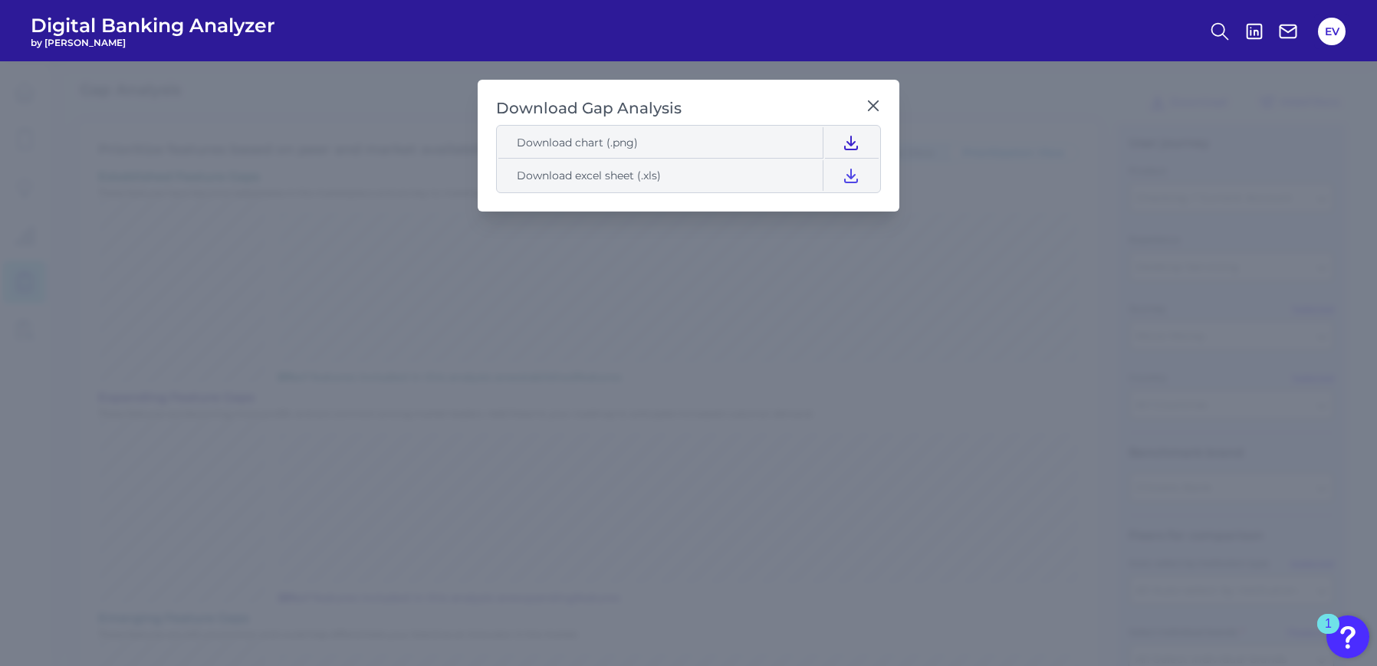
click at [853, 146] on icon at bounding box center [851, 142] width 18 height 18
click at [850, 173] on icon at bounding box center [851, 175] width 12 height 13
click at [874, 98] on icon at bounding box center [873, 105] width 15 height 15
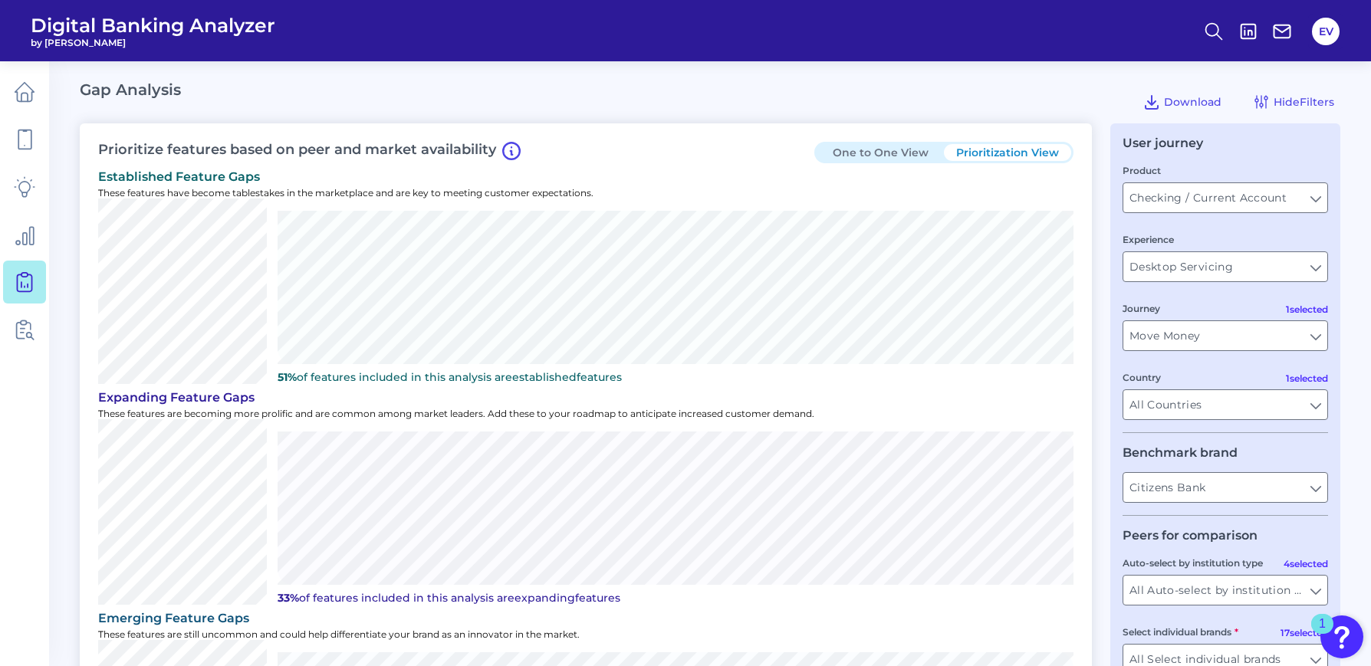
click at [929, 85] on div "Gap Analysis Download Hide Filters" at bounding box center [710, 101] width 1260 height 43
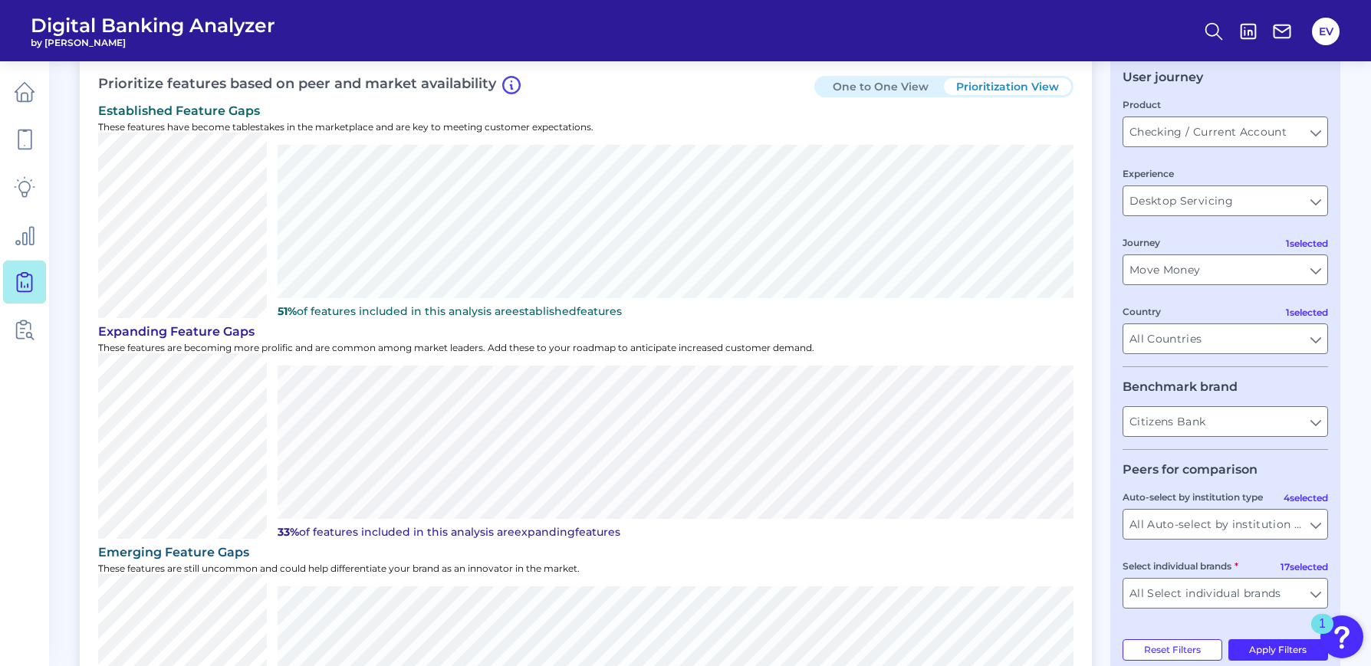
scroll to position [69, 0]
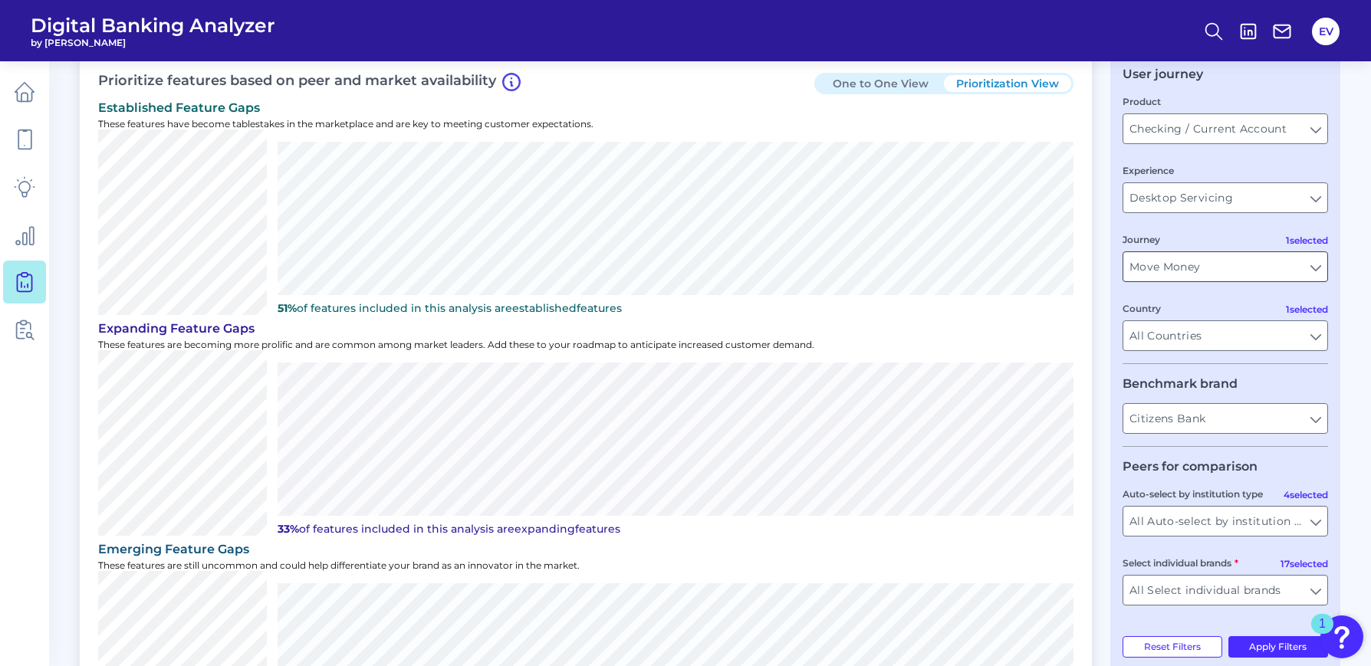
click at [1136, 273] on input "Move Money" at bounding box center [1225, 266] width 204 height 29
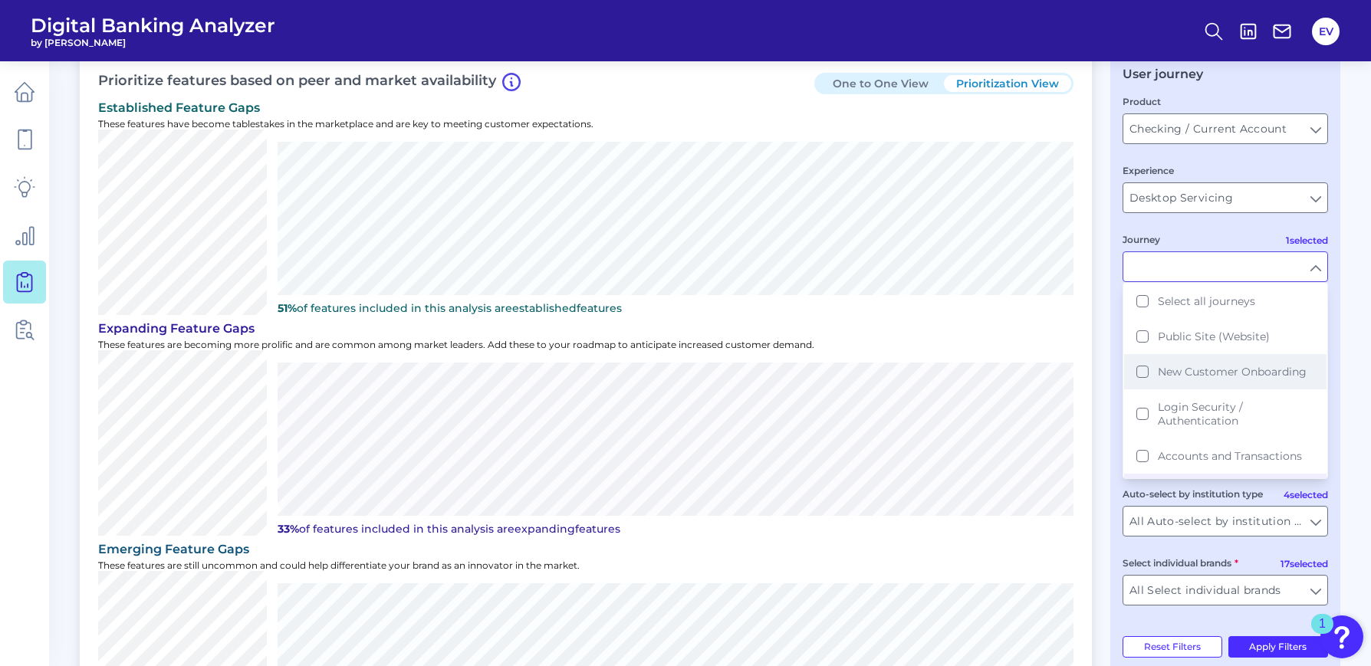
scroll to position [163, 0]
click at [1144, 329] on button "Move Money" at bounding box center [1225, 328] width 202 height 35
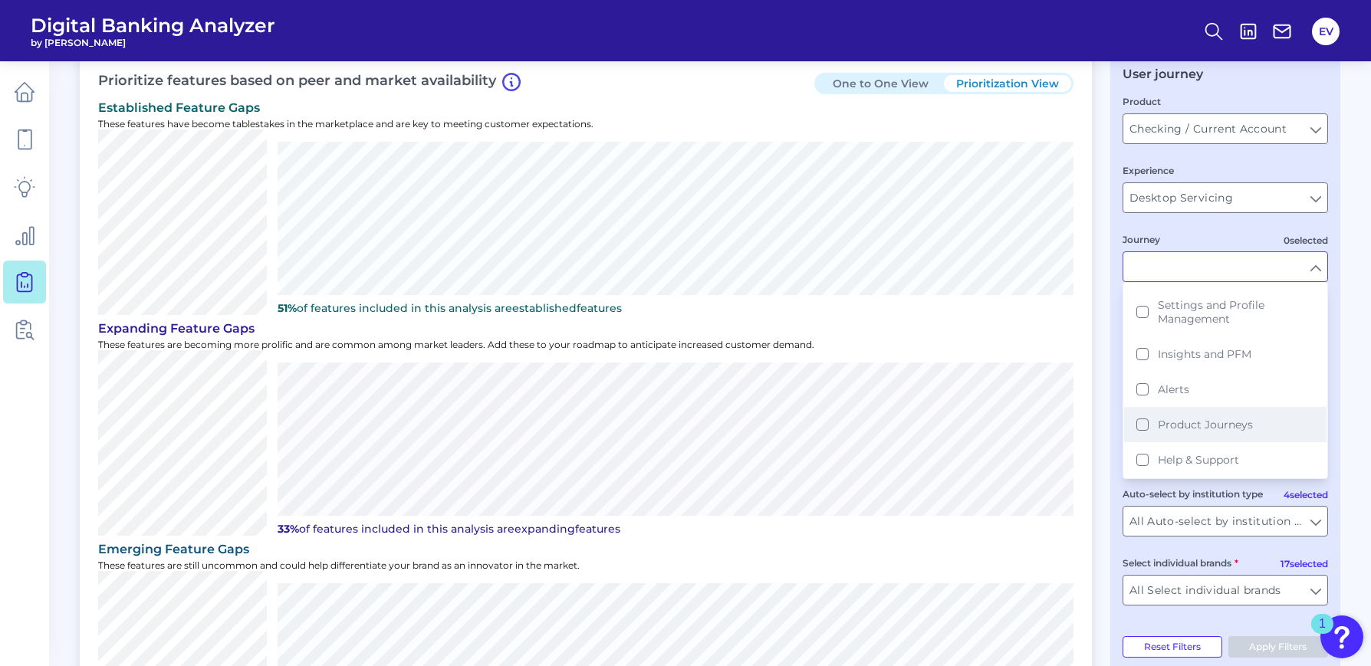
scroll to position [222, 0]
click at [1142, 427] on button "Product Journeys" at bounding box center [1225, 424] width 202 height 35
click at [1177, 566] on button "Apply Filters" at bounding box center [1278, 646] width 100 height 21
type input "Product Journeys"
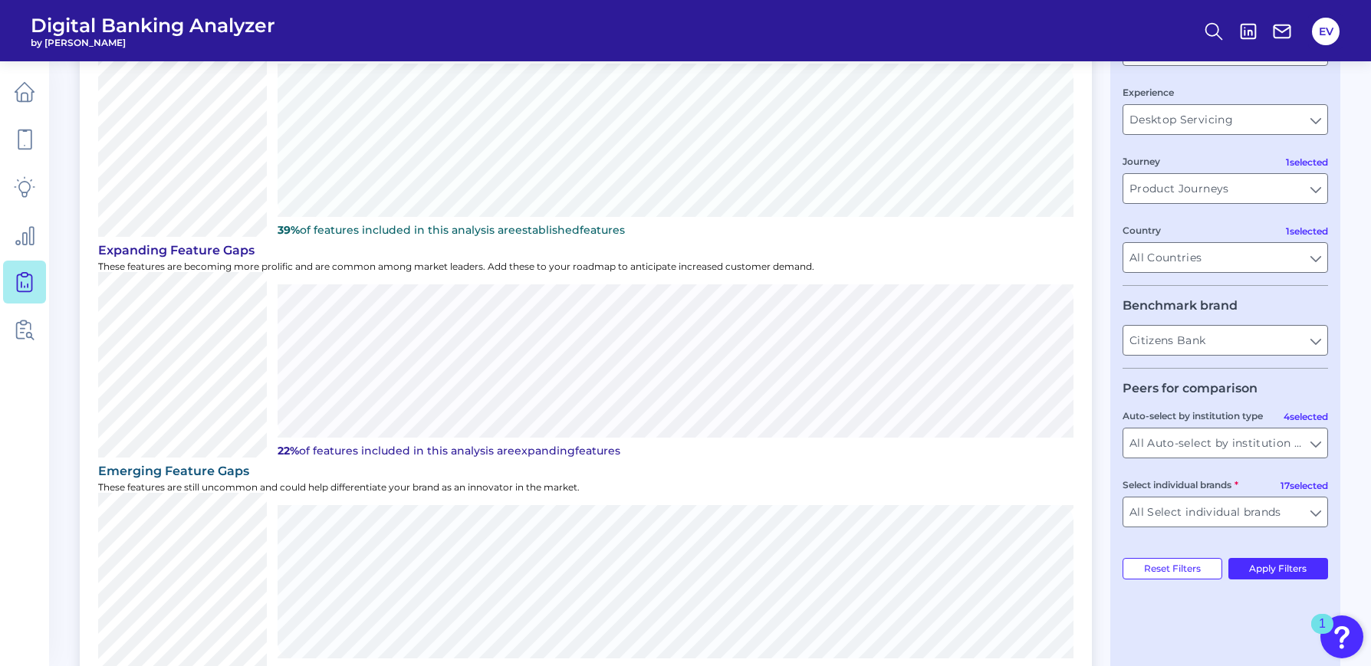
scroll to position [350, 0]
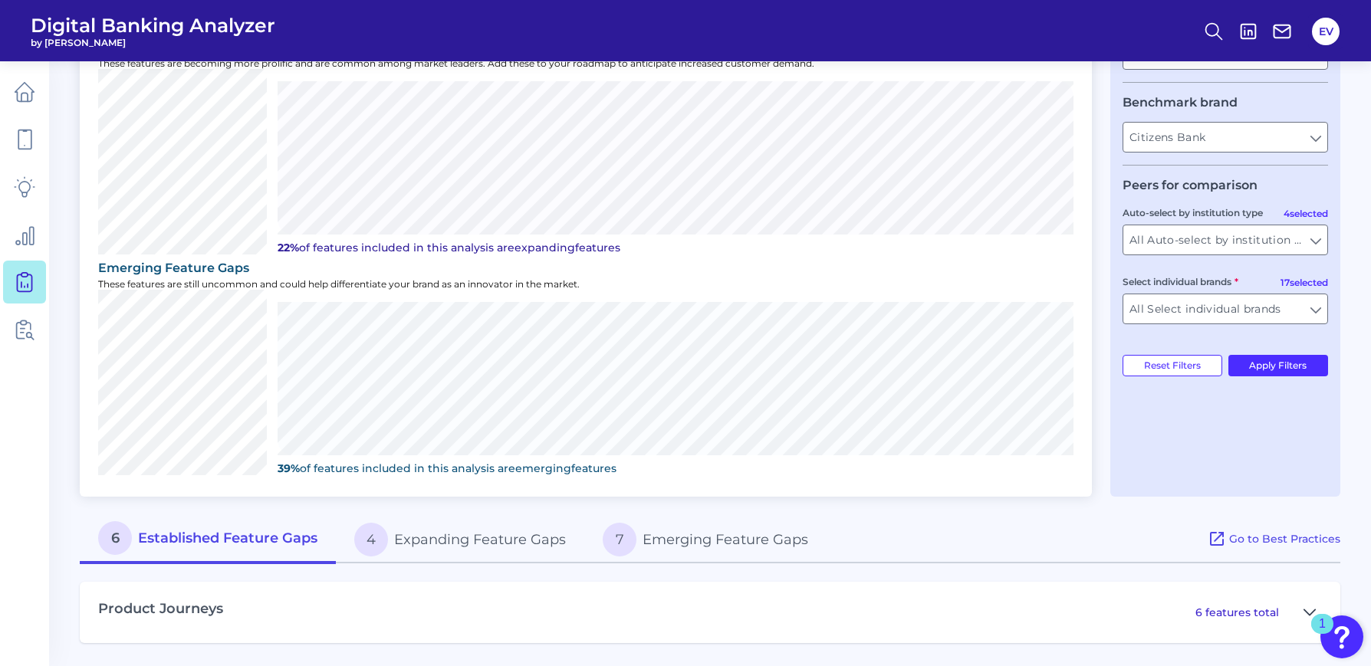
click at [1177, 566] on button at bounding box center [1309, 612] width 25 height 25
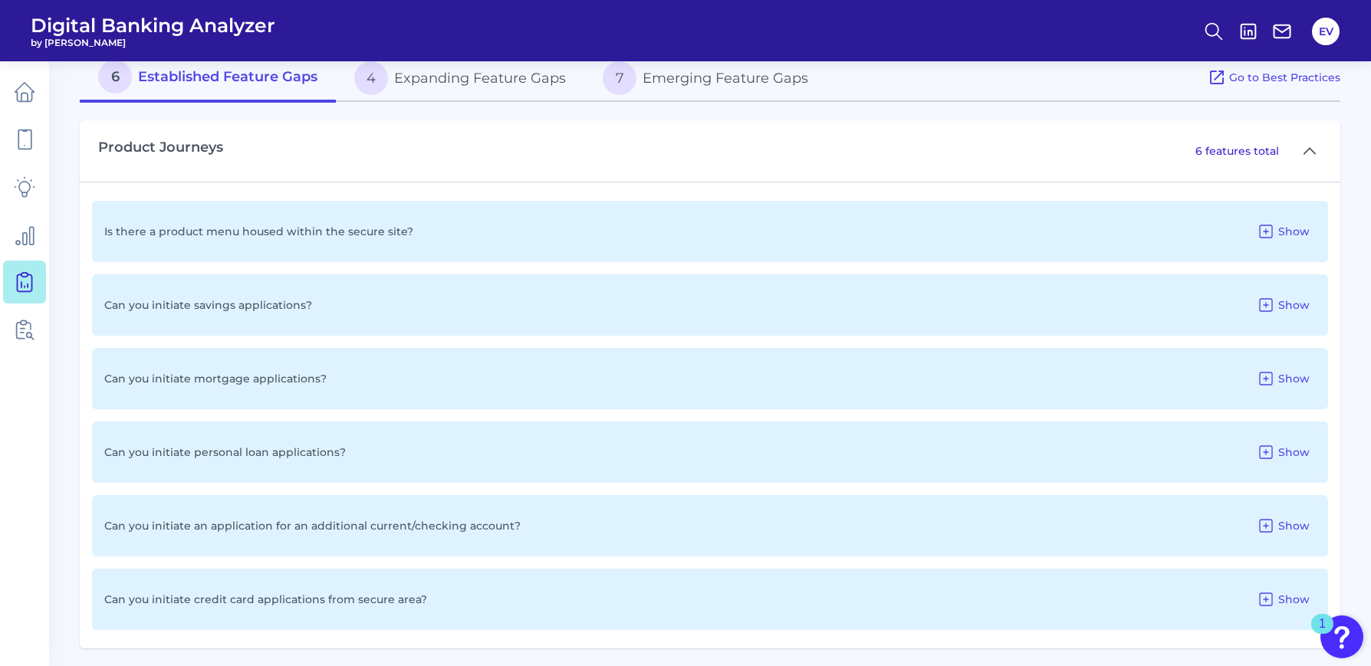
scroll to position [817, 0]
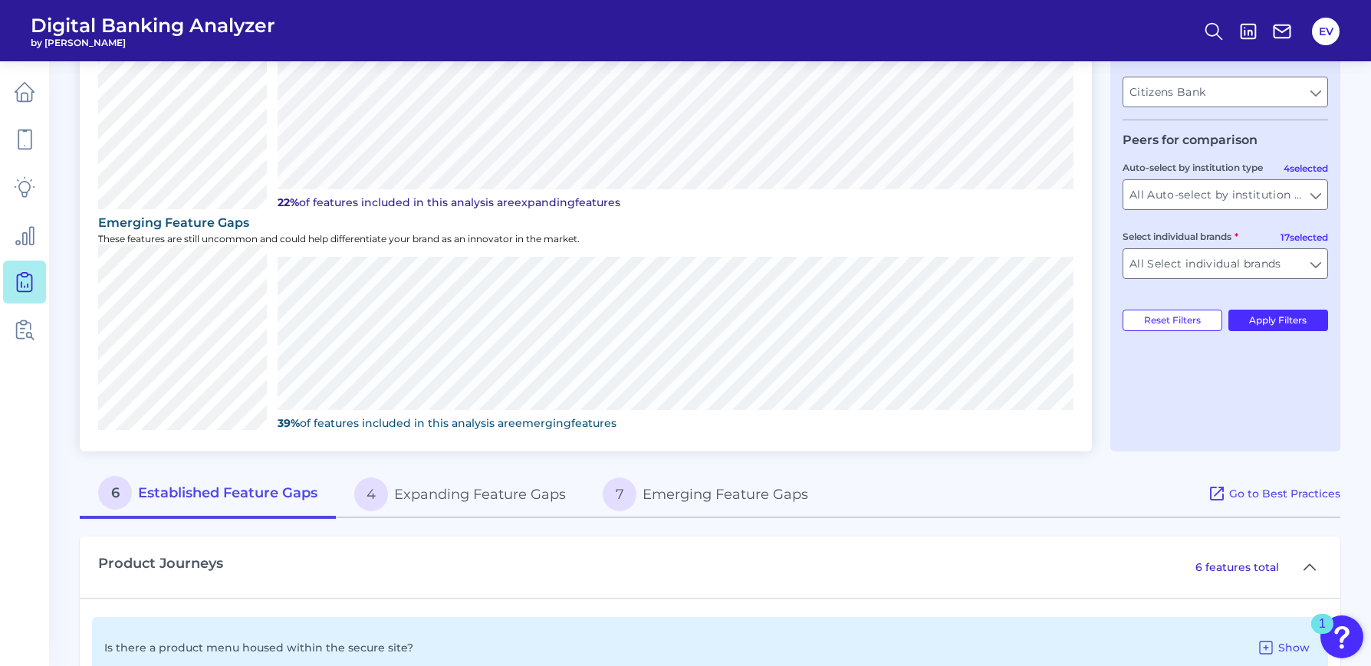
click at [388, 502] on button "4 Expanding Feature Gaps" at bounding box center [460, 494] width 248 height 49
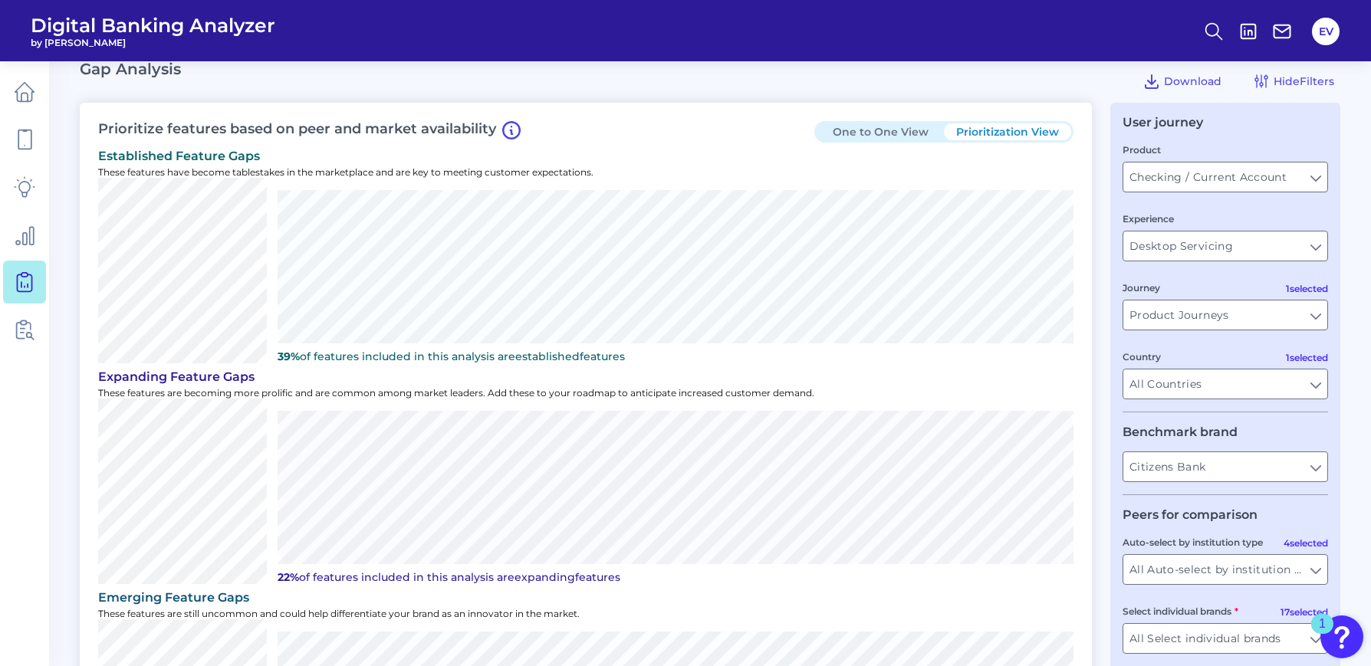
scroll to position [0, 0]
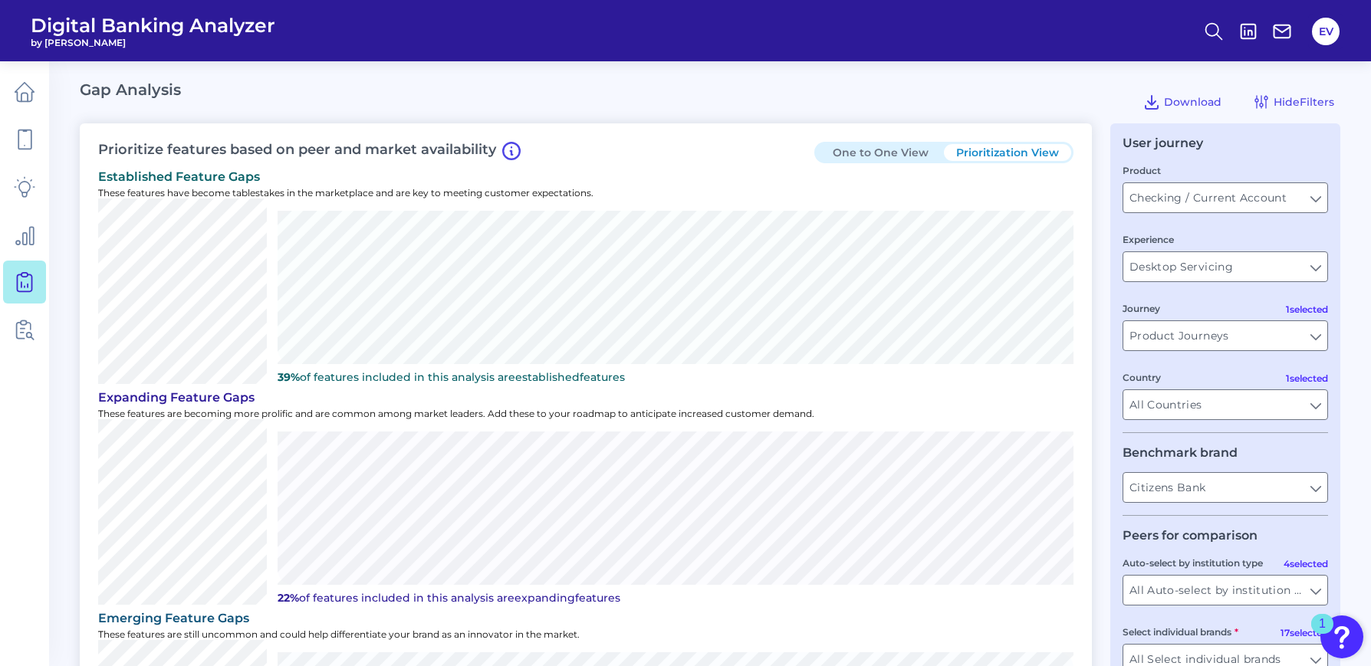
click at [863, 145] on button "One to One View" at bounding box center [879, 152] width 127 height 17
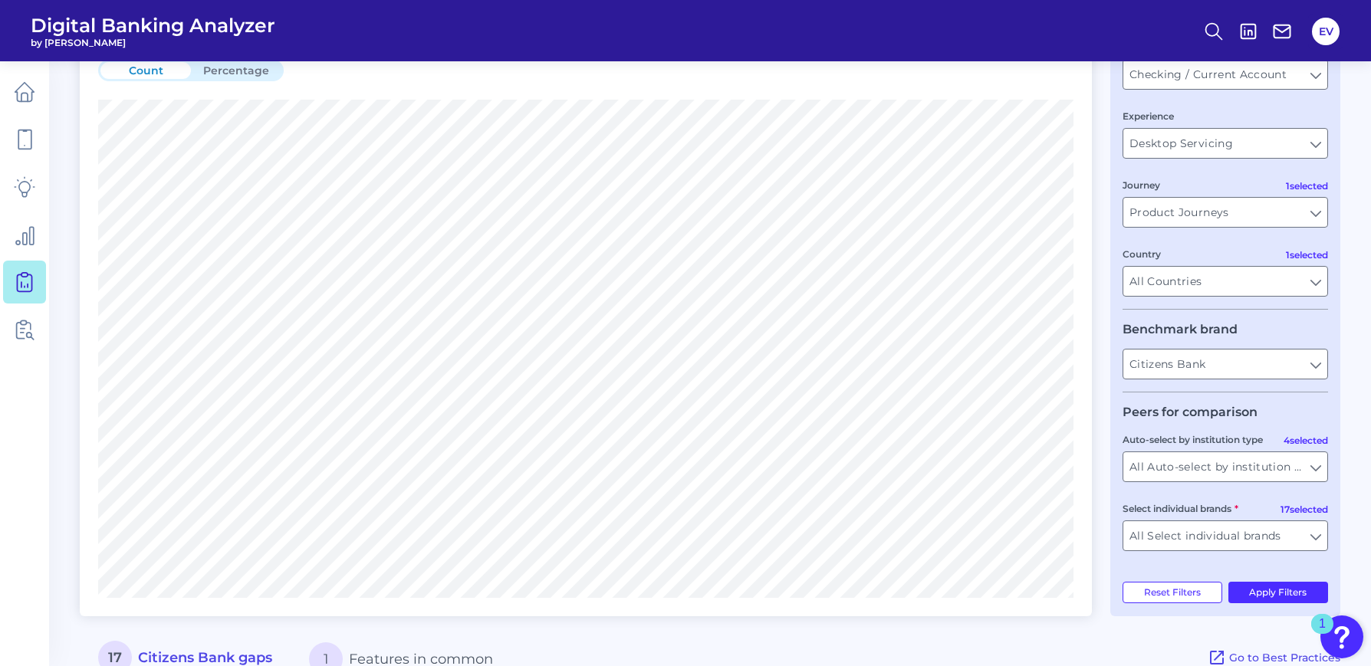
scroll to position [28, 0]
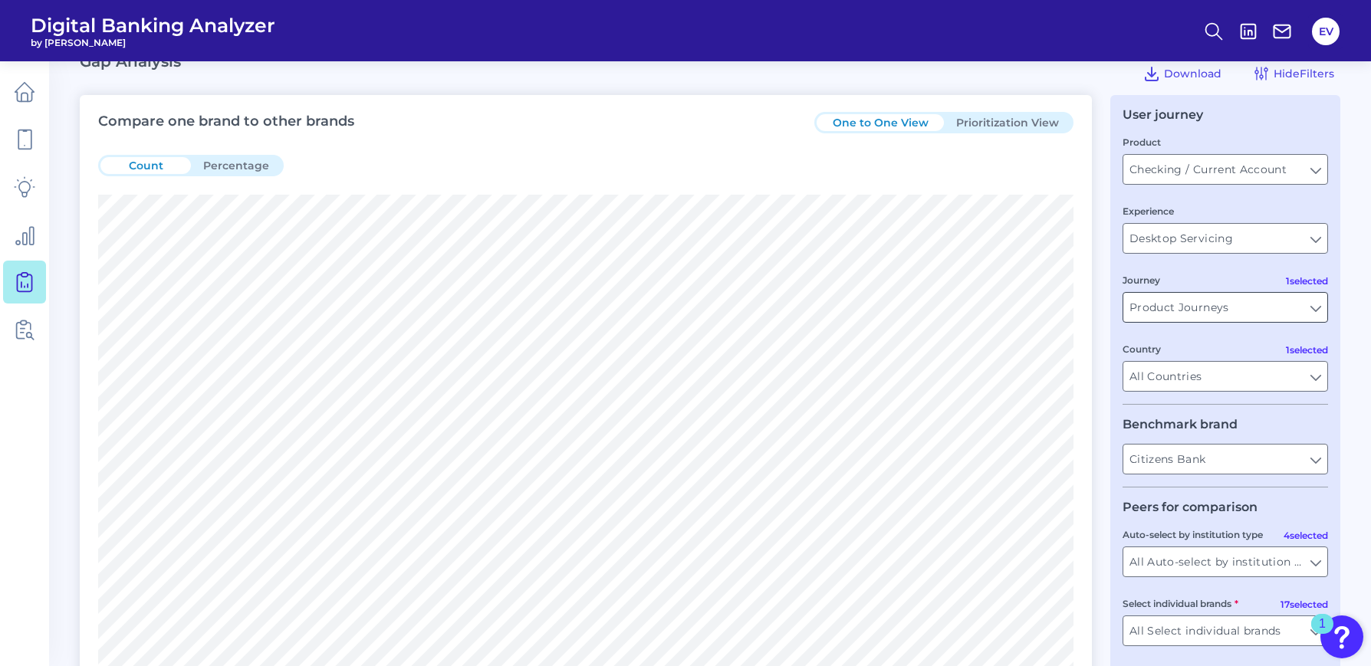
click at [1177, 307] on input "Product Journeys" at bounding box center [1225, 307] width 204 height 29
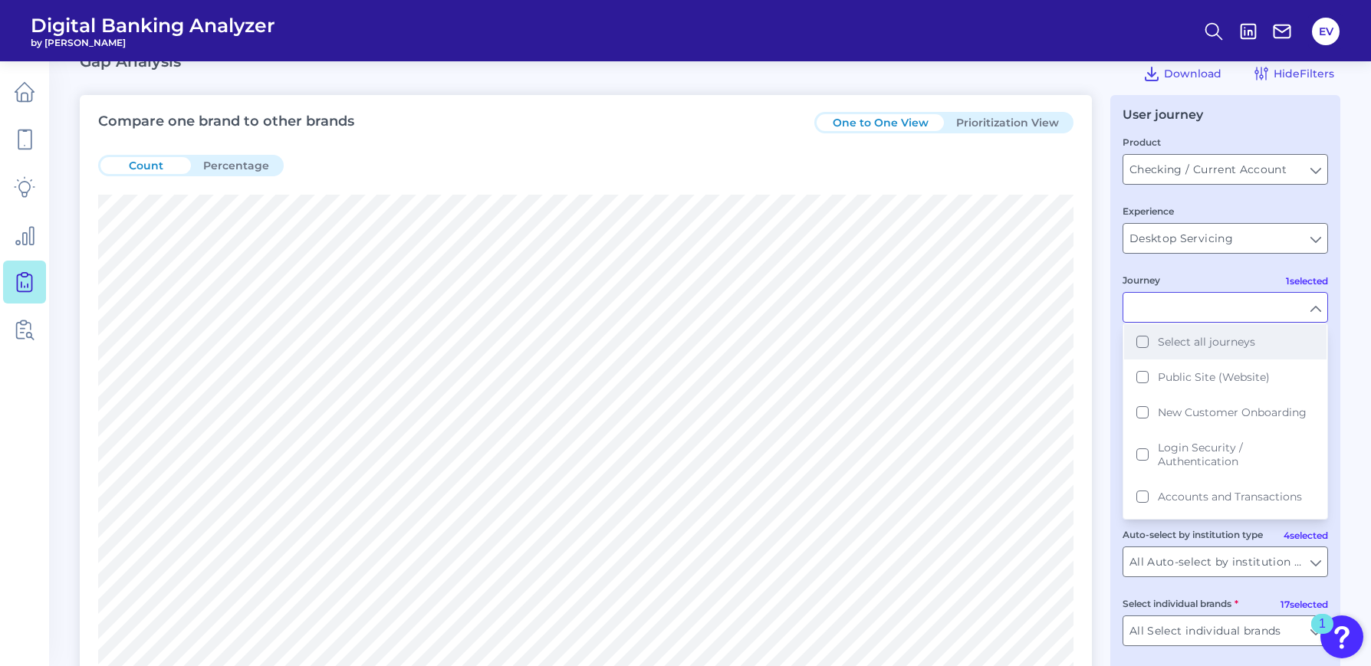
click at [1139, 346] on button "Select all journeys" at bounding box center [1225, 341] width 202 height 35
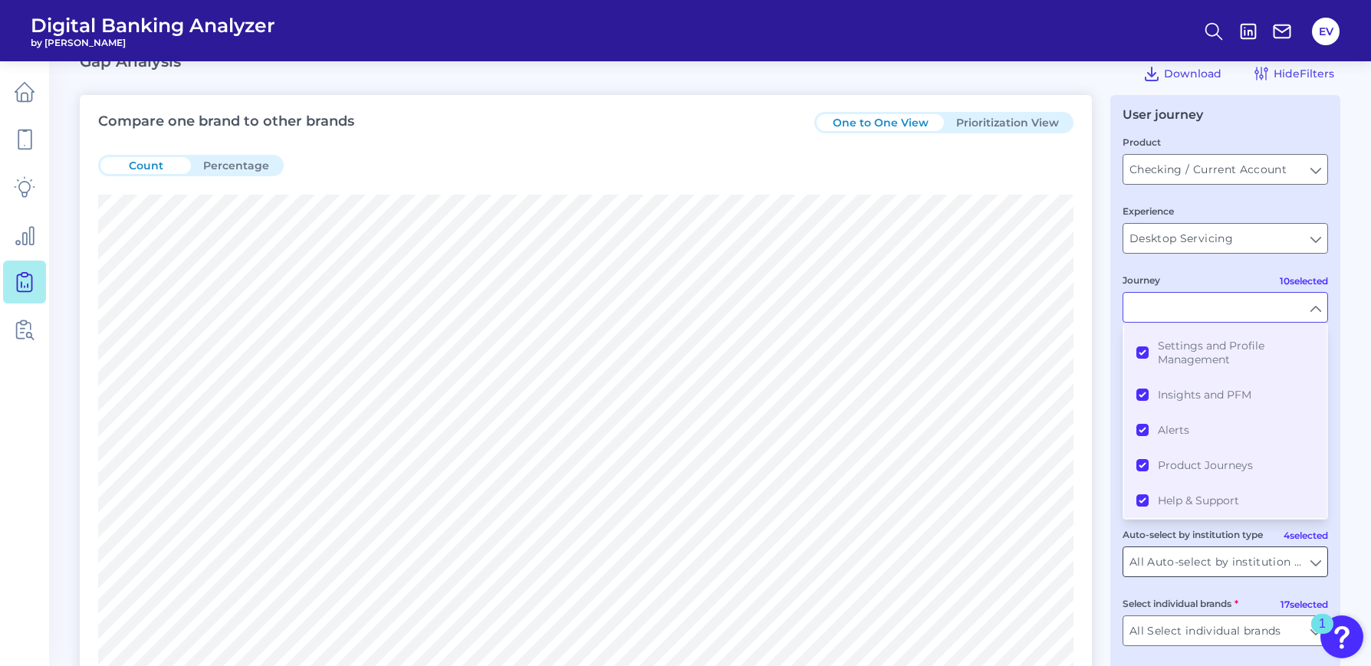
scroll to position [243, 0]
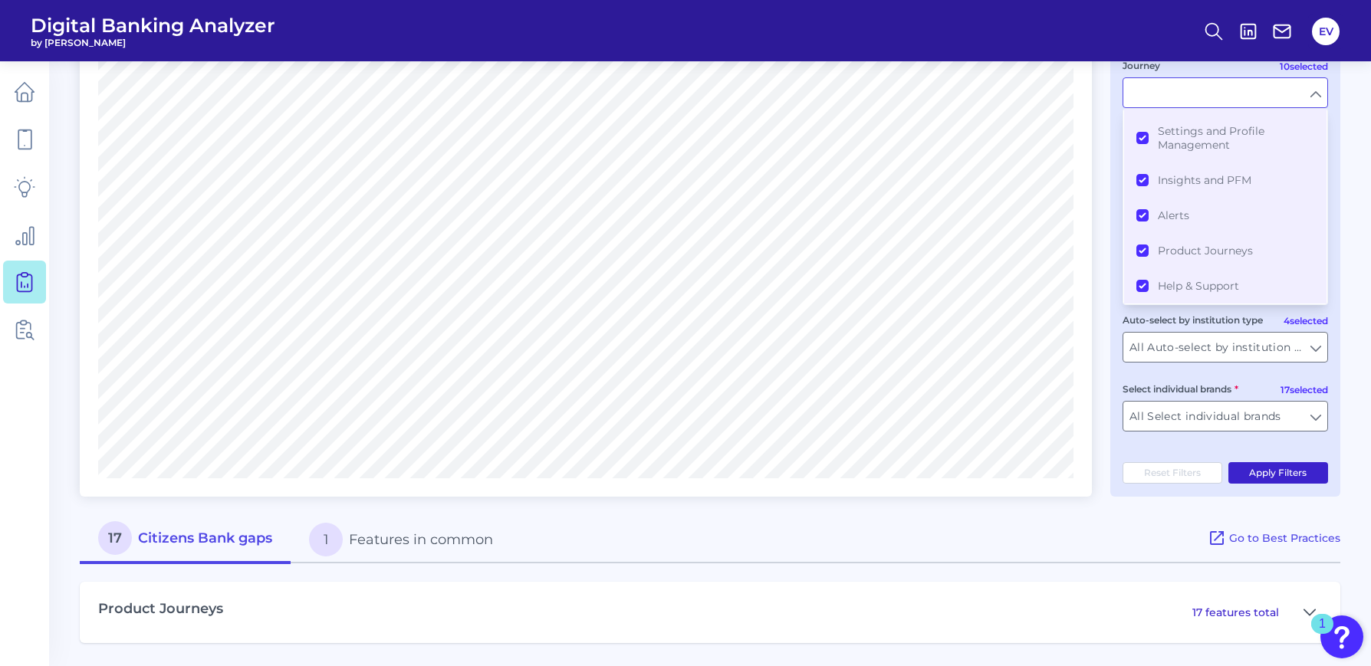
click at [1177, 467] on button "Apply Filters" at bounding box center [1278, 472] width 100 height 21
type input "All Journeys"
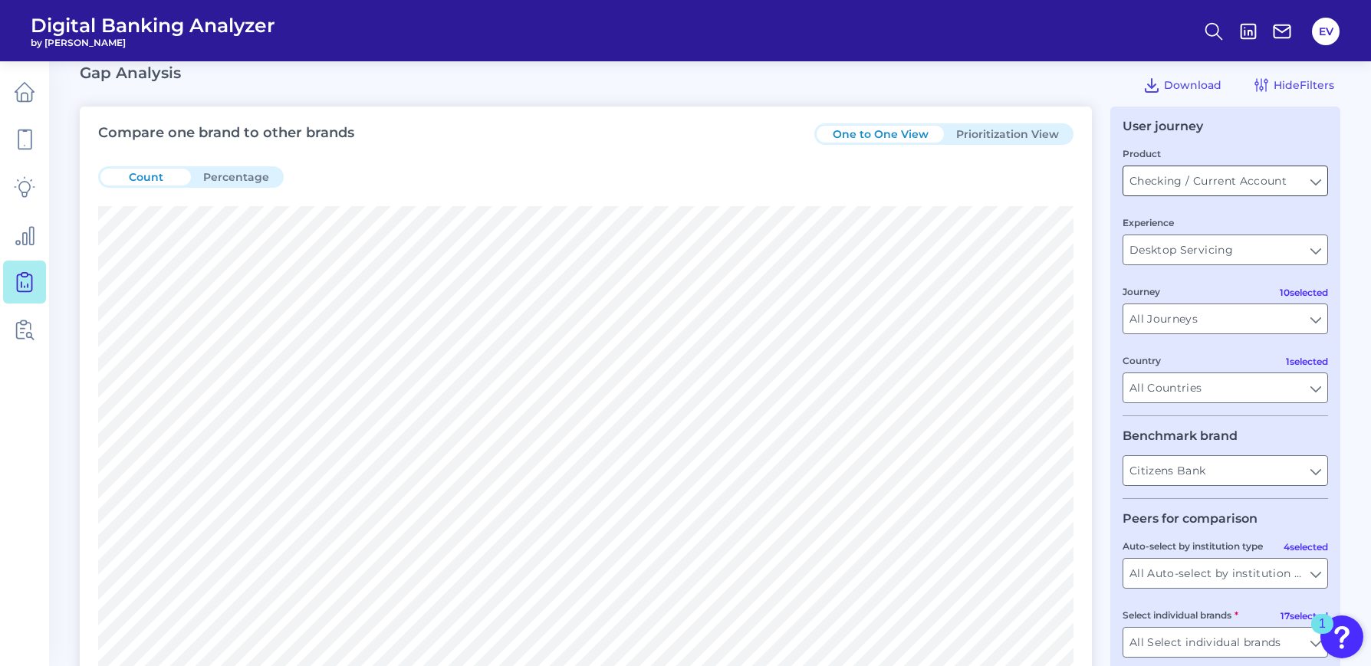
scroll to position [16, 0]
click at [1153, 88] on icon at bounding box center [1151, 86] width 12 height 13
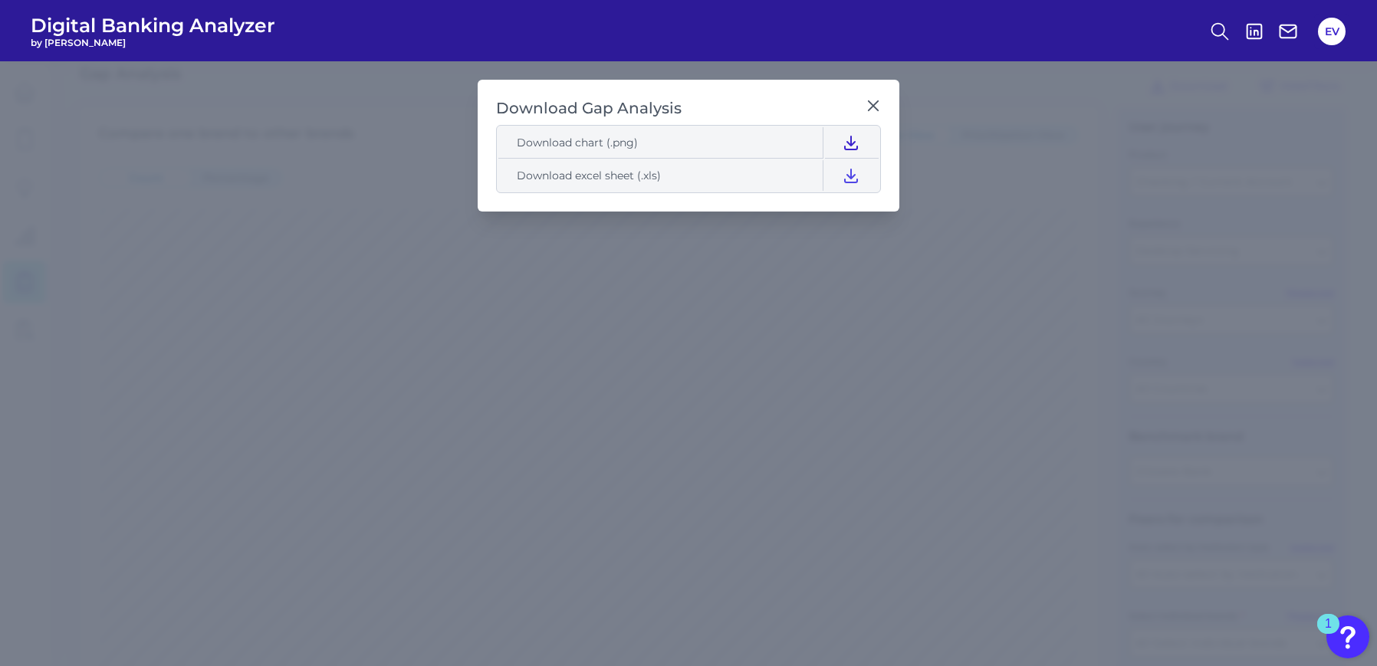
click at [851, 146] on icon at bounding box center [851, 142] width 12 height 13
click at [875, 101] on icon at bounding box center [873, 105] width 15 height 15
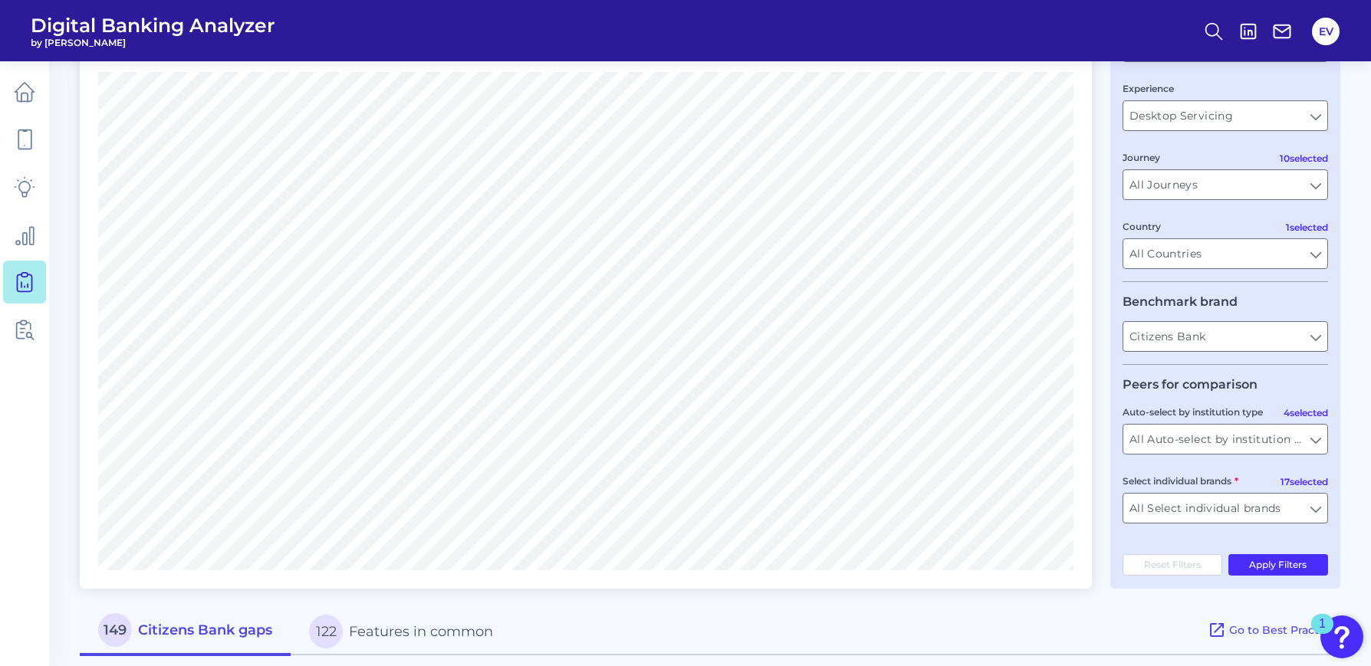
scroll to position [153, 0]
click at [1177, 186] on input "All Journeys" at bounding box center [1225, 182] width 204 height 29
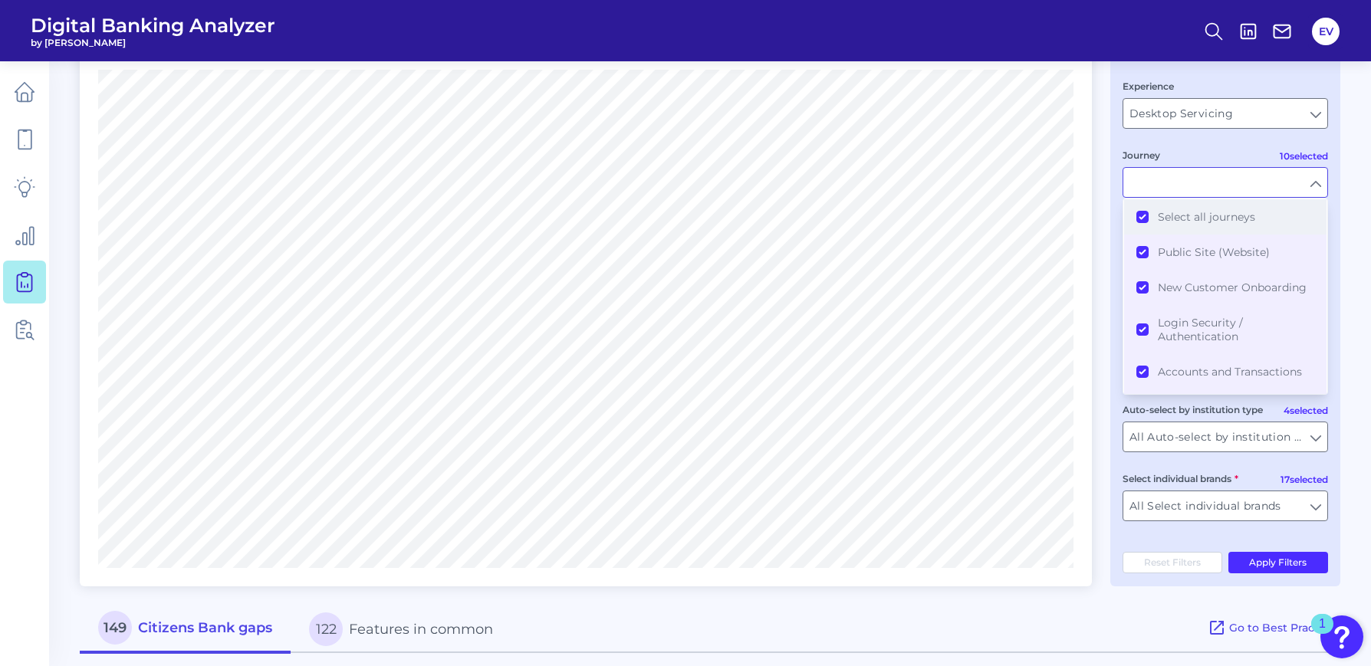
click at [1143, 217] on button "Select all journeys" at bounding box center [1225, 216] width 202 height 35
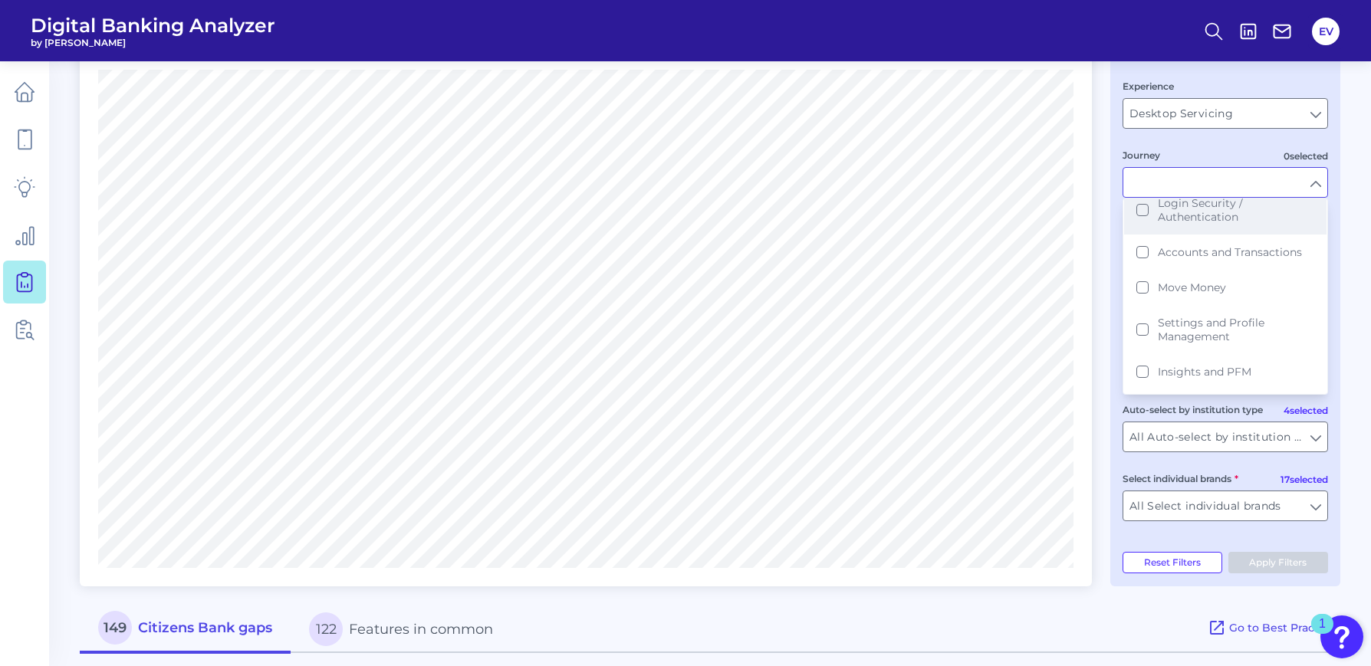
scroll to position [136, 0]
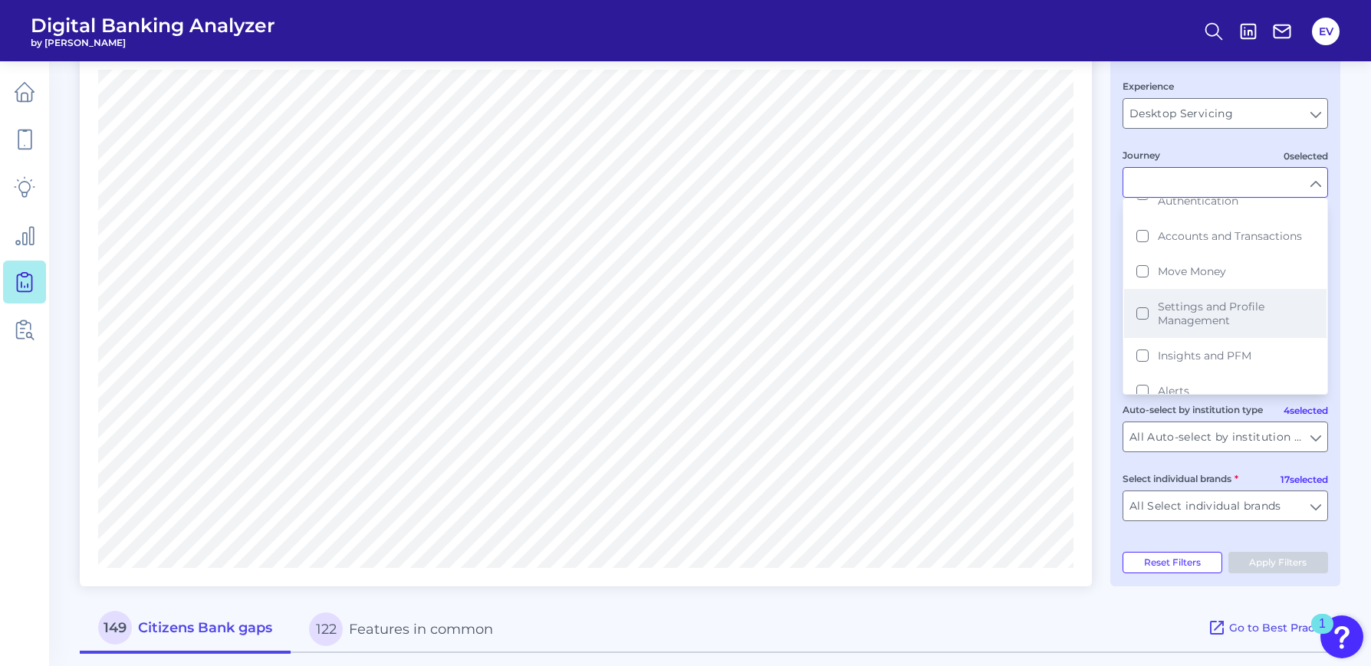
click at [1141, 317] on button "Settings and Profile Management" at bounding box center [1225, 313] width 202 height 49
click at [1177, 558] on button "Apply Filters" at bounding box center [1278, 562] width 100 height 21
type input "Settings and Profile Management"
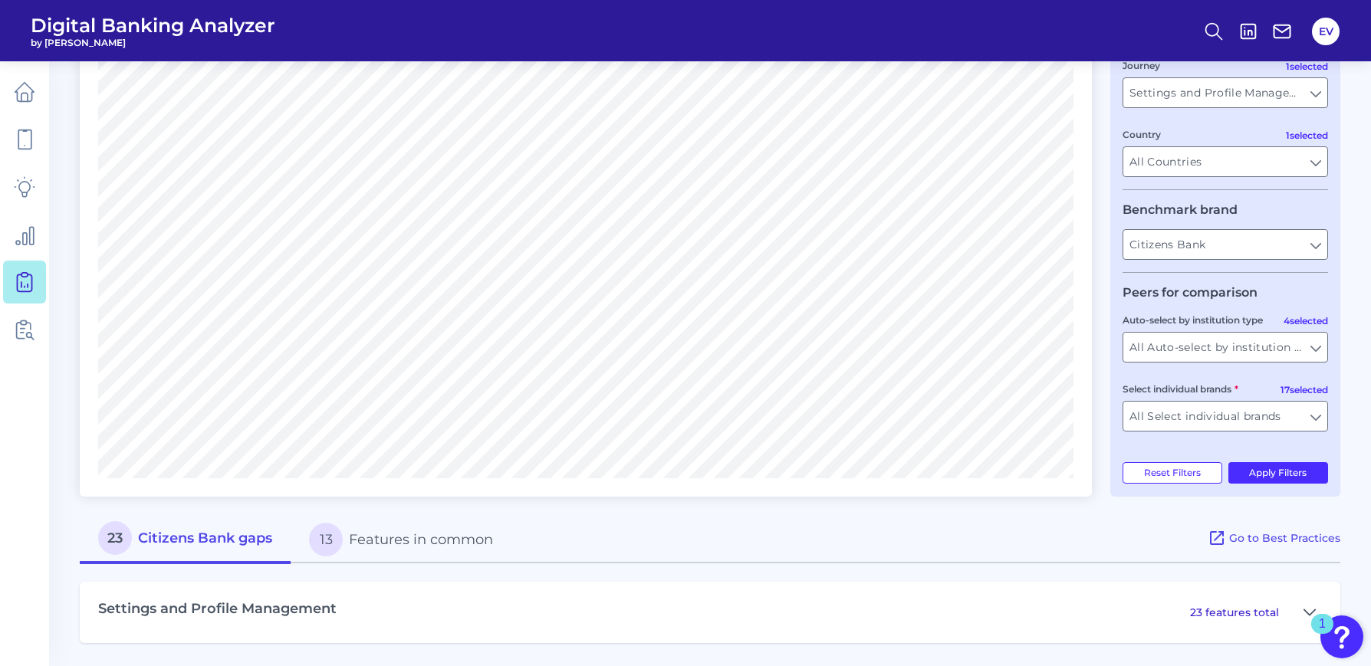
scroll to position [0, 0]
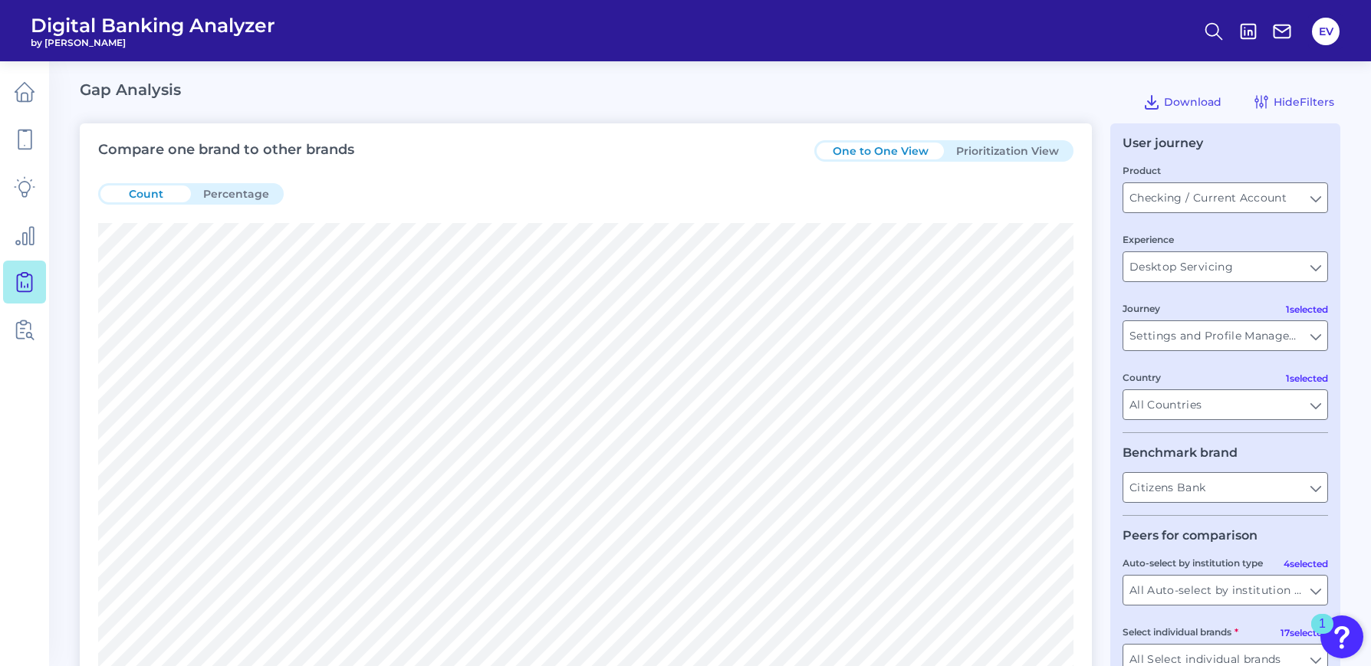
click at [984, 153] on button "Prioritization View" at bounding box center [1007, 151] width 127 height 17
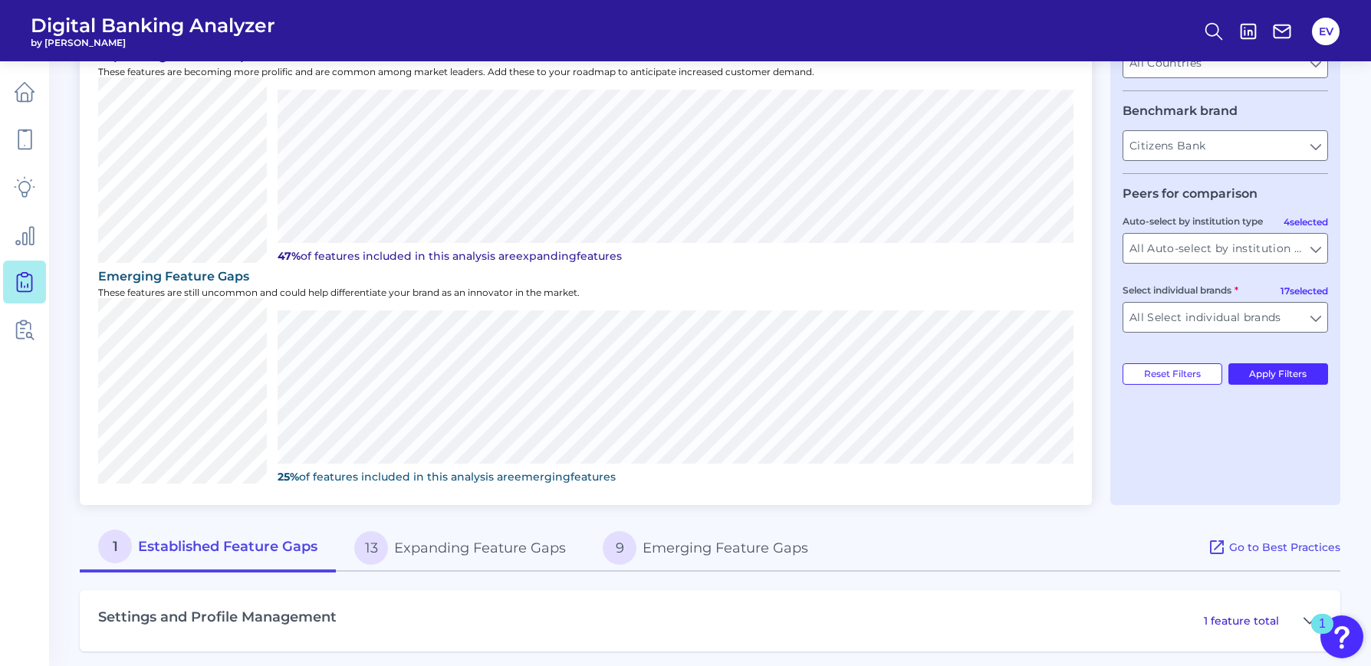
scroll to position [350, 0]
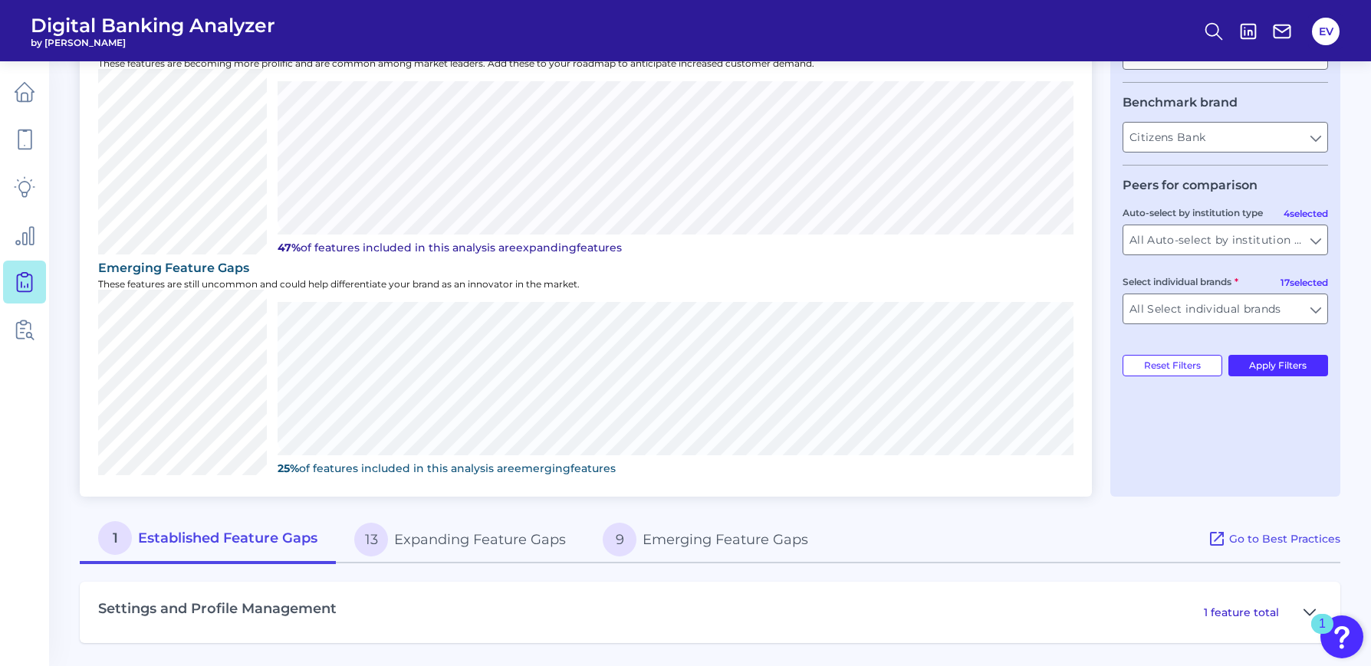
click at [1177, 566] on button at bounding box center [1309, 612] width 25 height 25
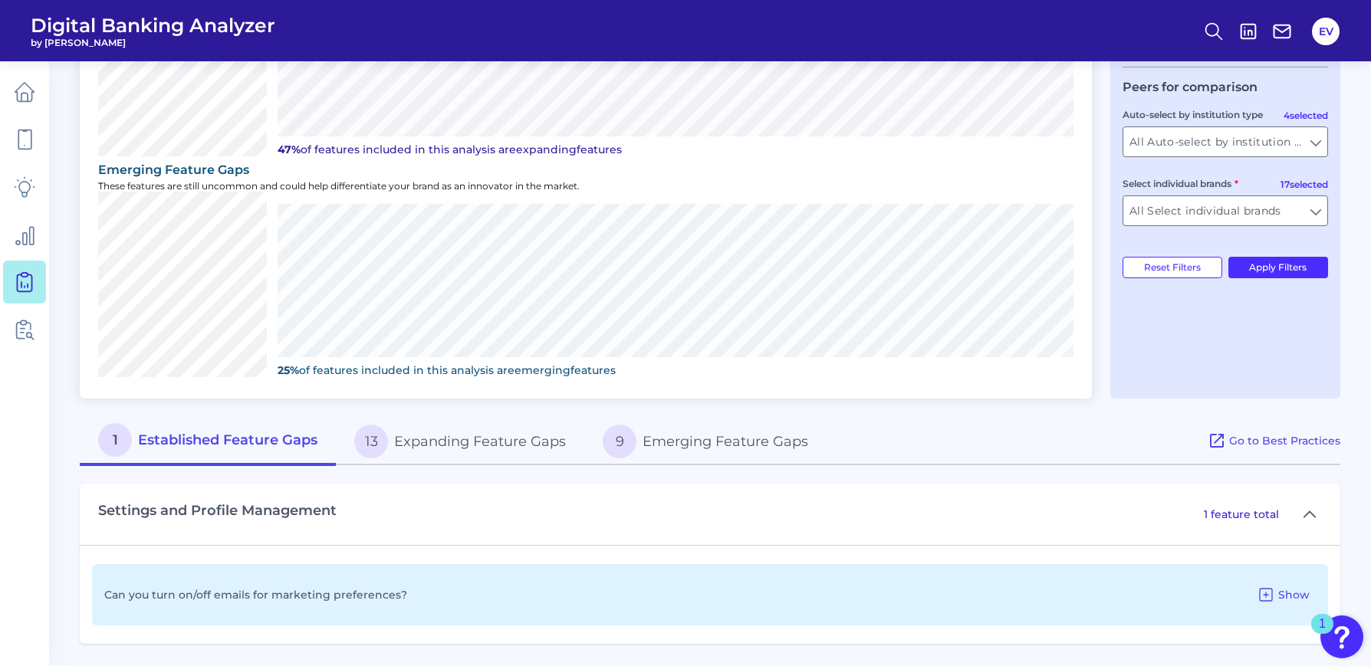
scroll to position [449, 0]
click at [546, 438] on button "13 Expanding Feature Gaps" at bounding box center [460, 440] width 248 height 49
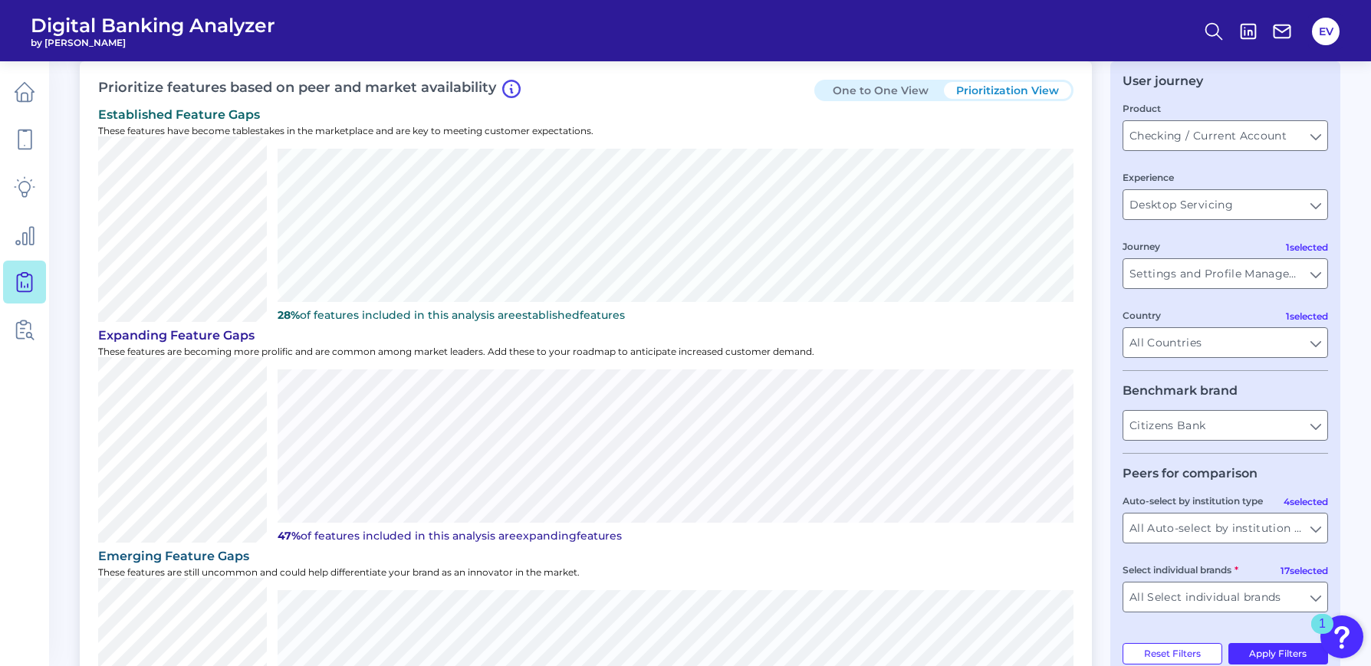
scroll to position [0, 0]
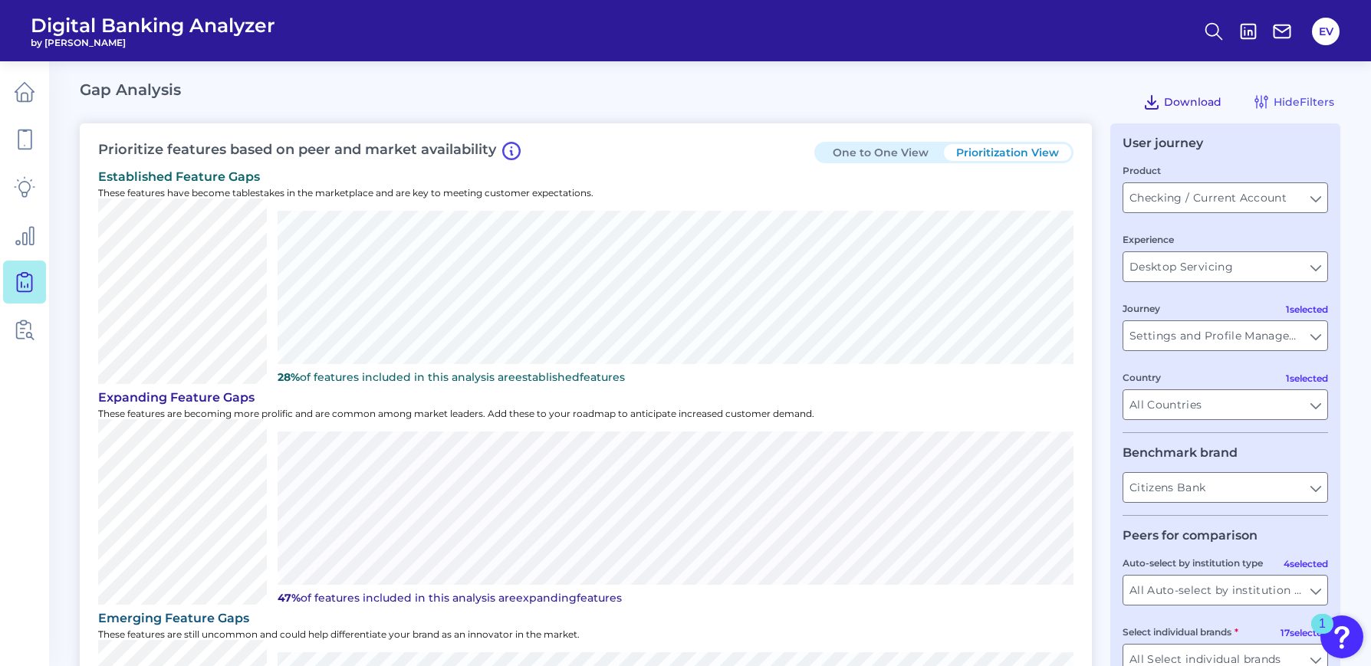
click at [1153, 103] on icon at bounding box center [1151, 102] width 12 height 13
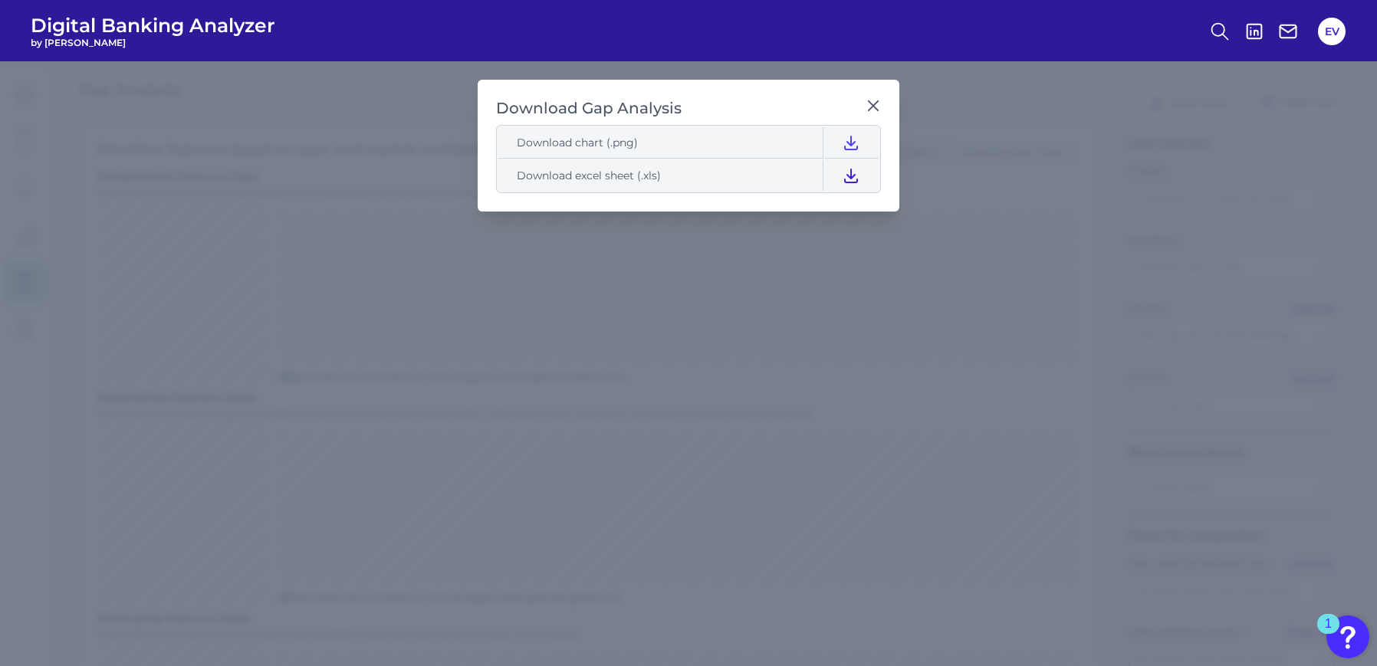
click at [856, 178] on icon at bounding box center [851, 175] width 18 height 18
click at [868, 106] on icon at bounding box center [873, 105] width 15 height 15
